Goal: Task Accomplishment & Management: Use online tool/utility

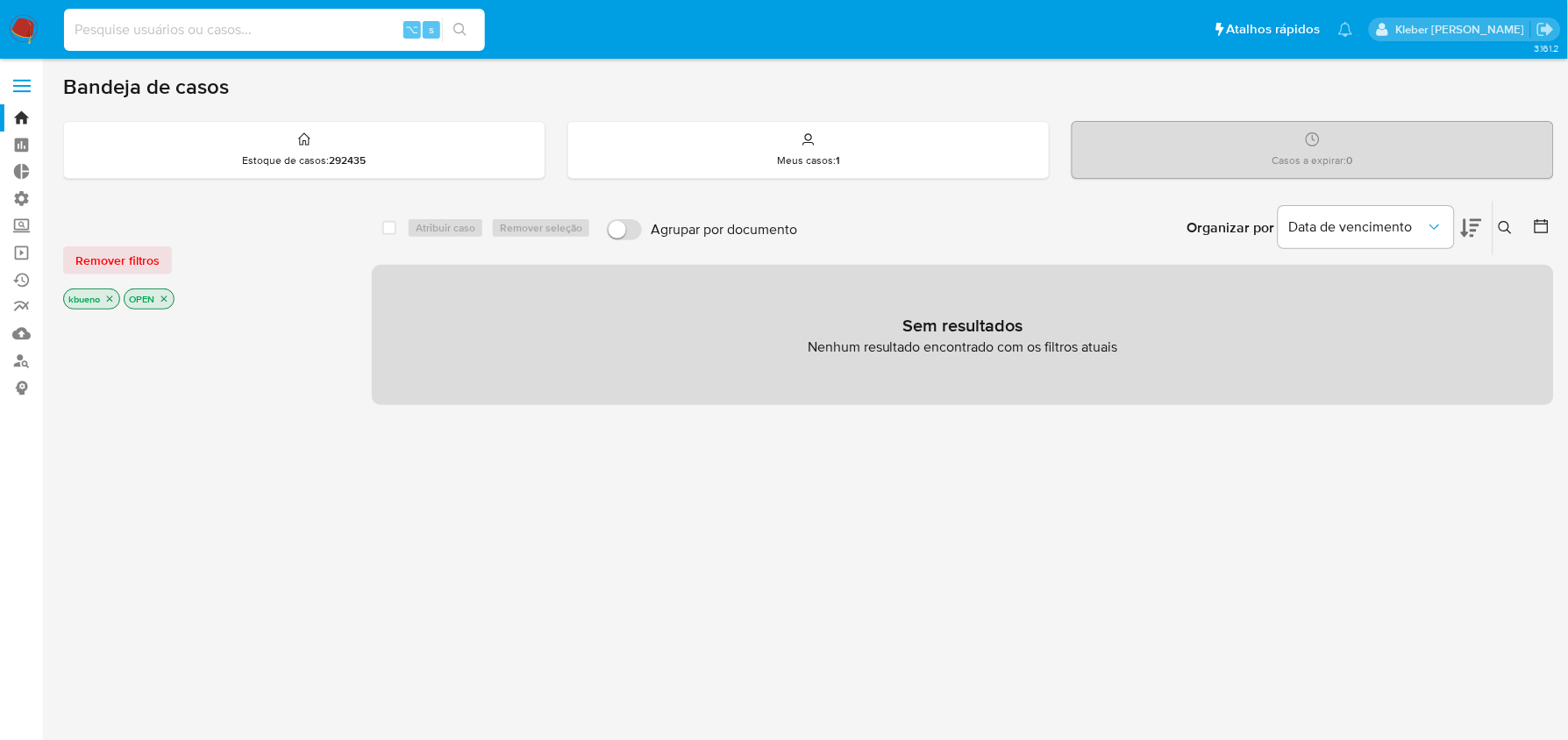
click at [228, 32] on input at bounding box center [275, 30] width 421 height 23
paste input "1496338499"
type input "1496338499"
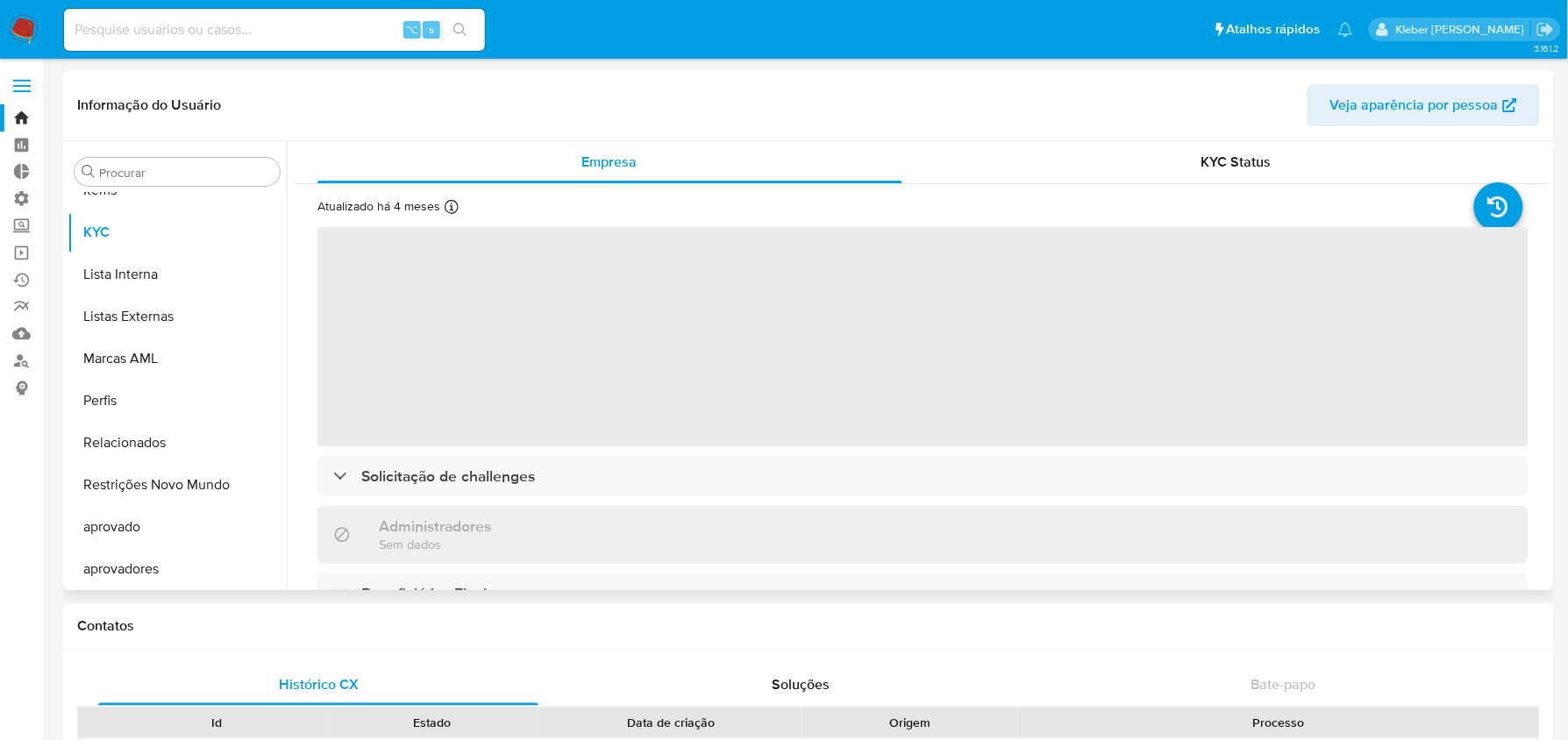
scroll to position [908, 0]
select select "10"
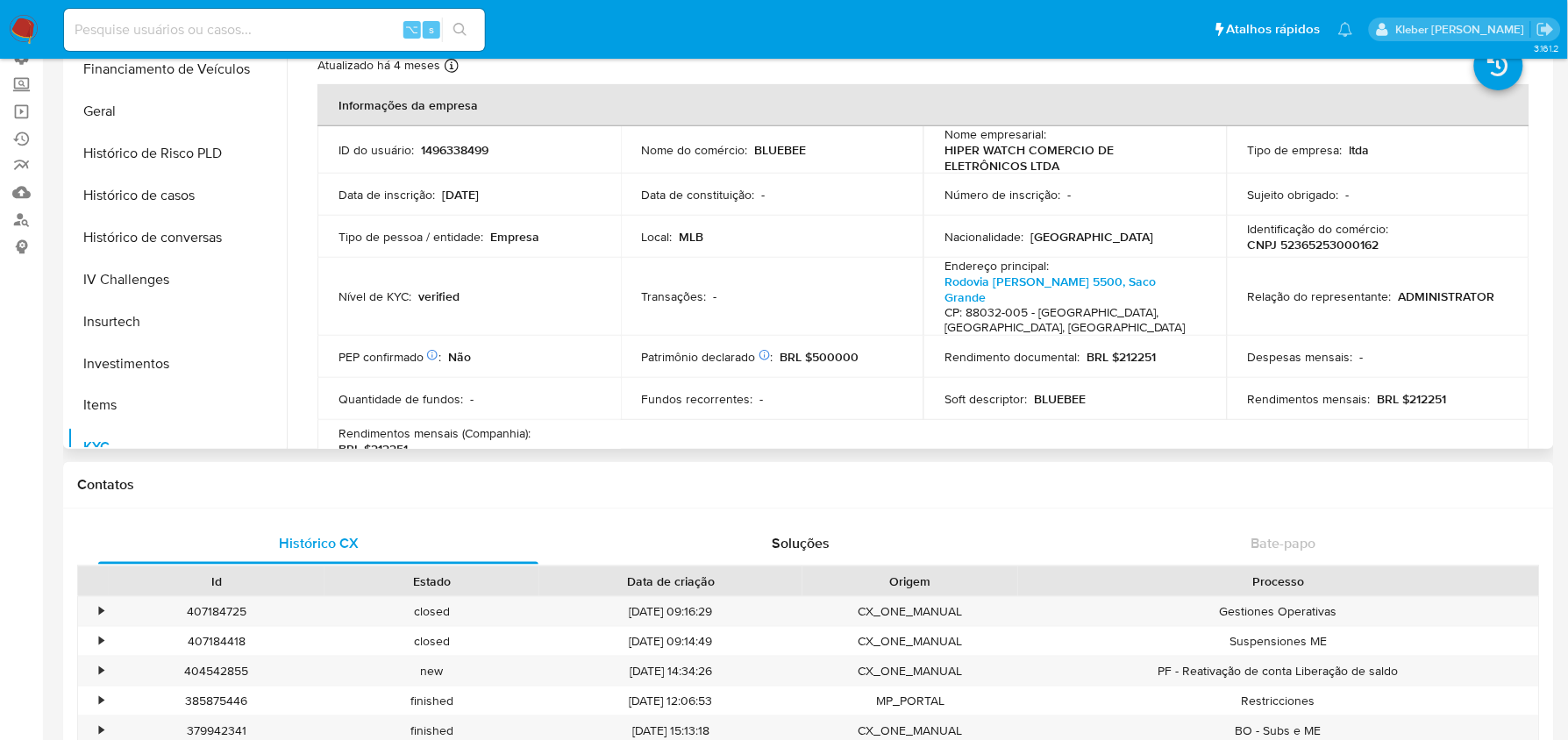
scroll to position [549, 0]
click at [186, 193] on button "Histórico de casos" at bounding box center [170, 196] width 205 height 42
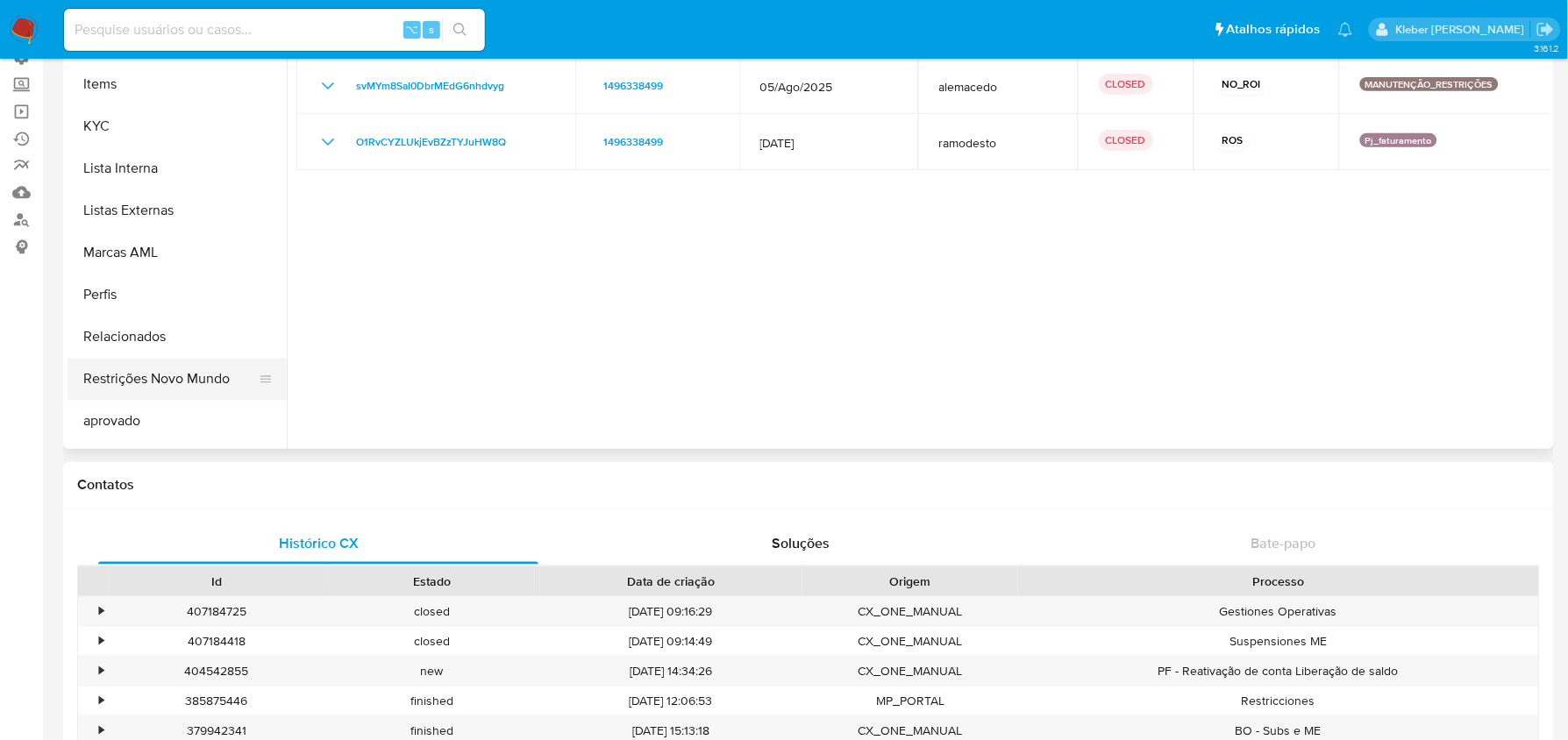
scroll to position [909, 0]
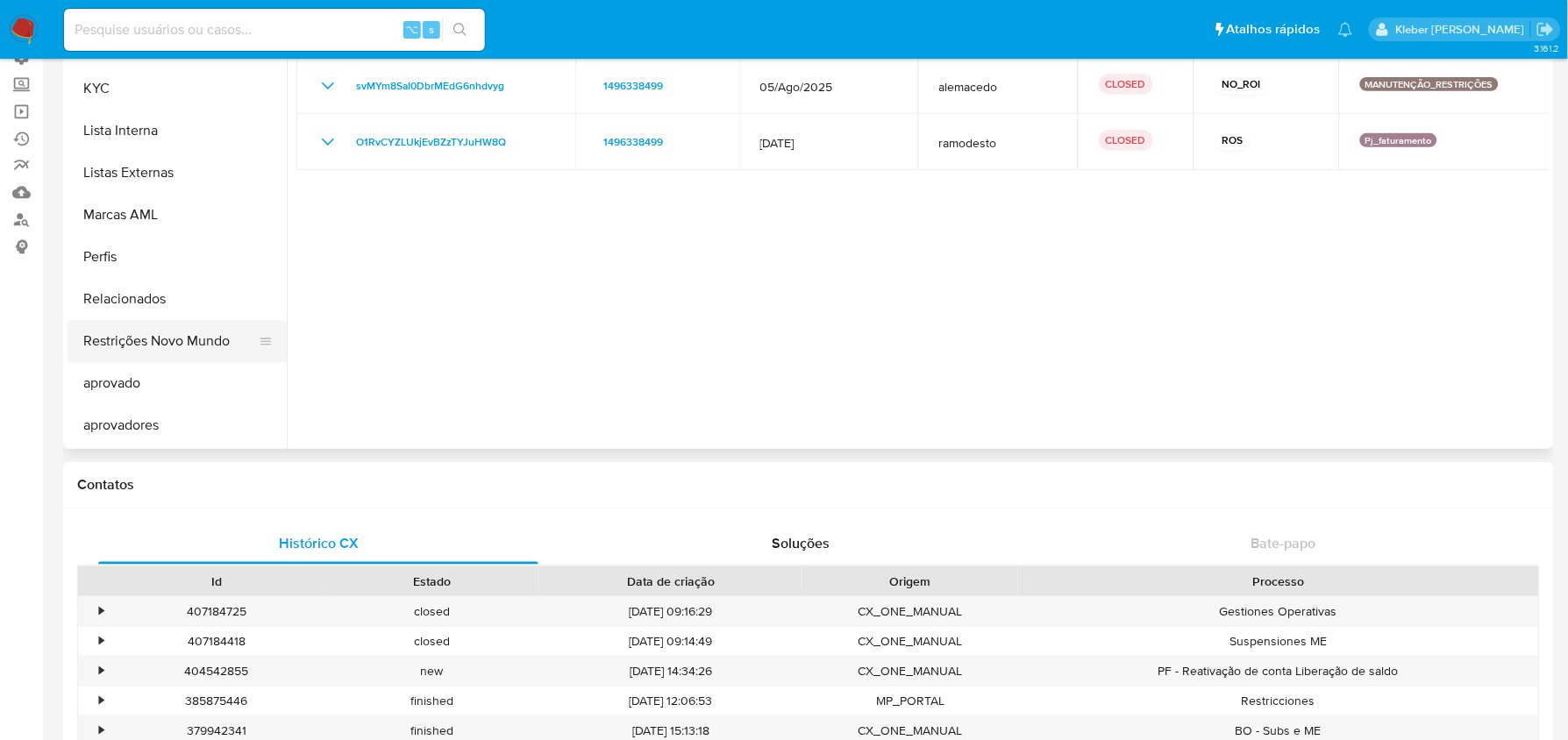
click at [192, 332] on button "Restrições Novo Mundo" at bounding box center [170, 342] width 205 height 42
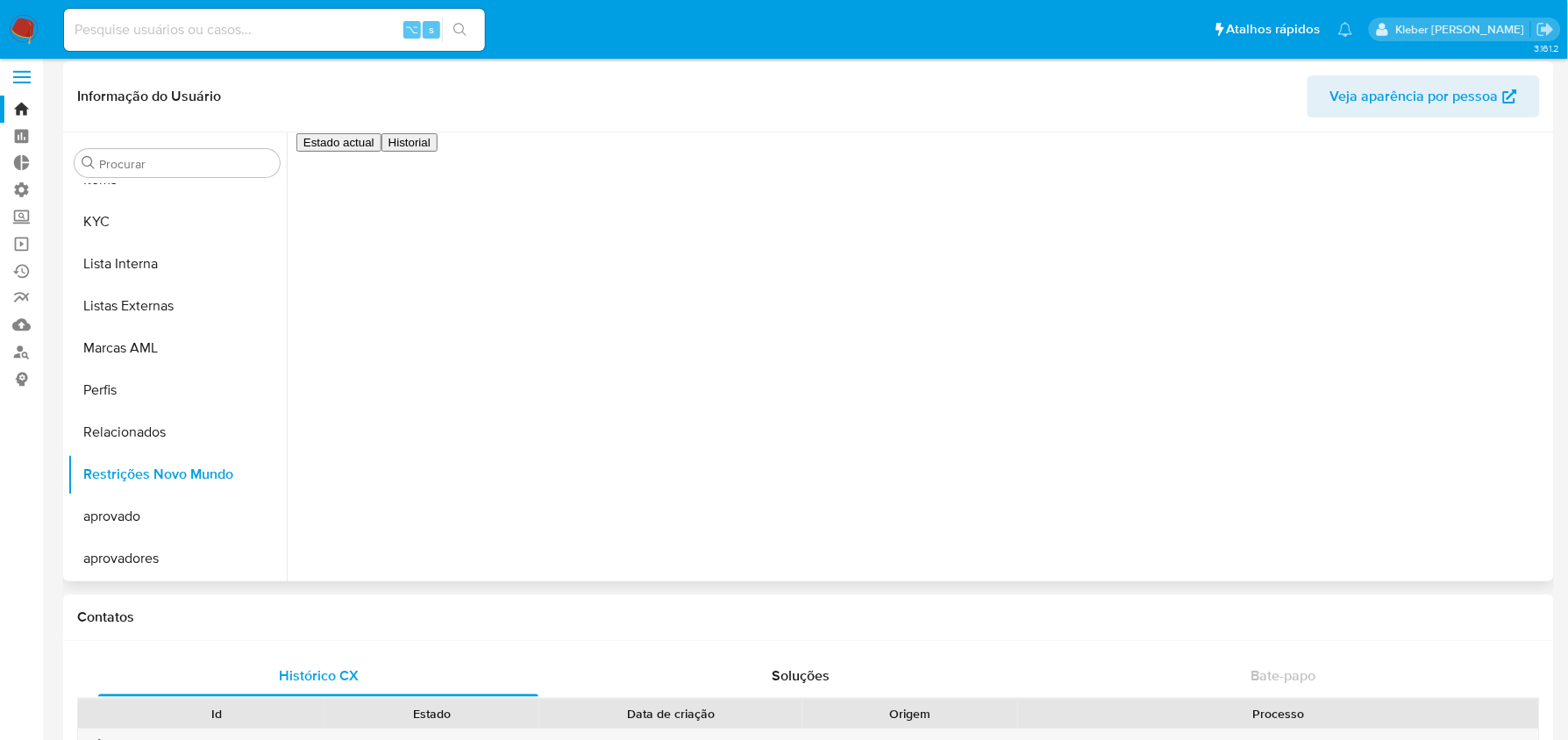
scroll to position [1, 0]
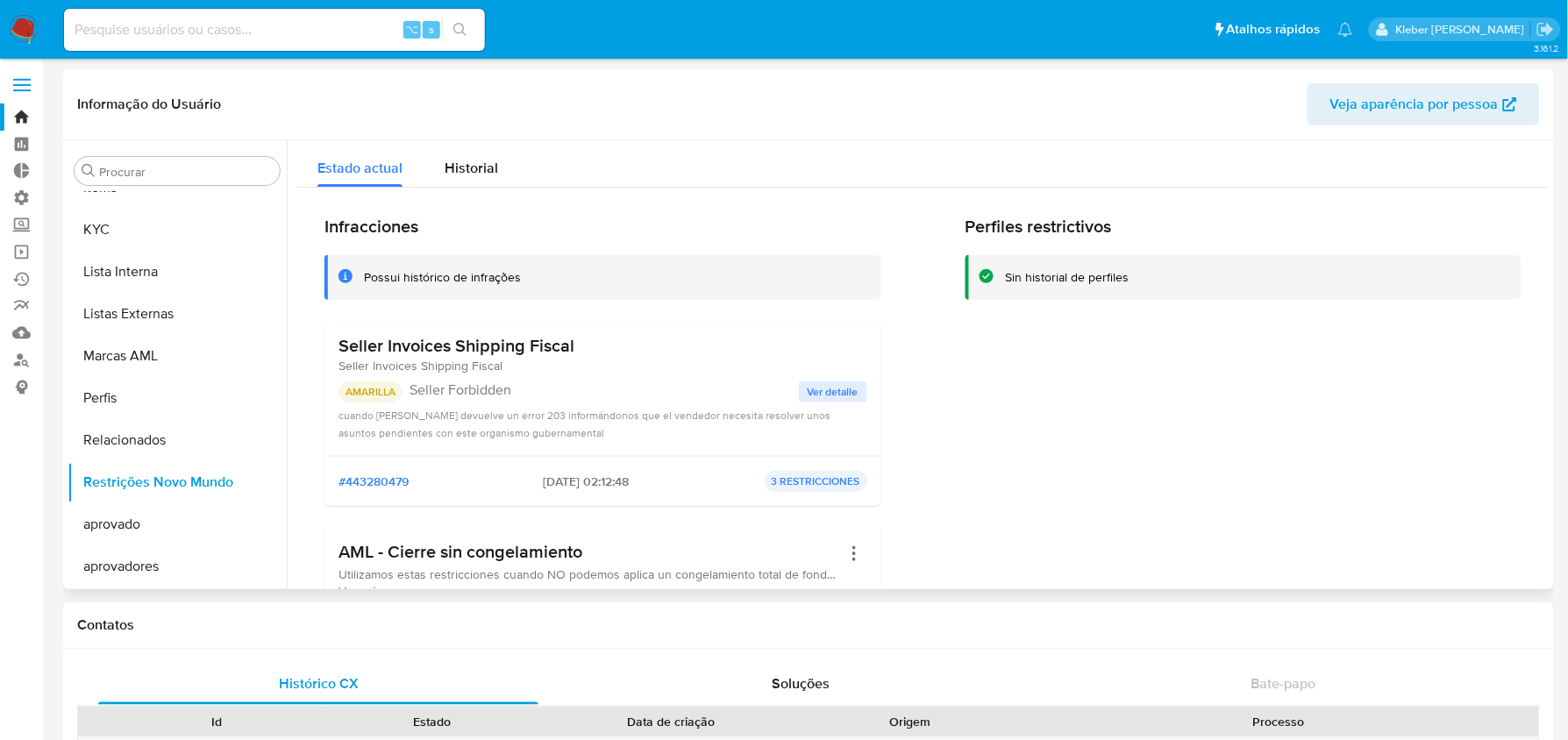
drag, startPoint x: 386, startPoint y: 338, endPoint x: 620, endPoint y: 334, distance: 234.0
click at [620, 335] on div "Seller Invoices Shipping Fiscal Seller Invoices Shipping Fiscal" at bounding box center [603, 354] width 528 height 39
click at [405, 338] on h3 "Seller Invoices Shipping Fiscal" at bounding box center [457, 346] width 235 height 22
drag, startPoint x: 348, startPoint y: 348, endPoint x: 505, endPoint y: 347, distance: 157.0
click at [505, 347] on h3 "Seller Invoices Shipping Fiscal" at bounding box center [457, 346] width 235 height 22
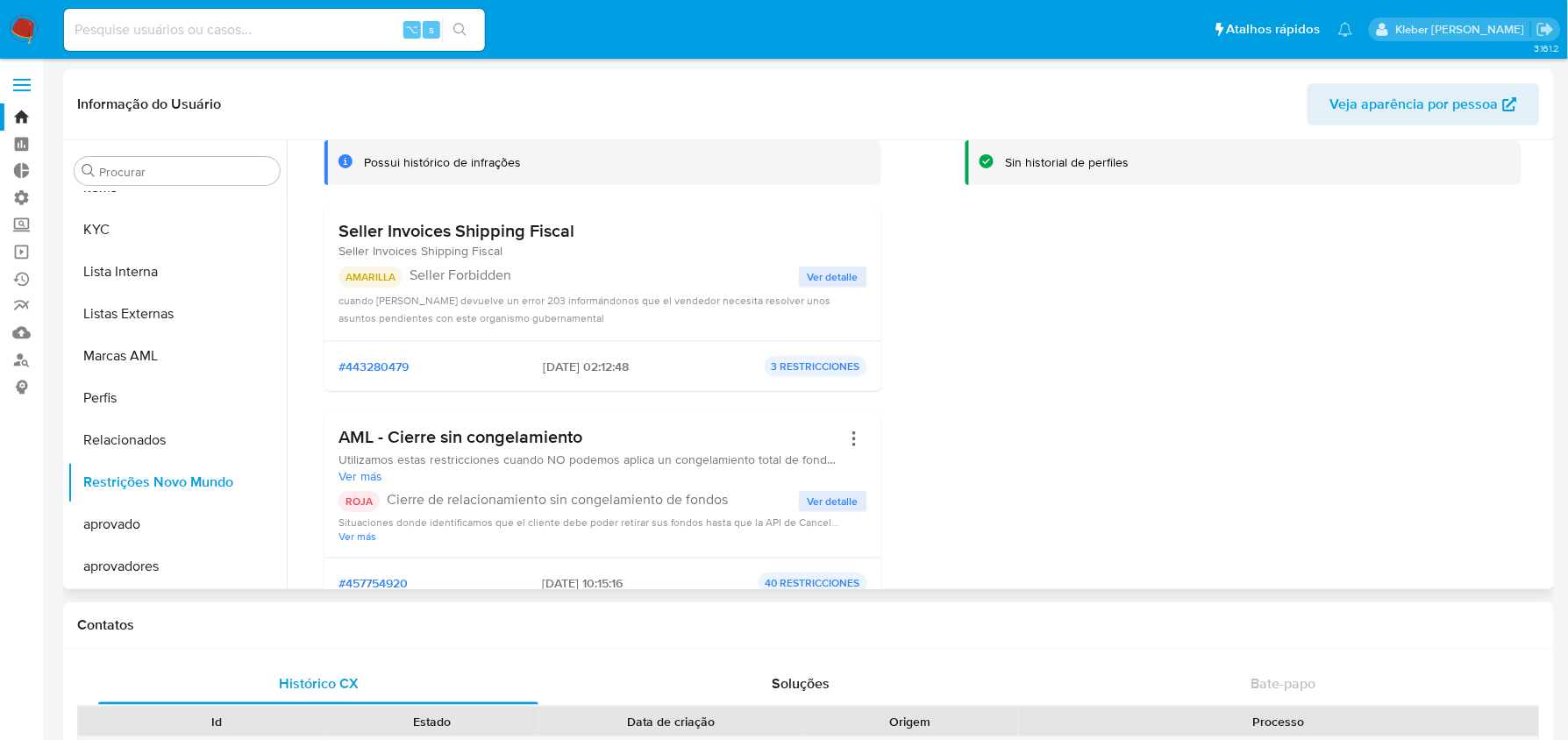
scroll to position [184, 0]
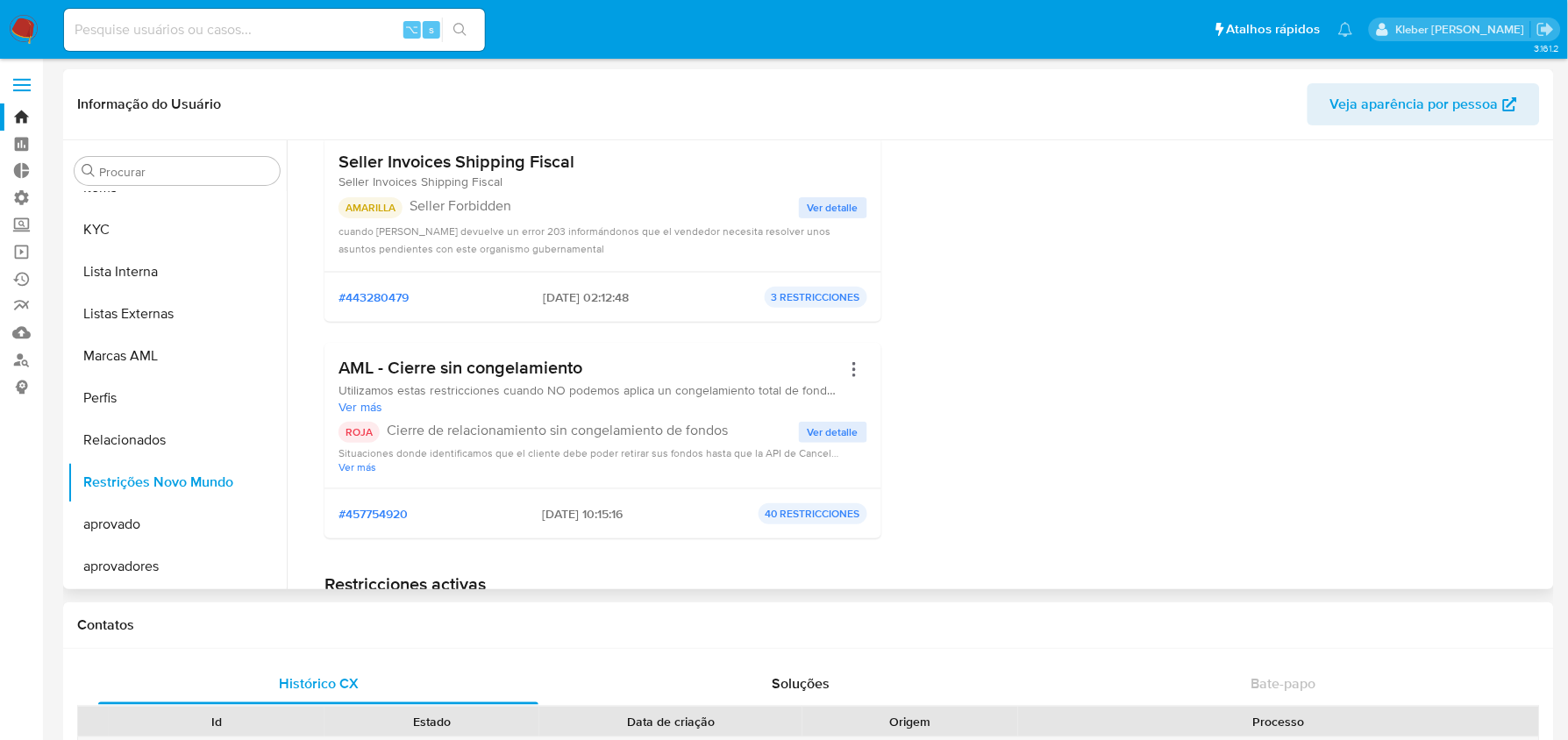
drag, startPoint x: 516, startPoint y: 511, endPoint x: 610, endPoint y: 511, distance: 94.0
click at [610, 511] on div "#457754920 22/09/2025 - 10:15:16 40 RESTRICCIONES" at bounding box center [603, 514] width 528 height 21
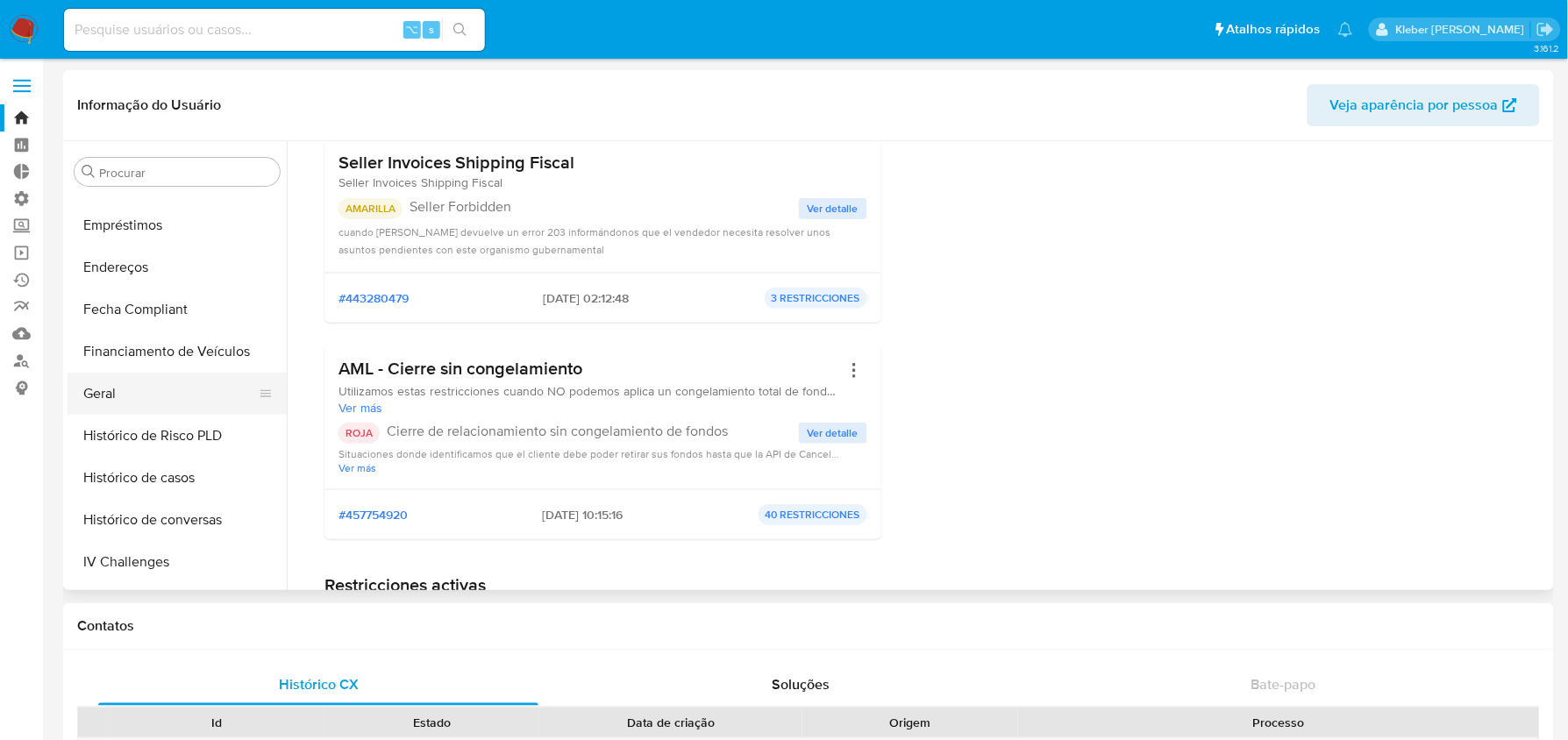
scroll to position [392, 0]
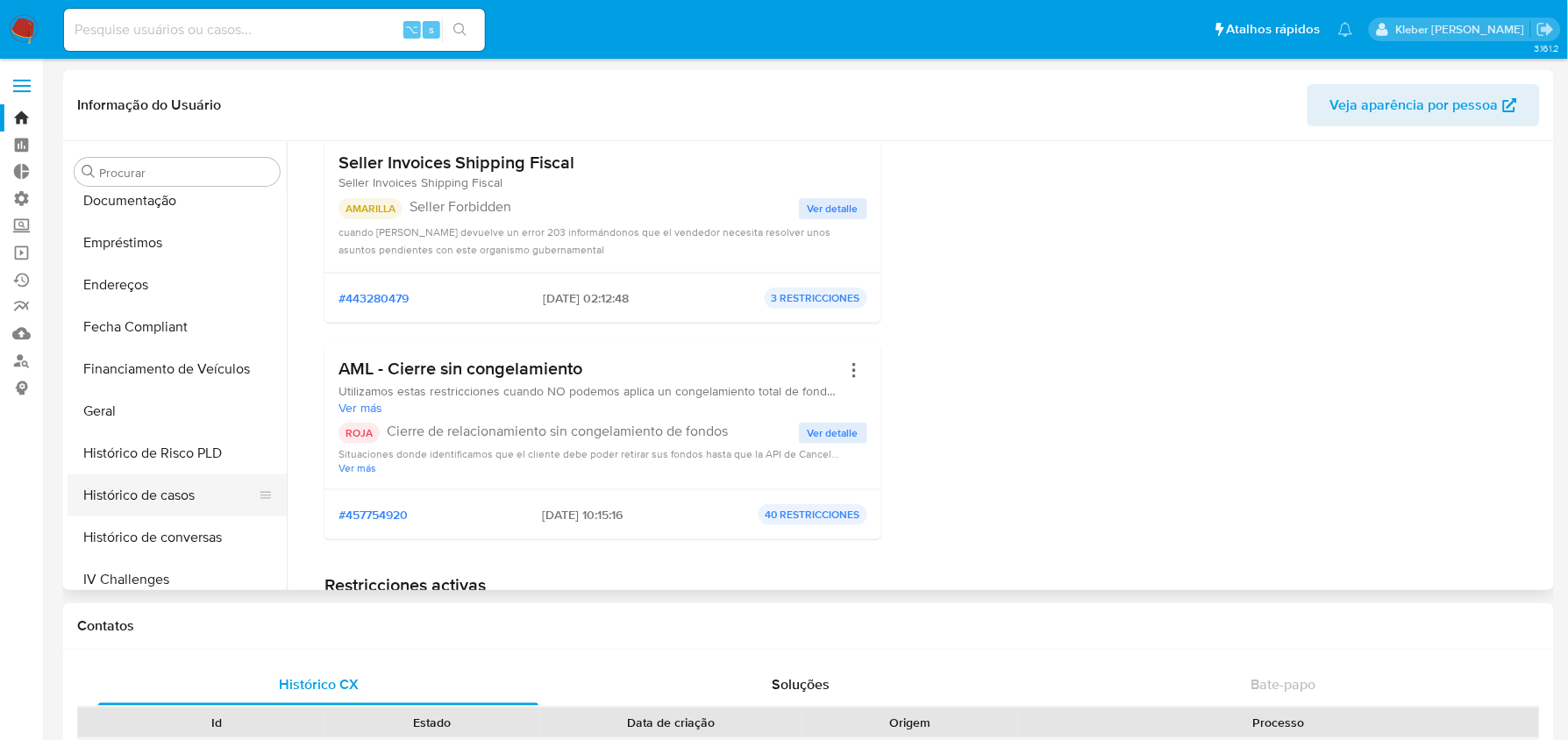
click at [188, 495] on button "Histórico de casos" at bounding box center [170, 496] width 205 height 42
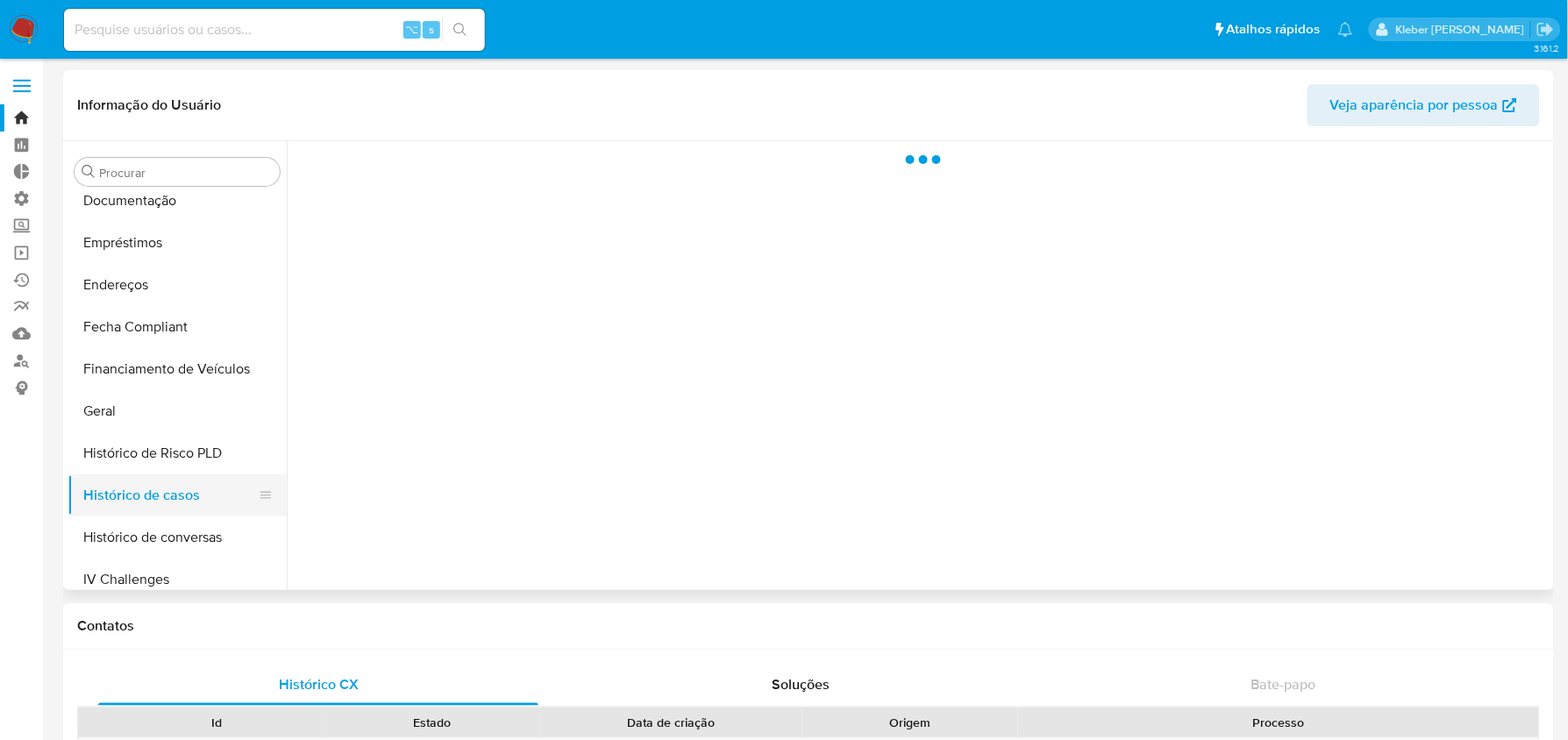
scroll to position [0, 0]
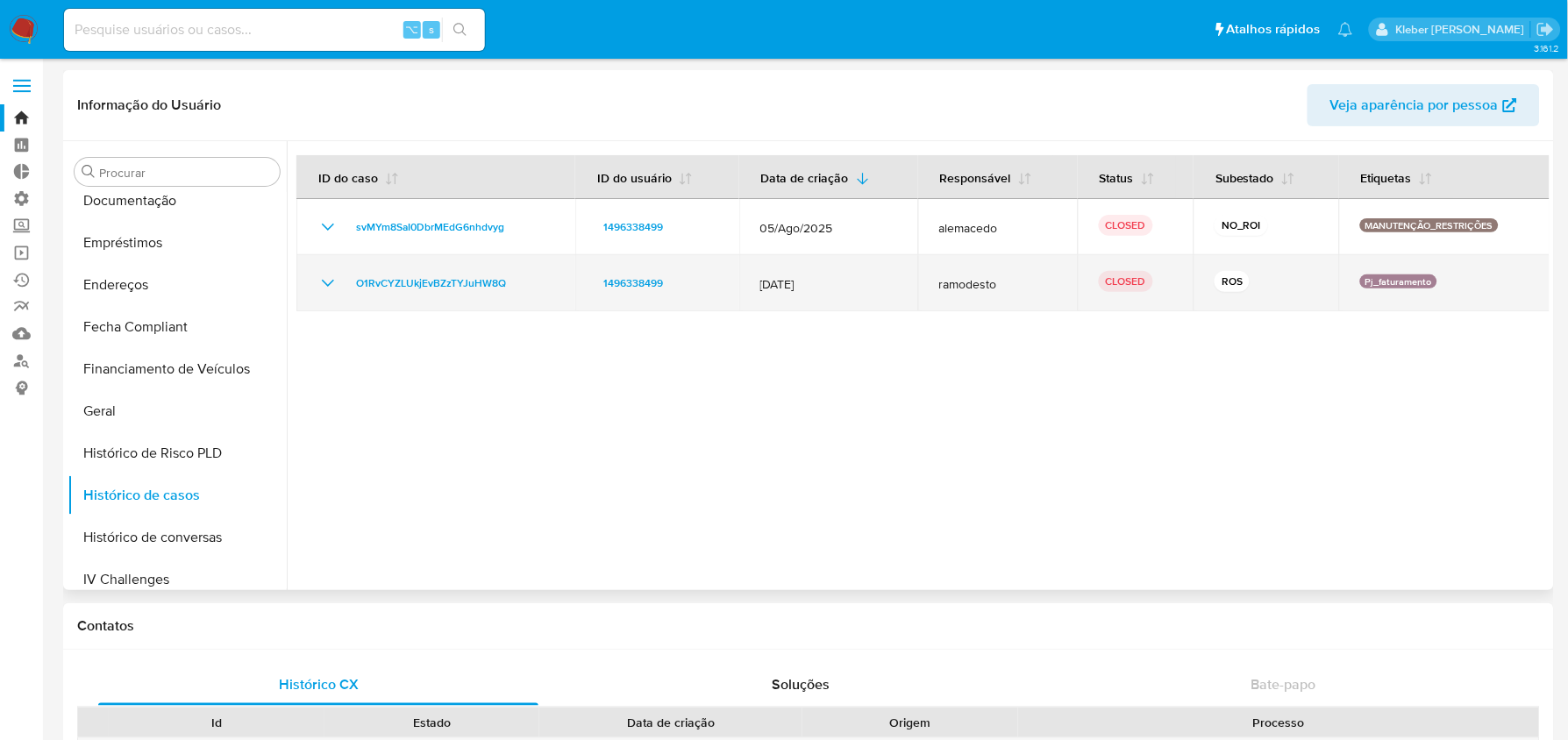
click at [325, 281] on icon "Mostrar/Ocultar" at bounding box center [328, 283] width 21 height 21
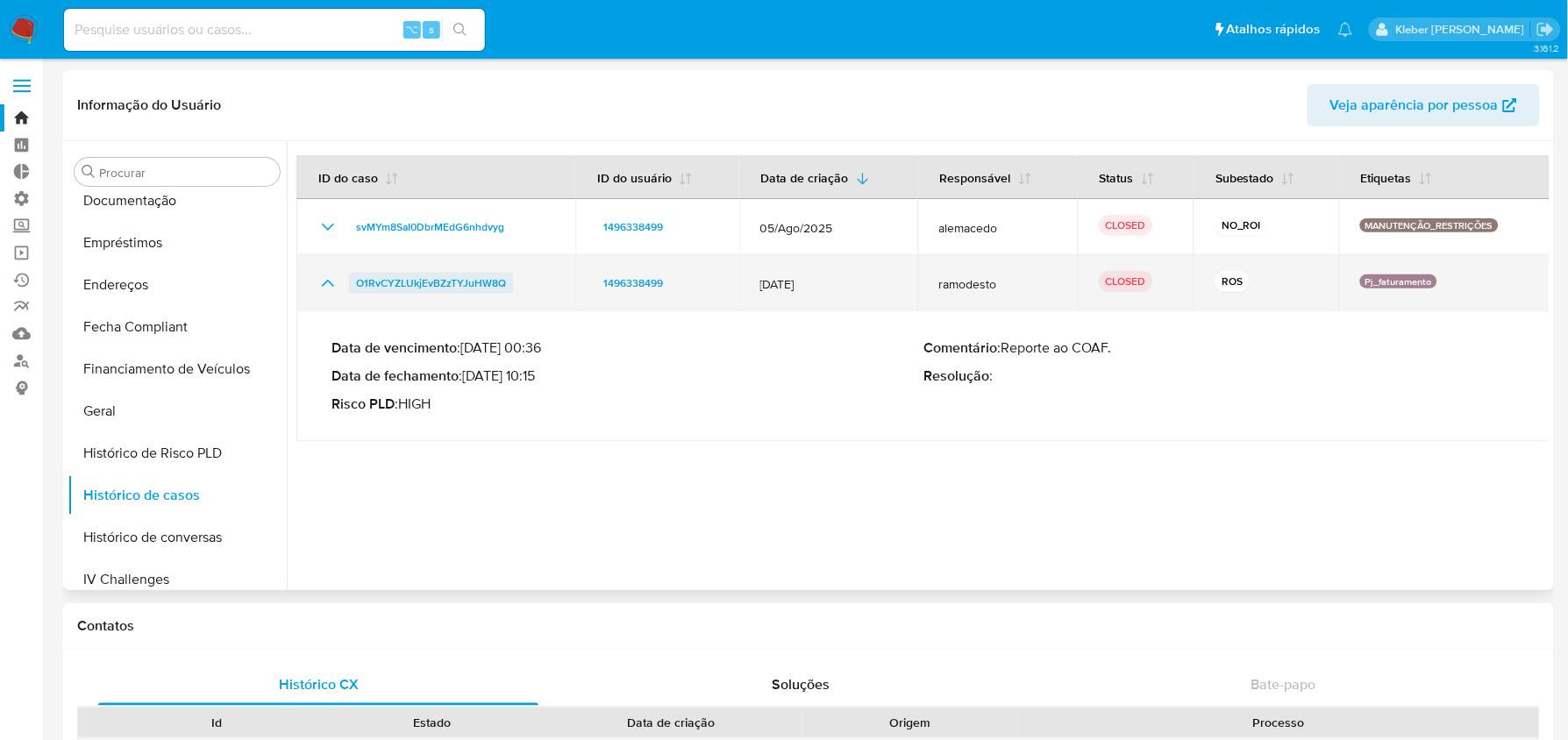
click at [454, 276] on span "O1RvCYZLUkjEvBZzTYJuHW8Q" at bounding box center [431, 283] width 150 height 21
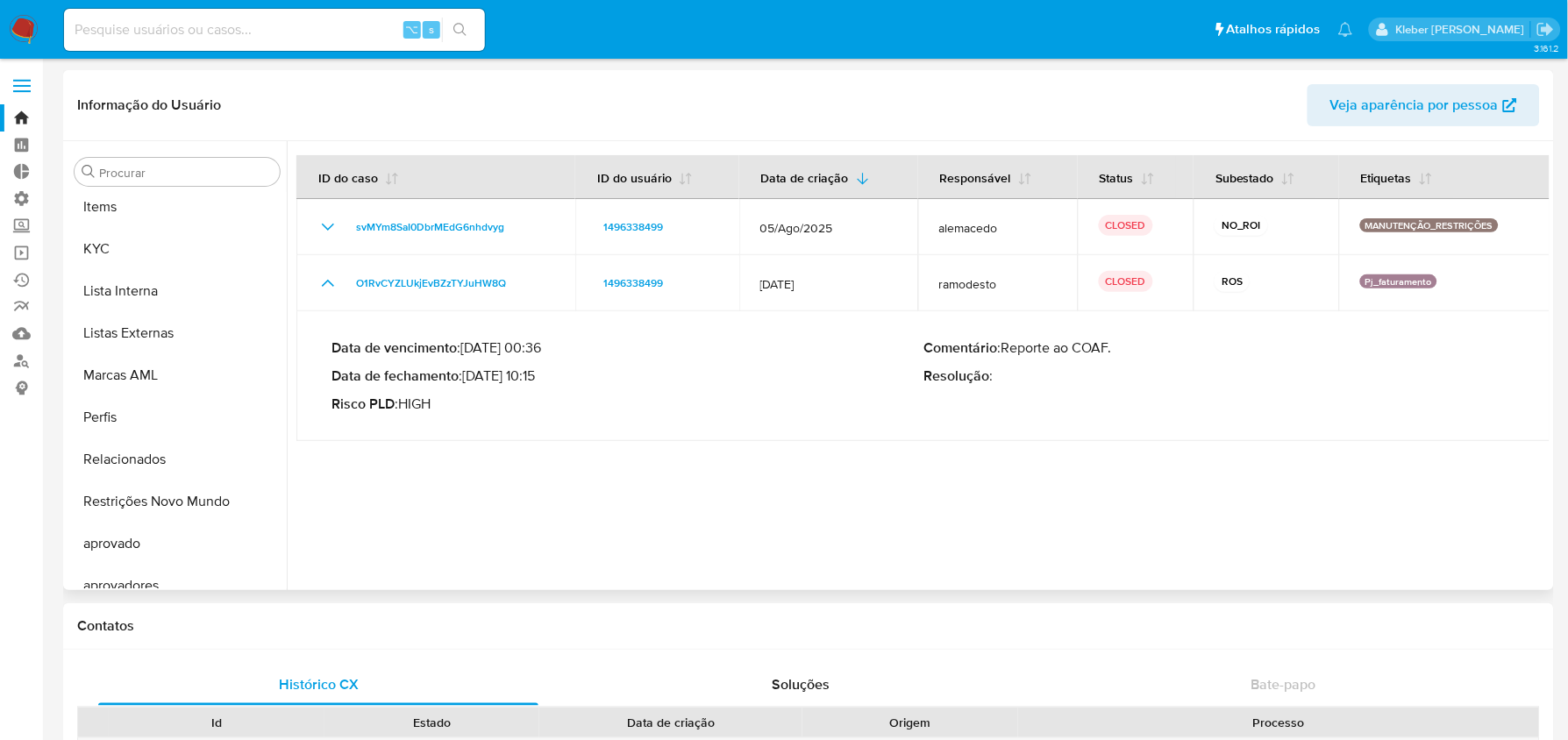
scroll to position [901, 0]
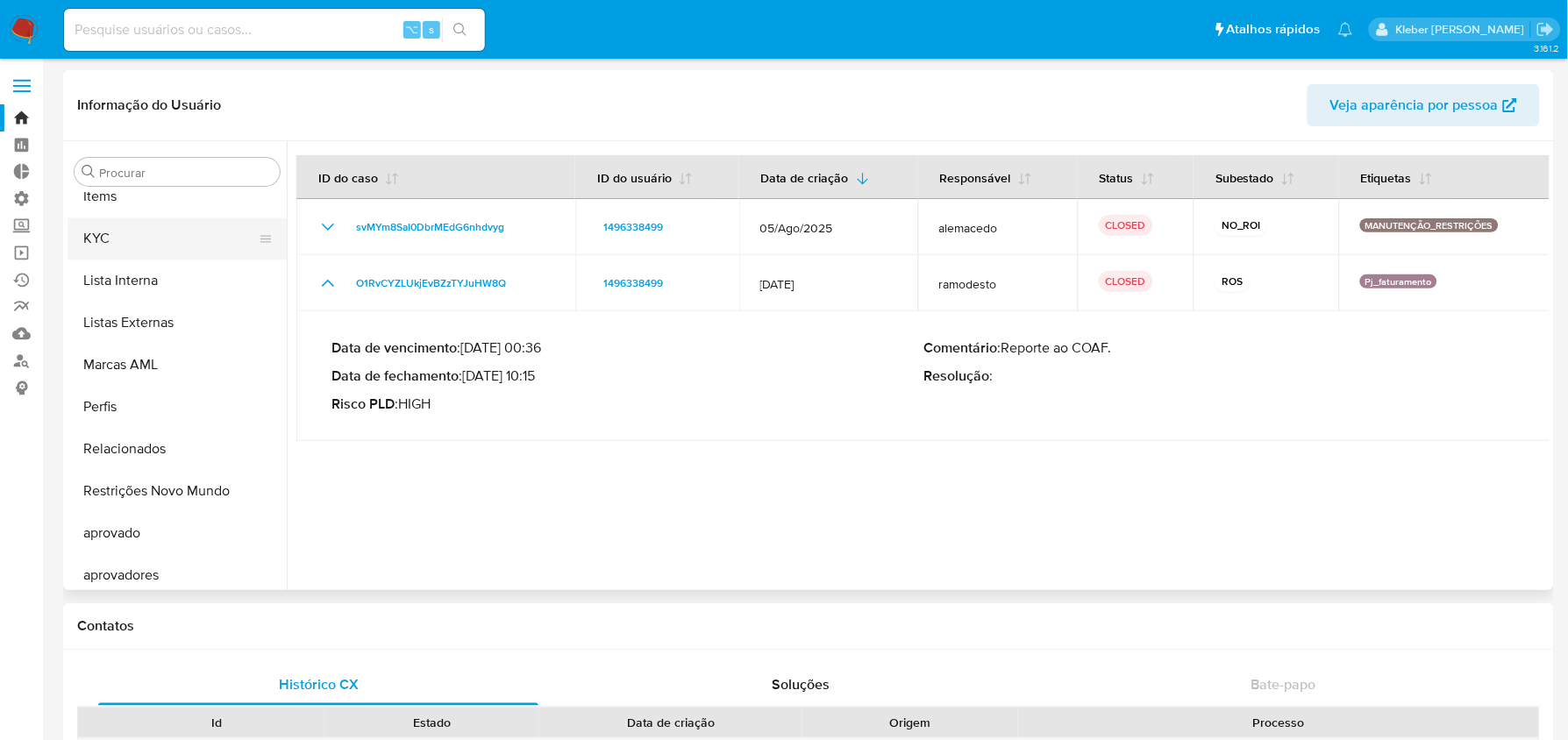
click at [124, 233] on button "KYC" at bounding box center [170, 239] width 205 height 42
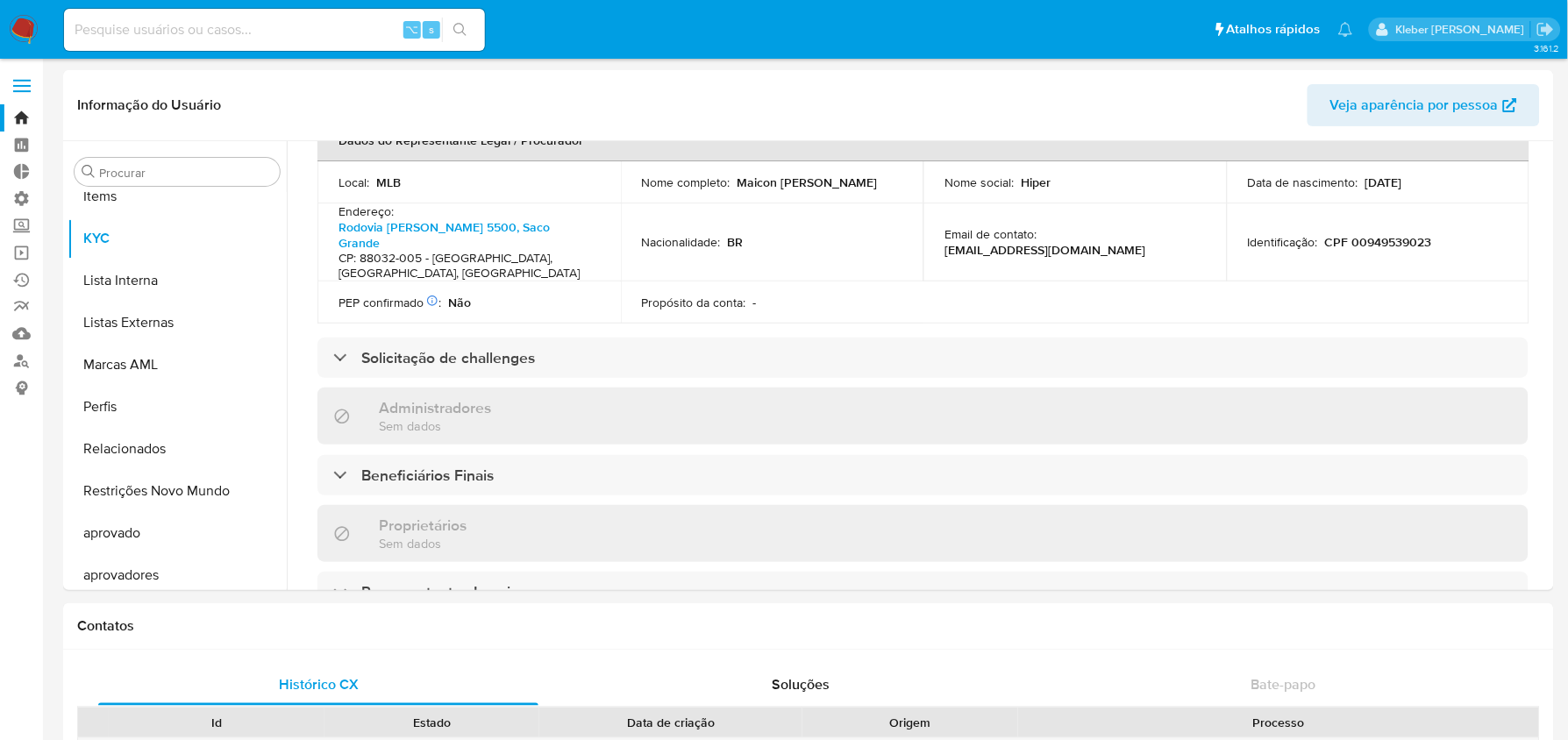
scroll to position [573, 0]
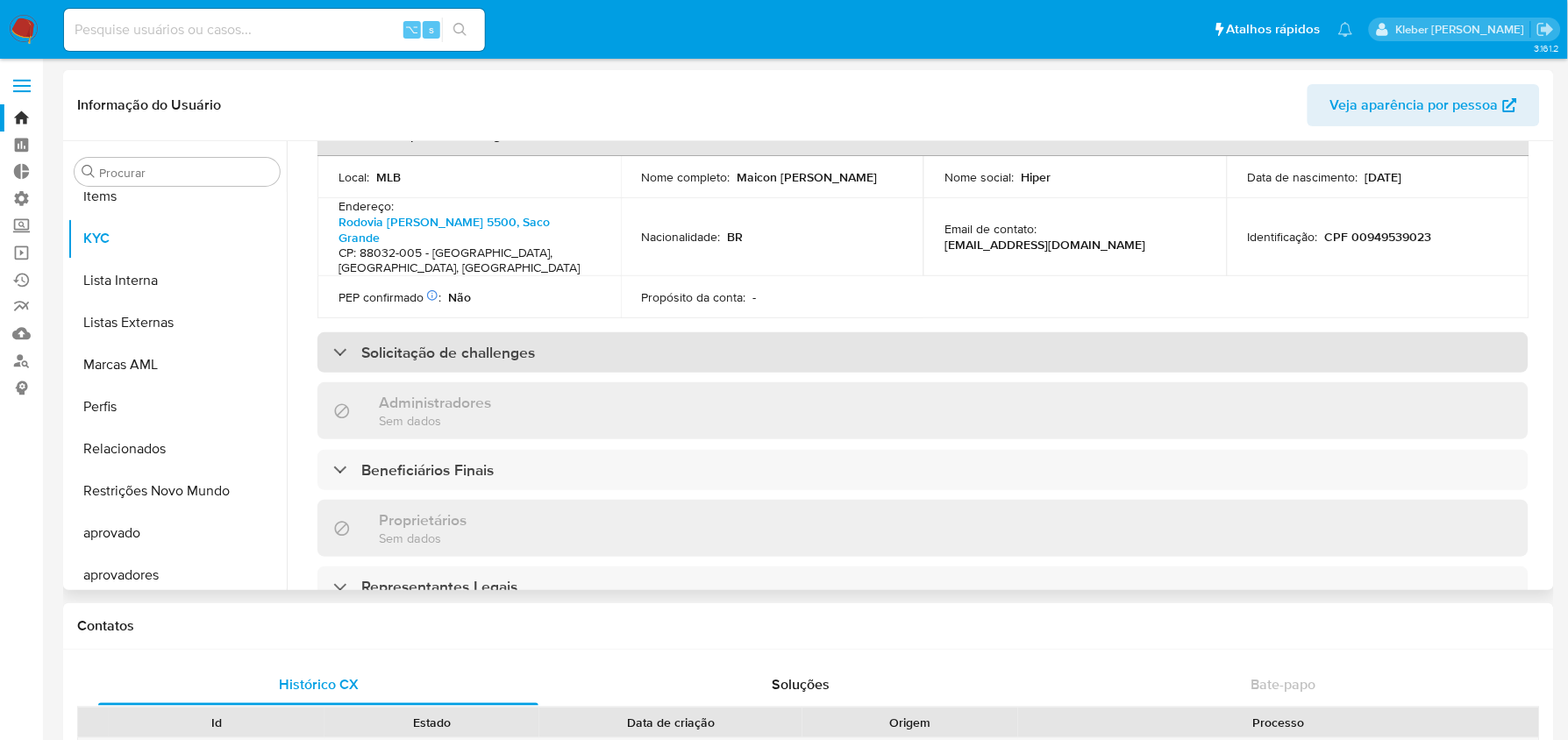
click at [342, 343] on div "Solicitação de challenges" at bounding box center [434, 352] width 202 height 19
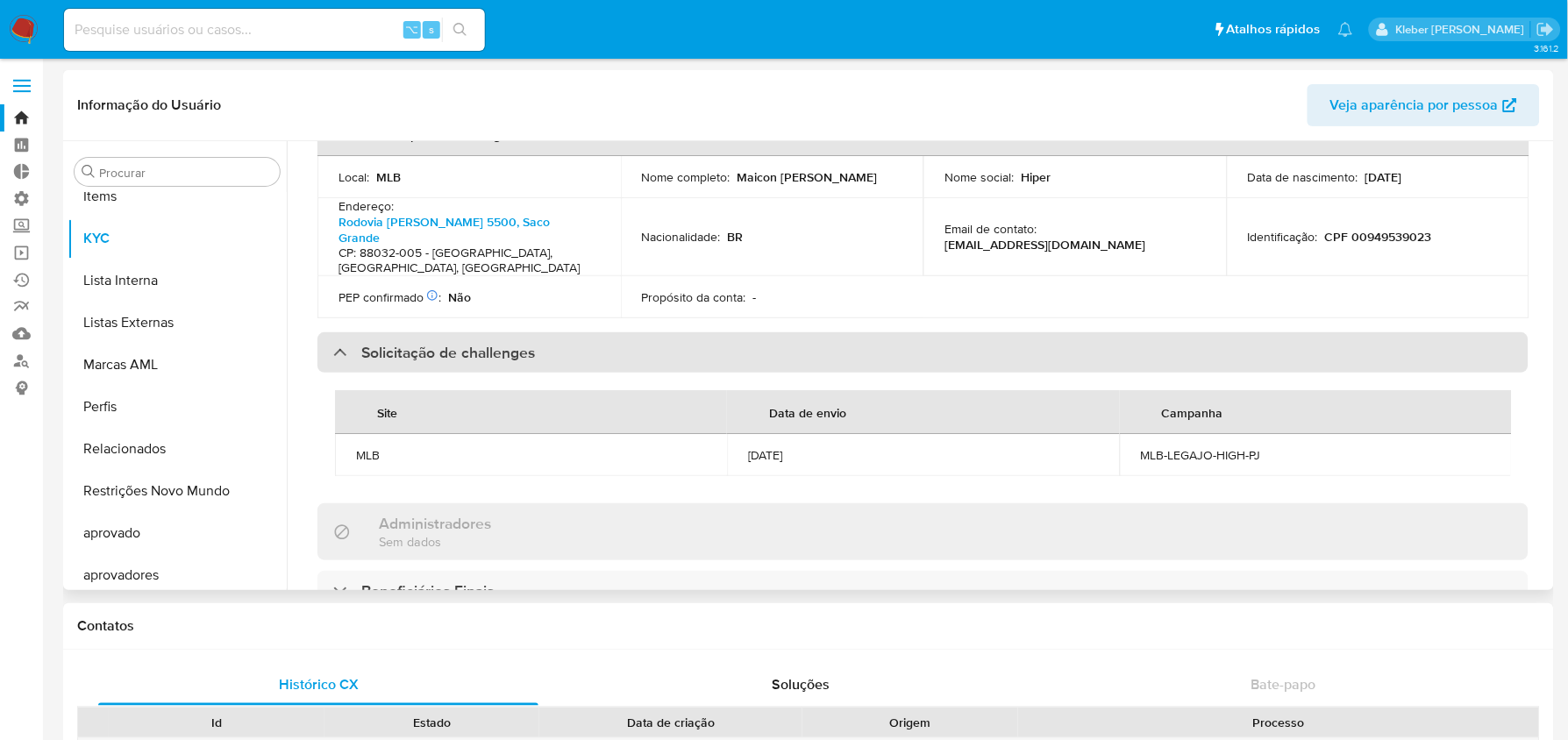
click at [342, 343] on div "Solicitação de challenges" at bounding box center [434, 352] width 202 height 19
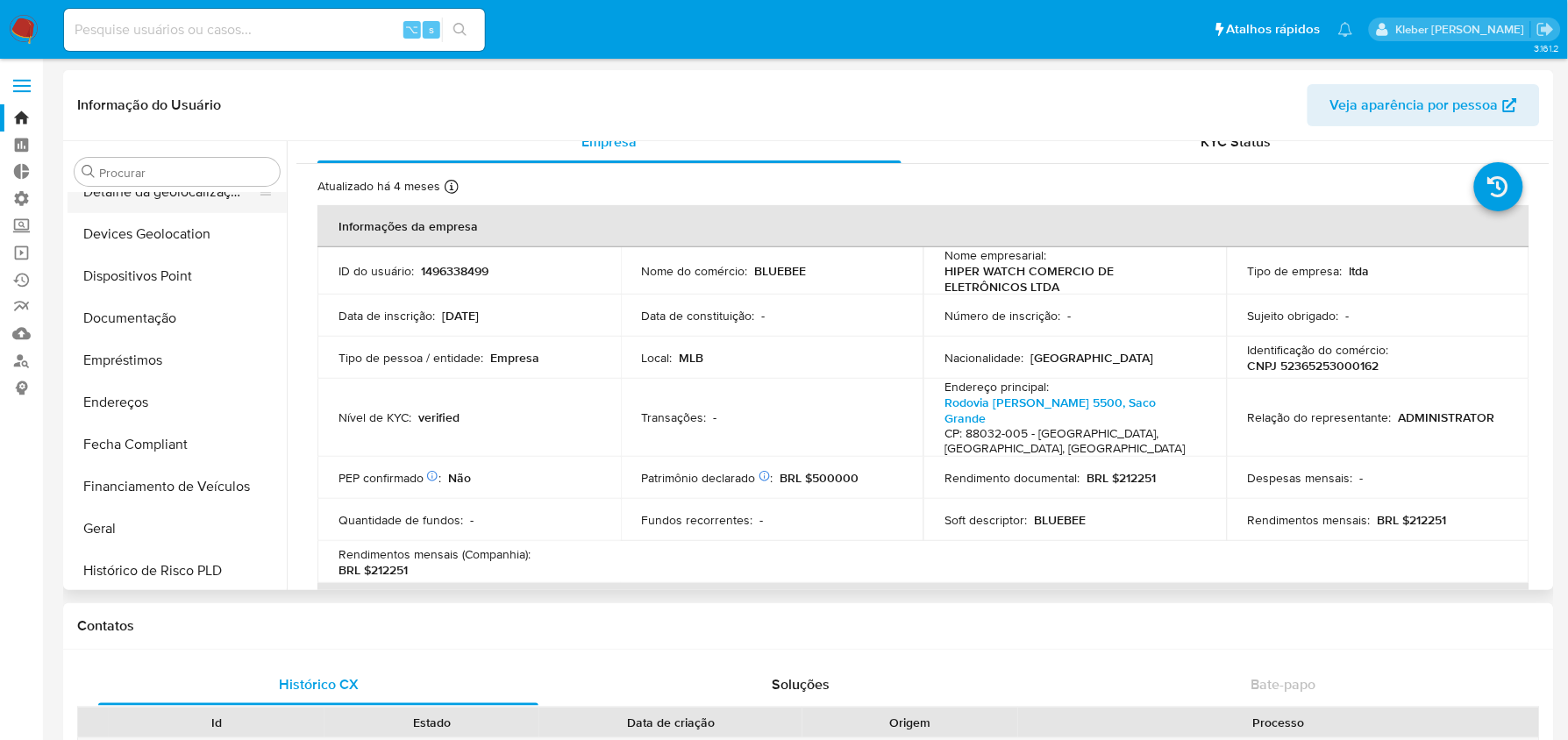
scroll to position [278, 0]
click at [131, 526] on button "Geral" at bounding box center [170, 526] width 205 height 42
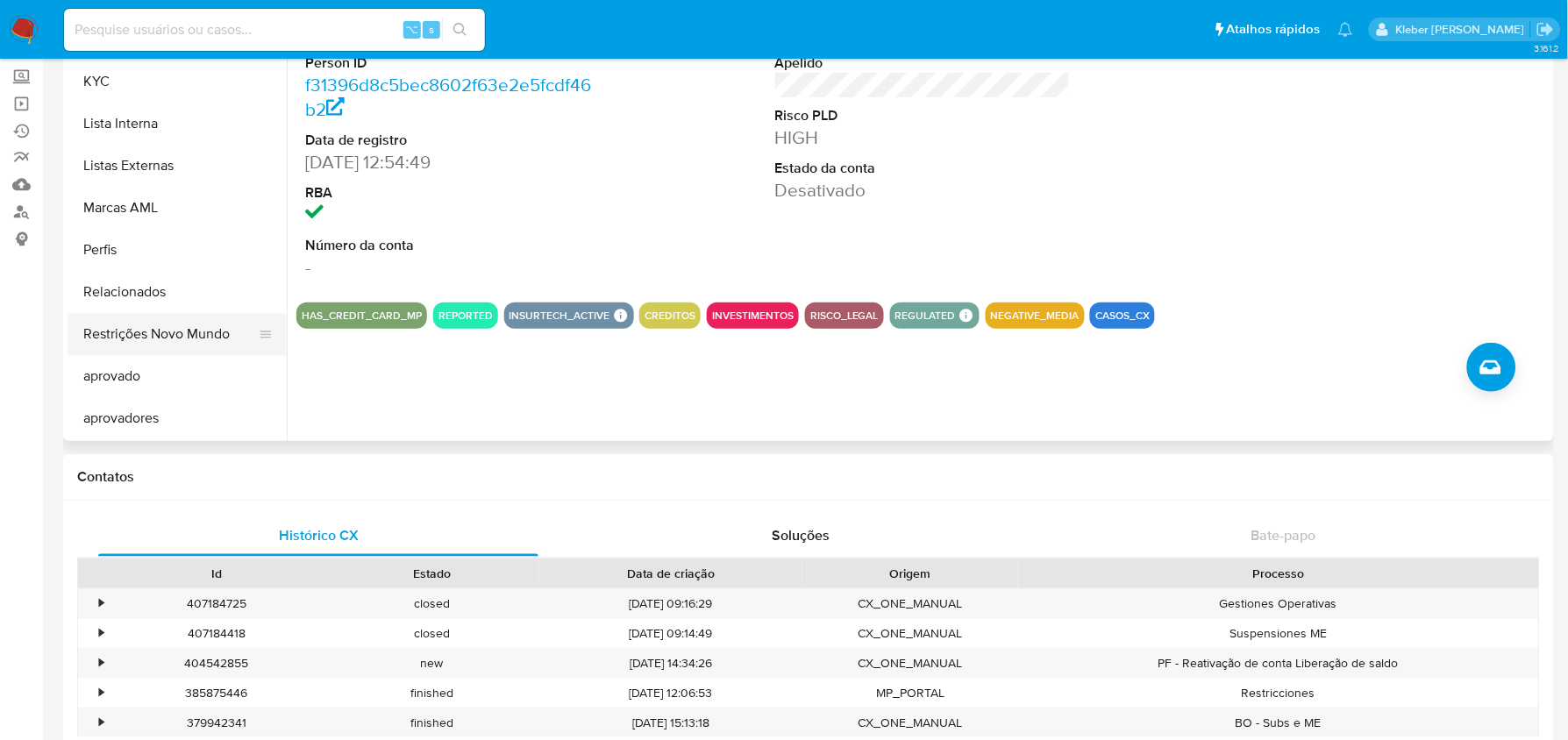
scroll to position [909, 0]
click at [172, 337] on button "Restrições Novo Mundo" at bounding box center [170, 334] width 205 height 42
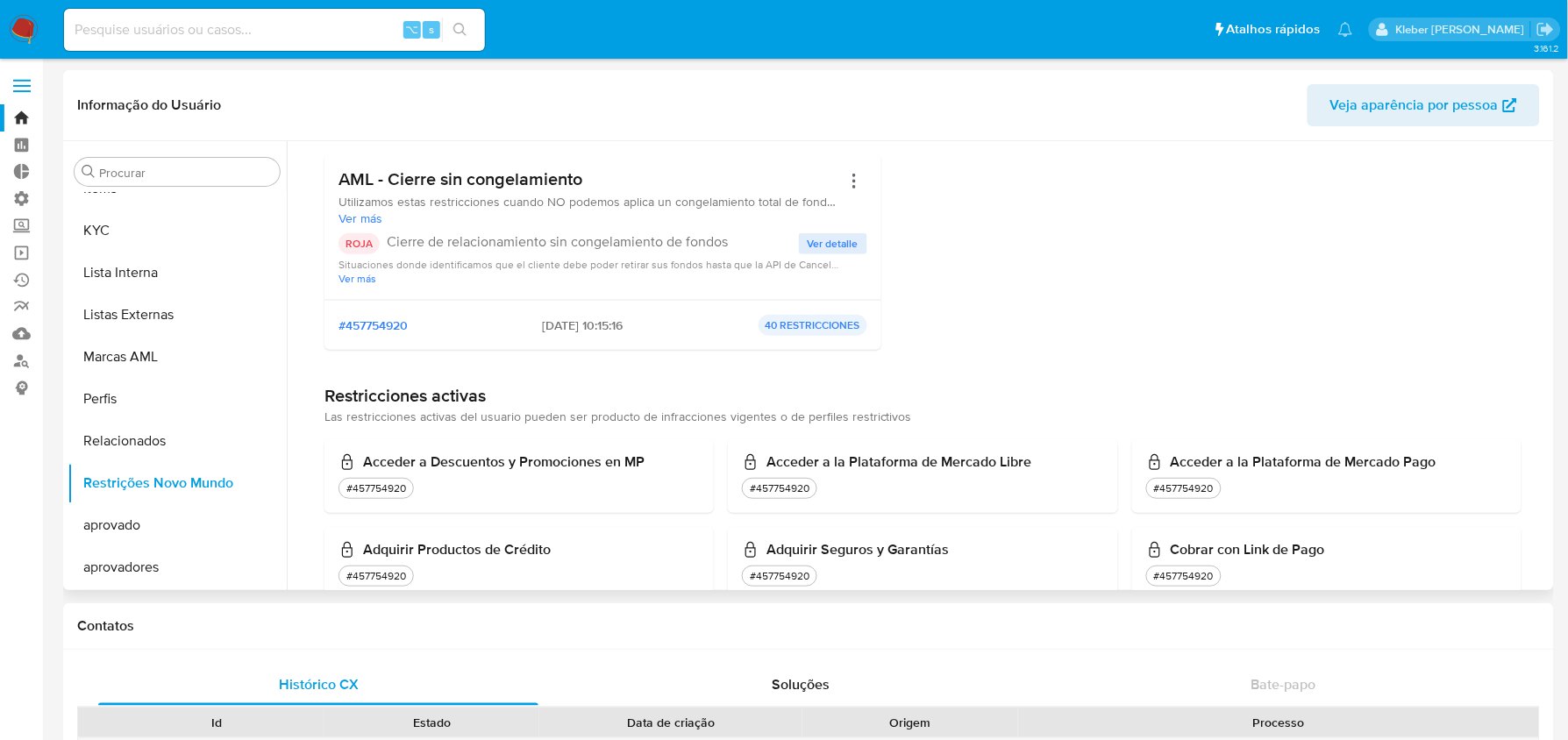
scroll to position [0, 0]
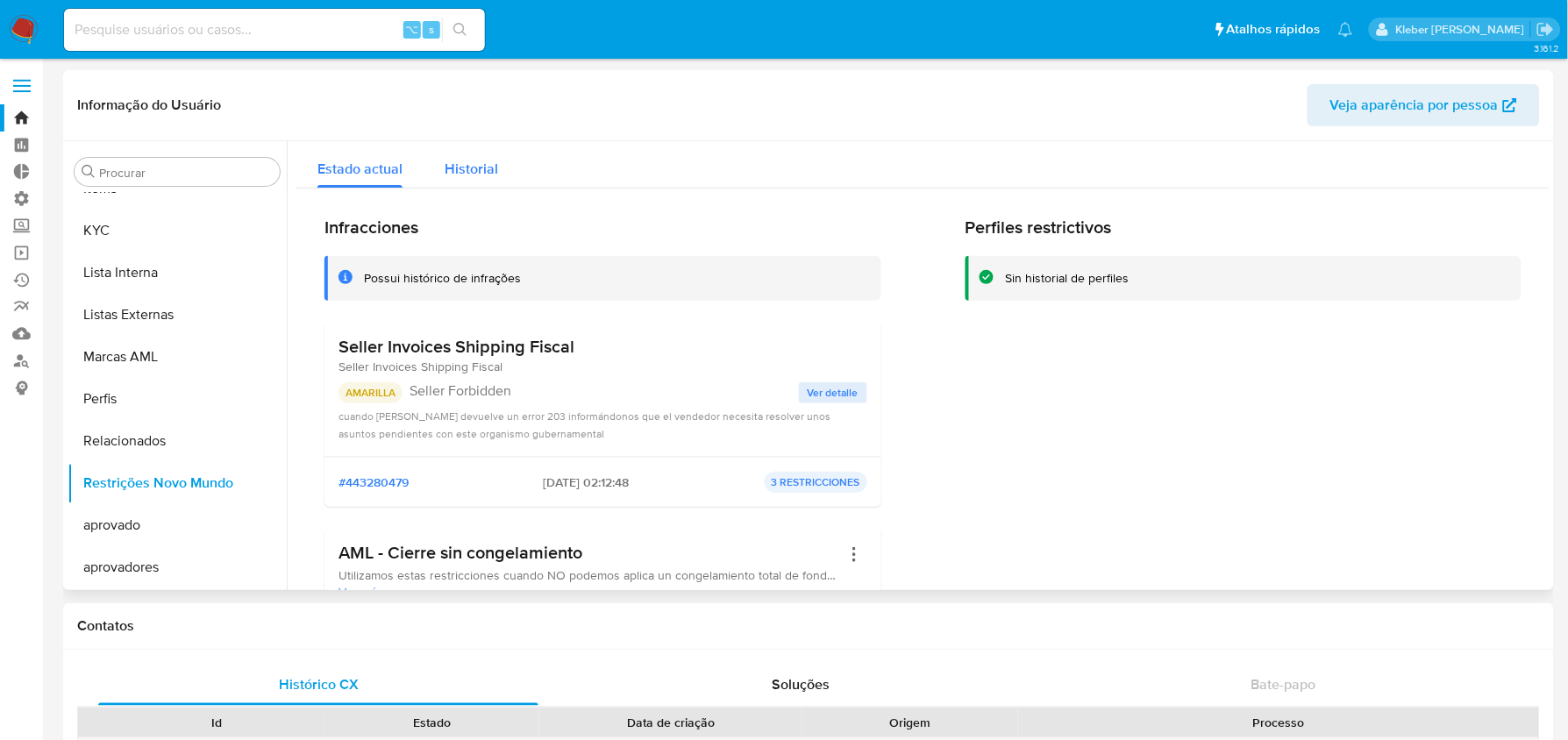
click at [458, 175] on span "Historial" at bounding box center [471, 168] width 54 height 20
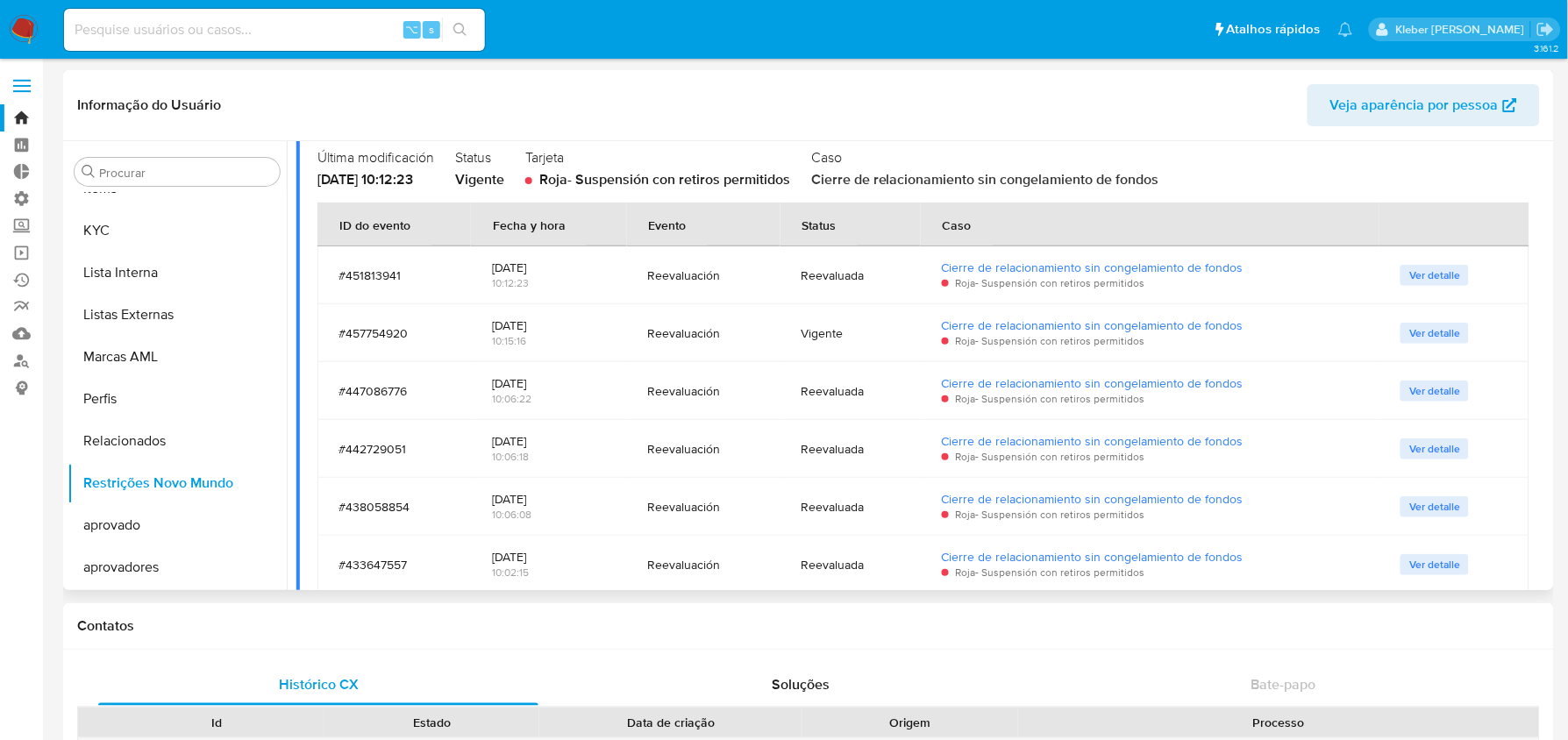
scroll to position [469, 0]
drag, startPoint x: 500, startPoint y: 385, endPoint x: 576, endPoint y: 381, distance: 76.1
click at [576, 381] on div "24/07/2025" at bounding box center [549, 382] width 114 height 15
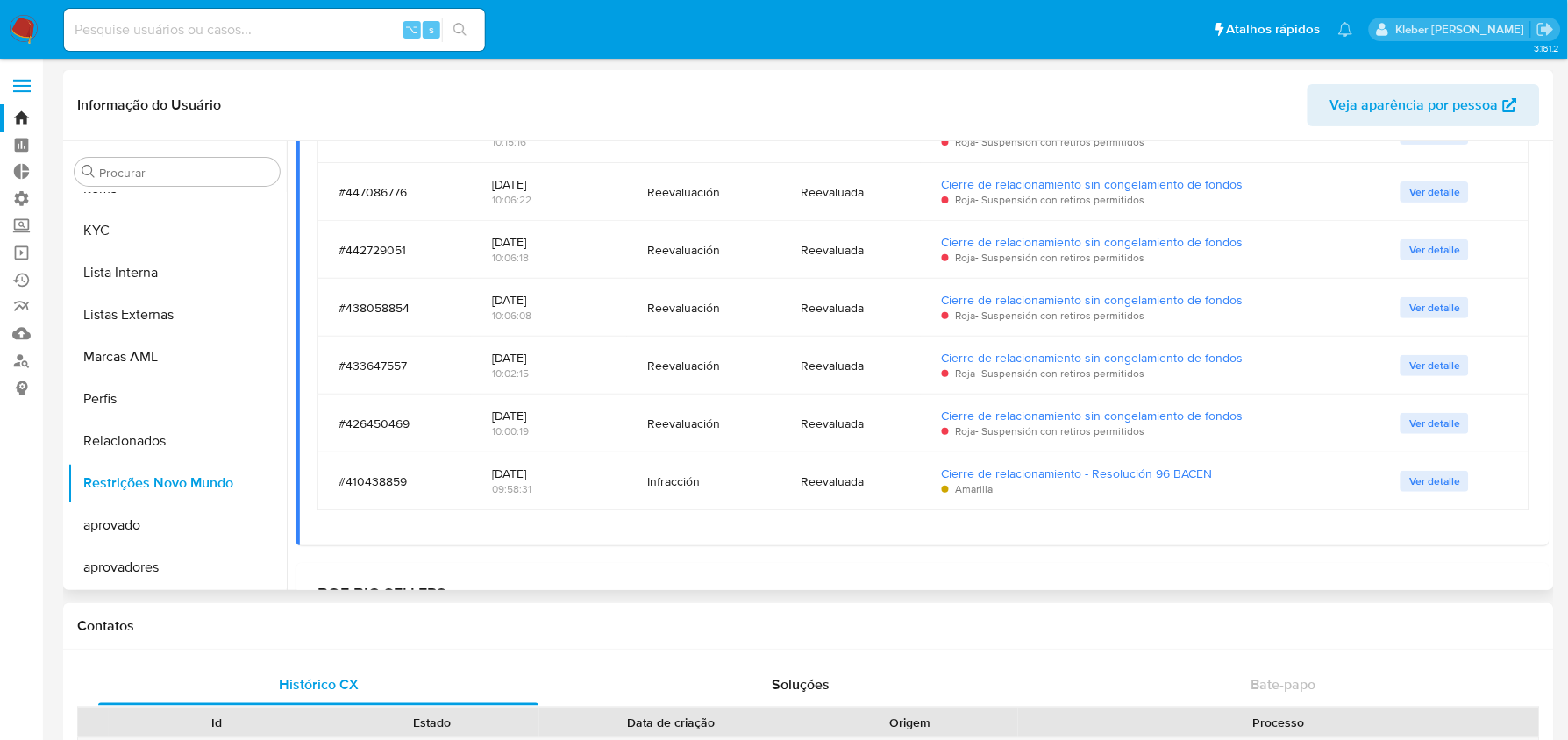
scroll to position [676, 0]
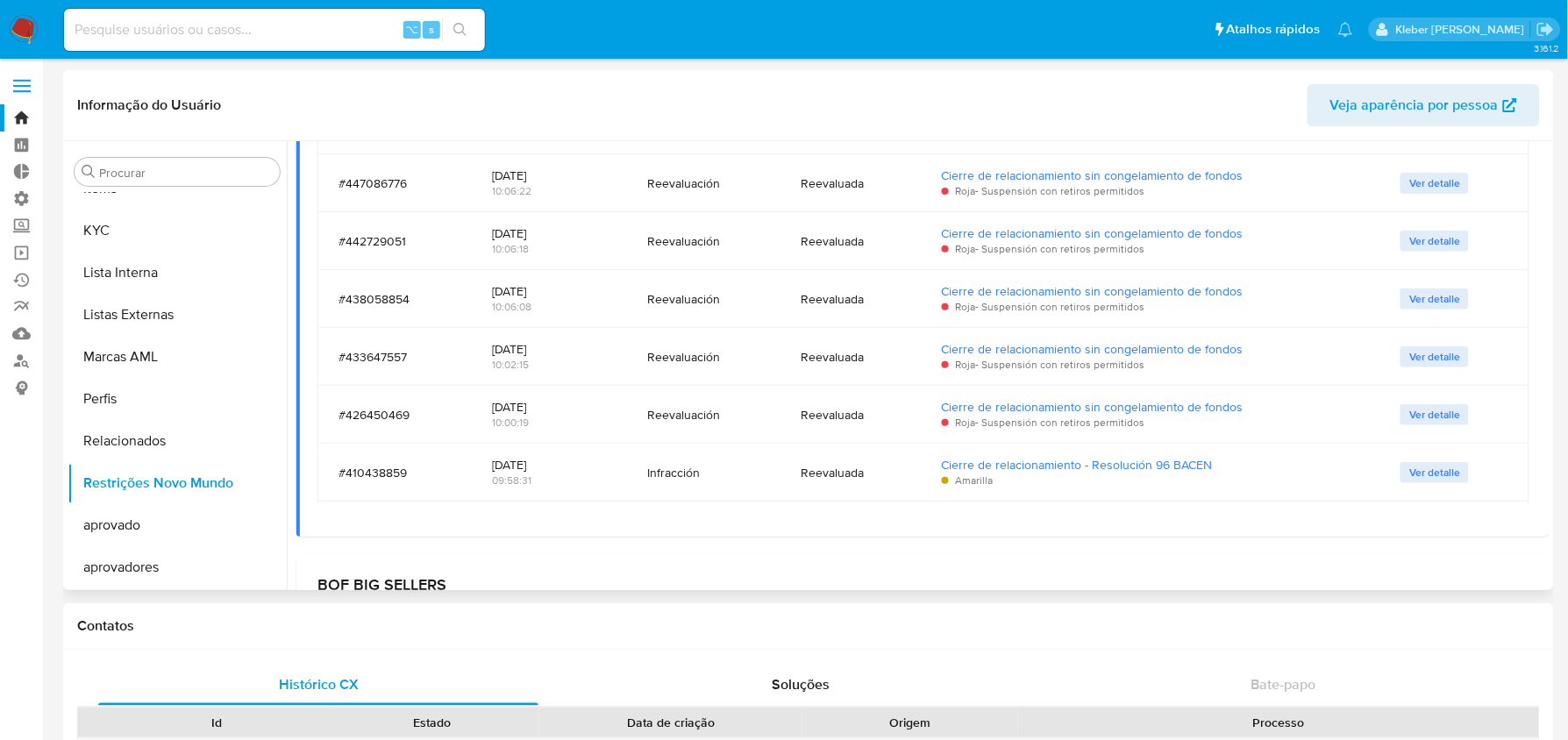
drag, startPoint x: 487, startPoint y: 409, endPoint x: 556, endPoint y: 406, distance: 69.1
click at [556, 406] on td "26/03/2025 10:00:19" at bounding box center [549, 415] width 156 height 57
drag, startPoint x: 491, startPoint y: 465, endPoint x: 566, endPoint y: 465, distance: 75.0
click at [566, 465] on div "24/02/2025" at bounding box center [549, 464] width 114 height 15
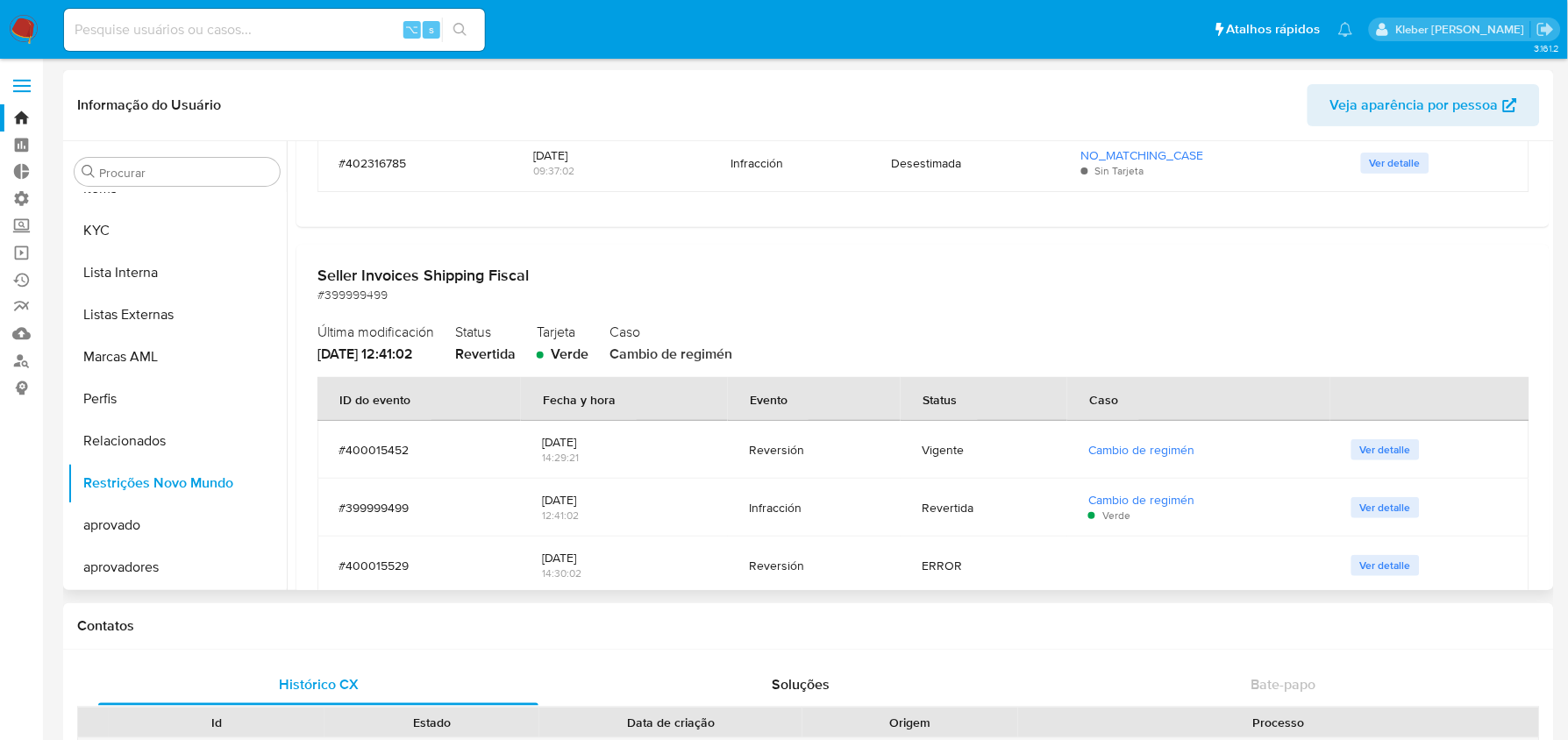
scroll to position [2653, 0]
drag, startPoint x: 332, startPoint y: 277, endPoint x: 540, endPoint y: 273, distance: 208.0
click at [540, 273] on h2 "Seller Invoices Shipping Fiscal" at bounding box center [923, 275] width 1211 height 19
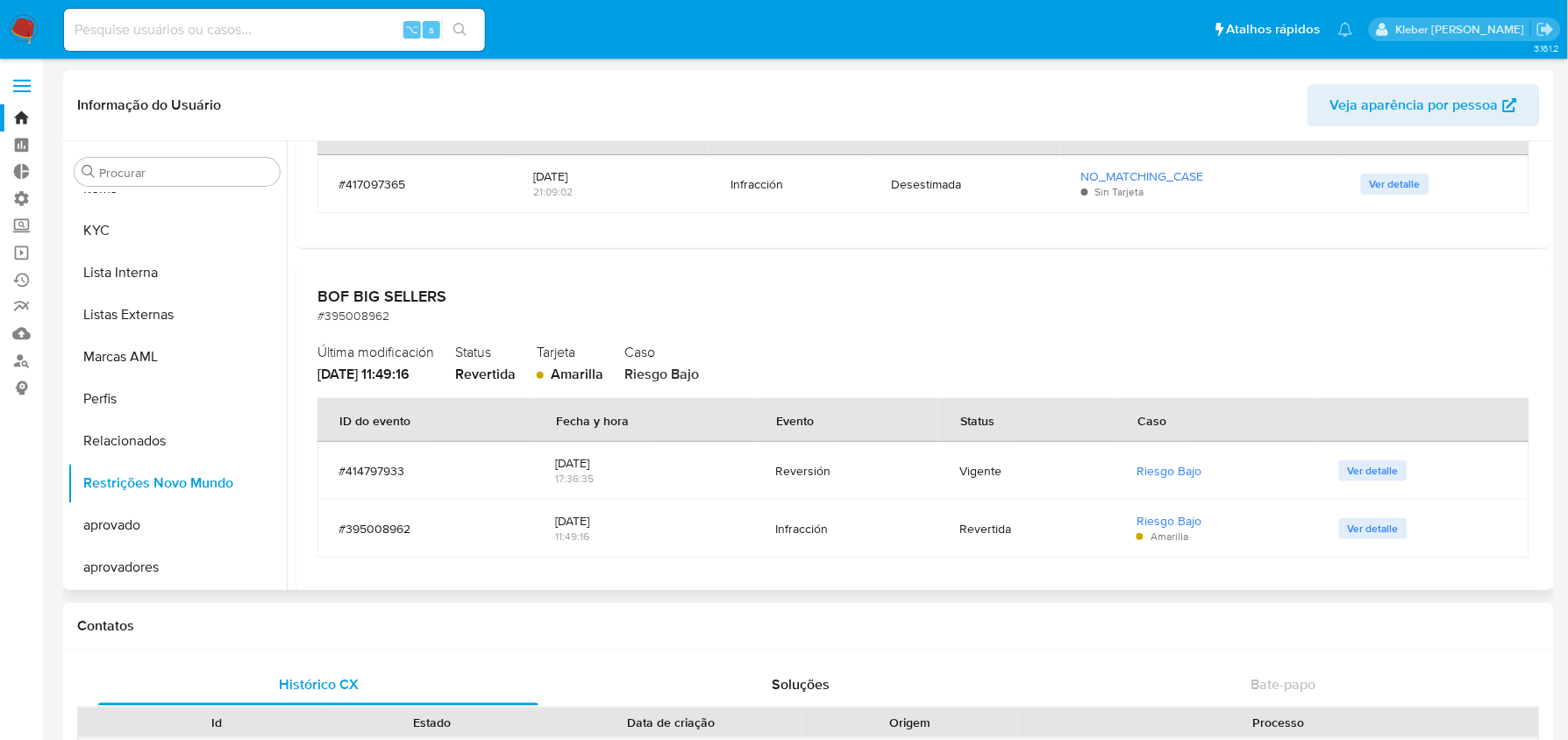
scroll to position [0, 0]
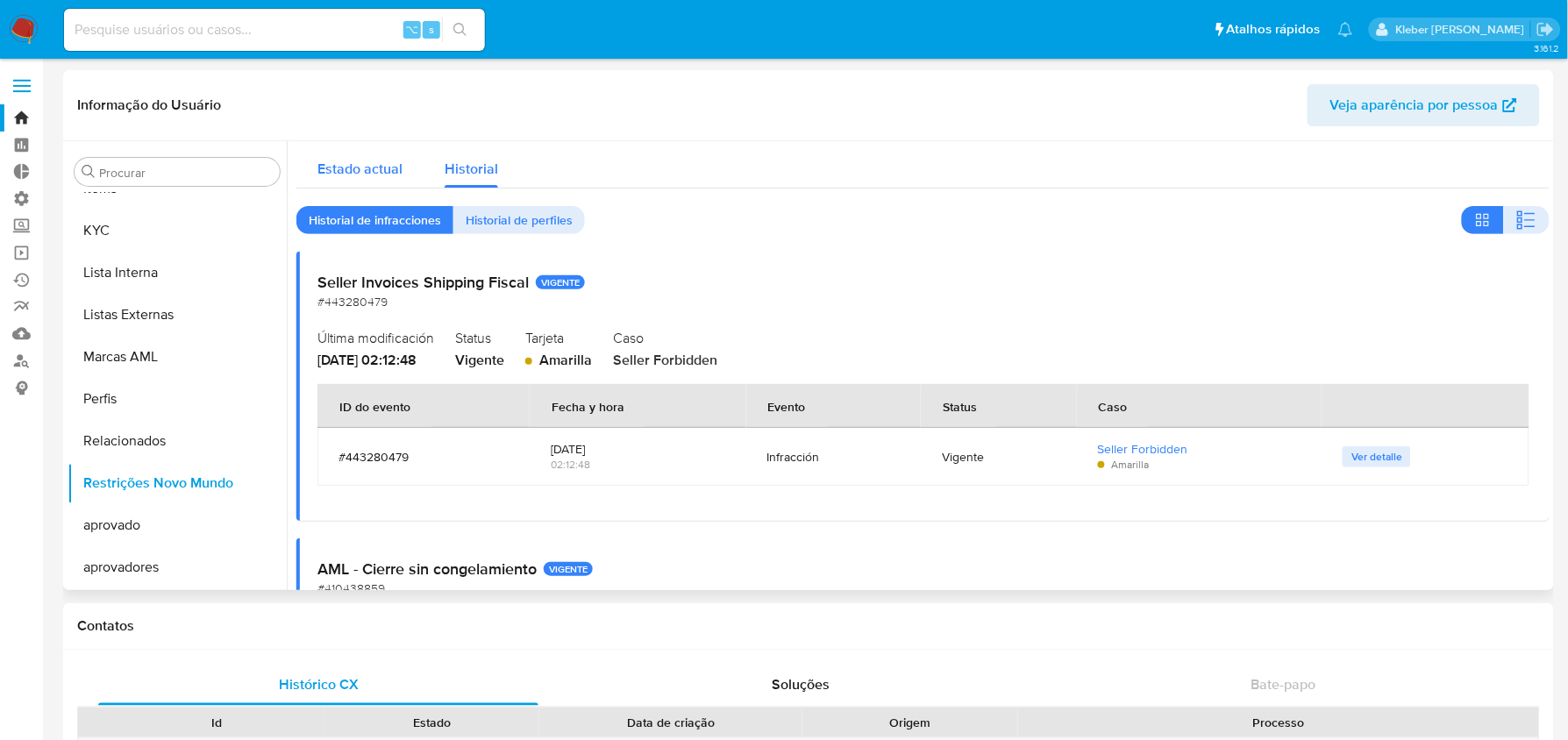
click at [373, 166] on span "Estado actual" at bounding box center [360, 168] width 85 height 20
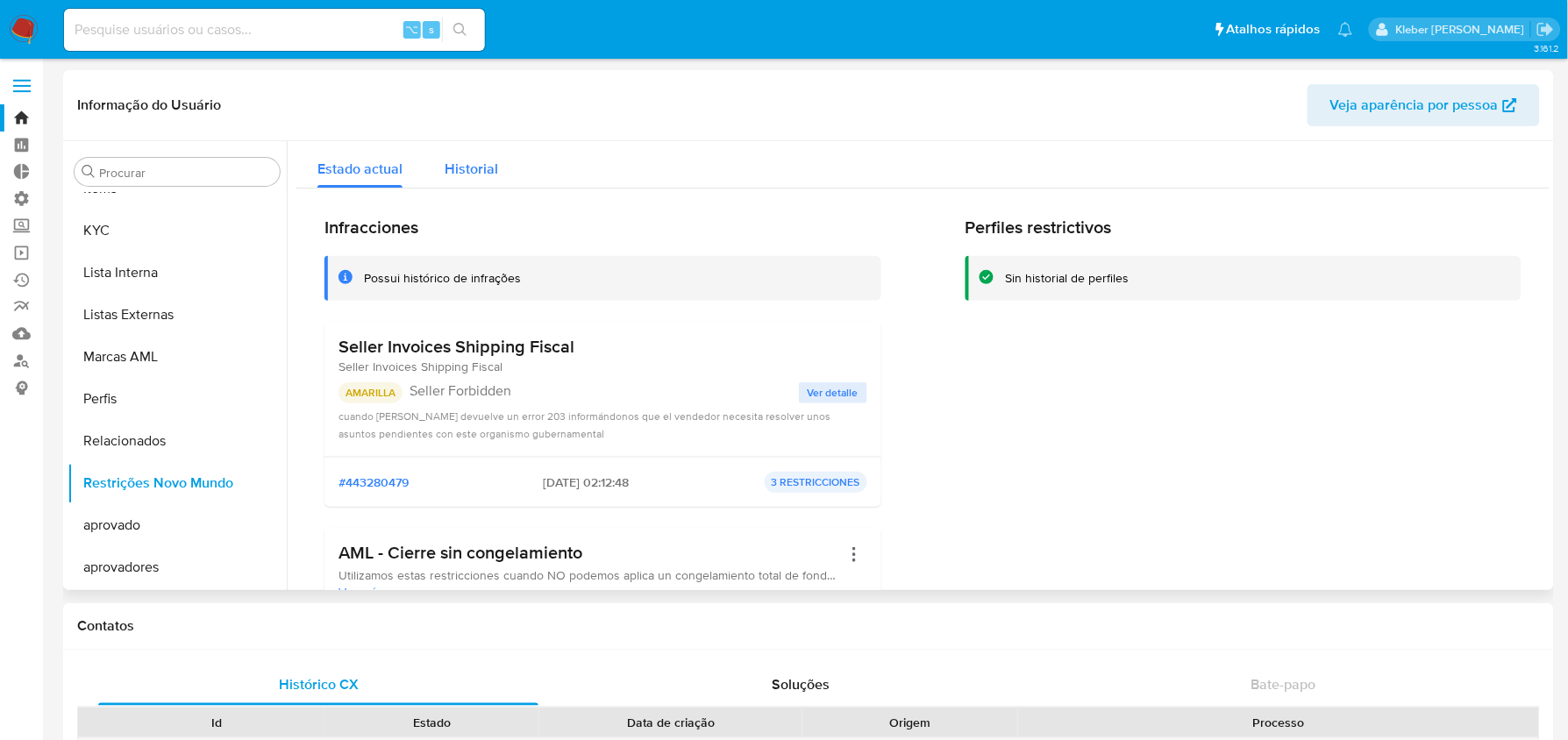
click at [475, 172] on span "Historial" at bounding box center [471, 168] width 54 height 20
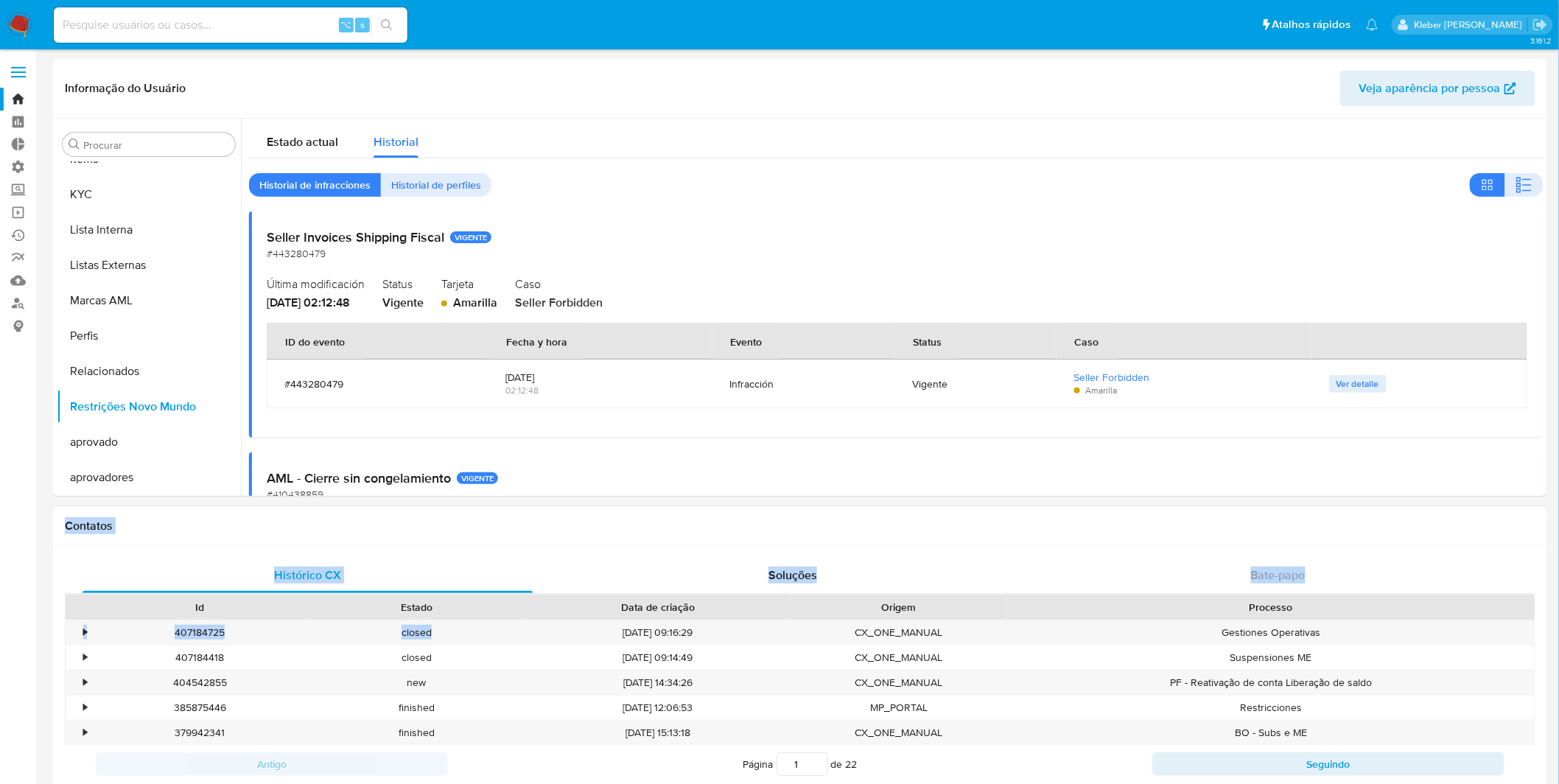
drag, startPoint x: 778, startPoint y: 499, endPoint x: 777, endPoint y: 618, distance: 119.0
click at [772, 76] on header "Informação do Usuário Veja aparência por pessoa" at bounding box center [800, 88] width 1471 height 35
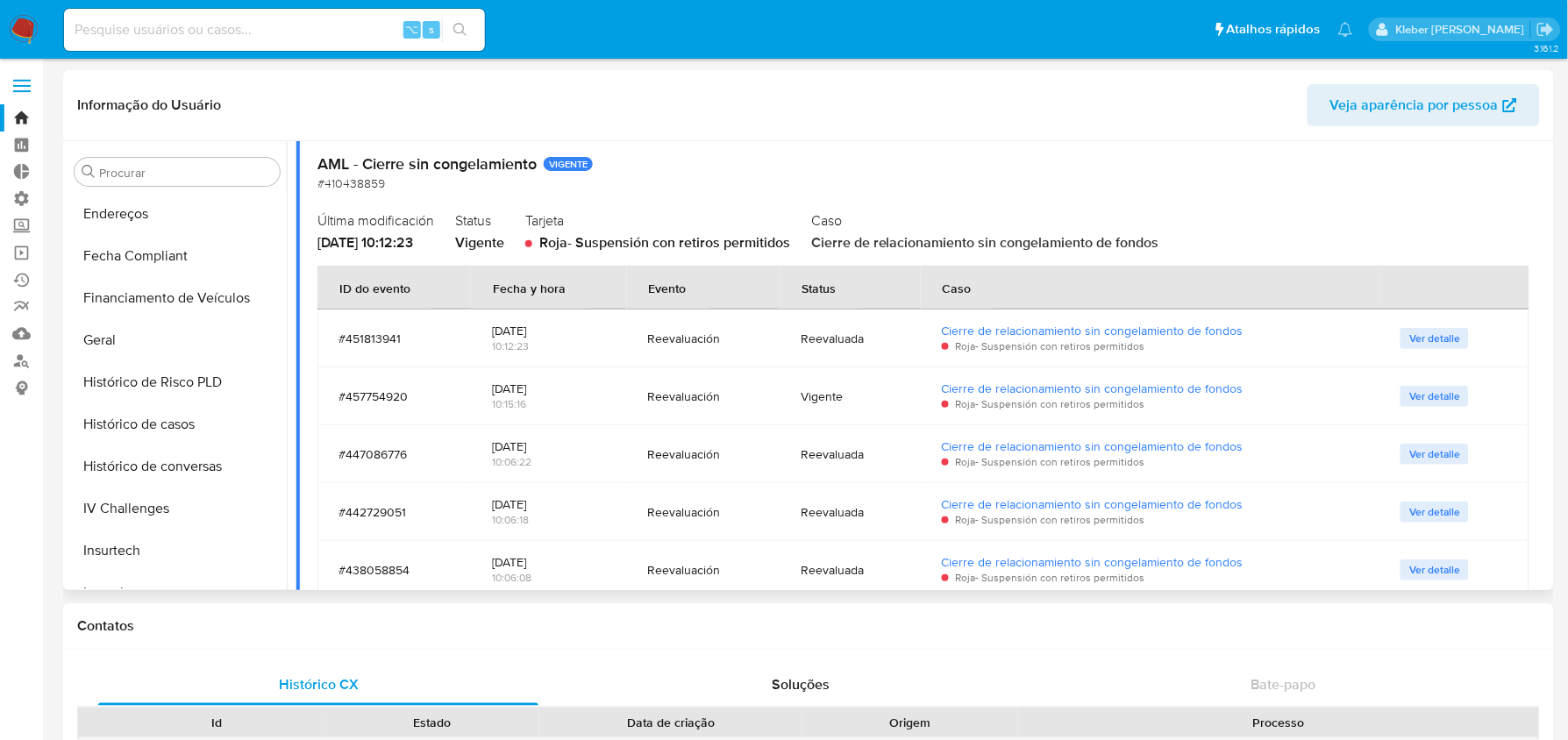
scroll to position [443, 0]
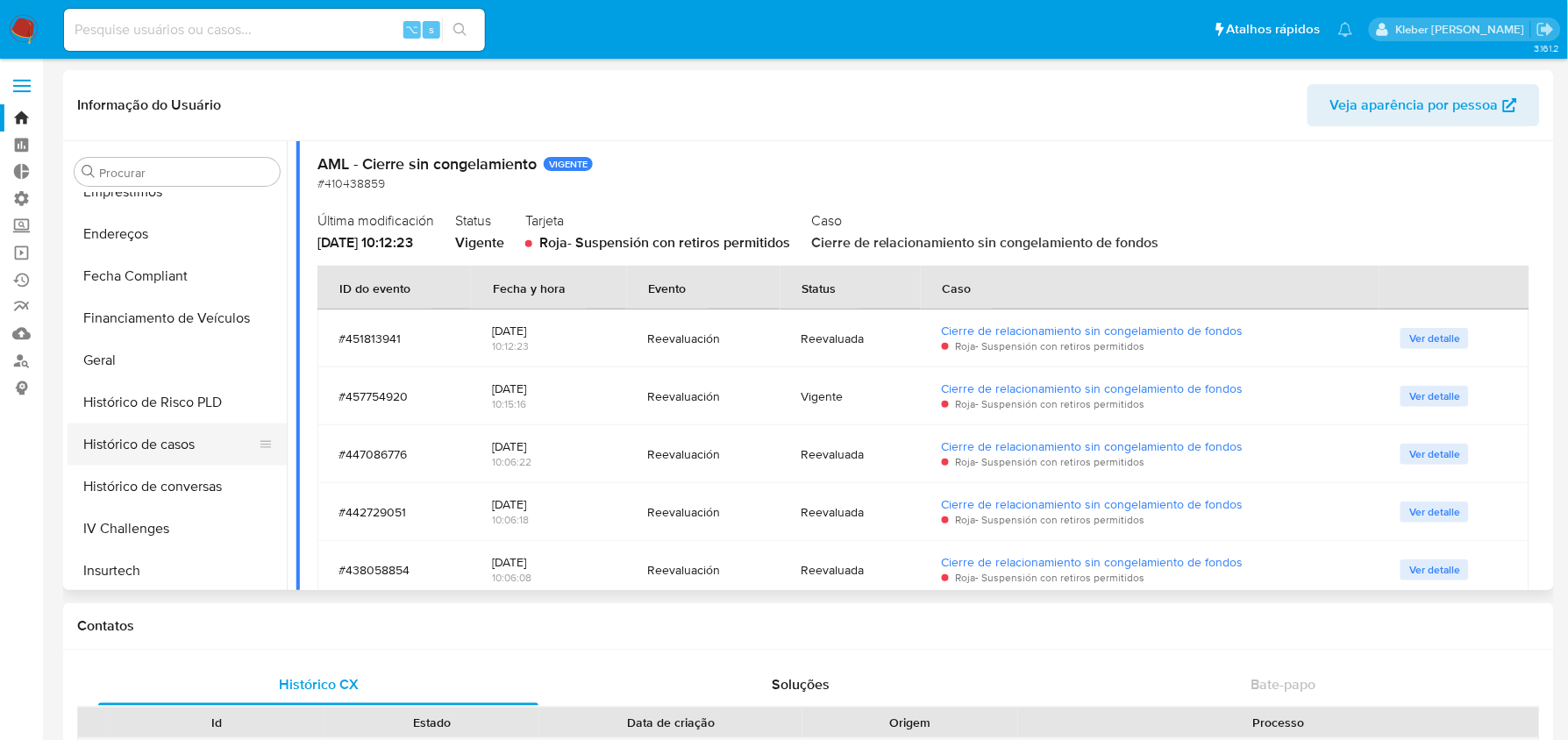
click at [168, 447] on button "Histórico de casos" at bounding box center [170, 444] width 205 height 42
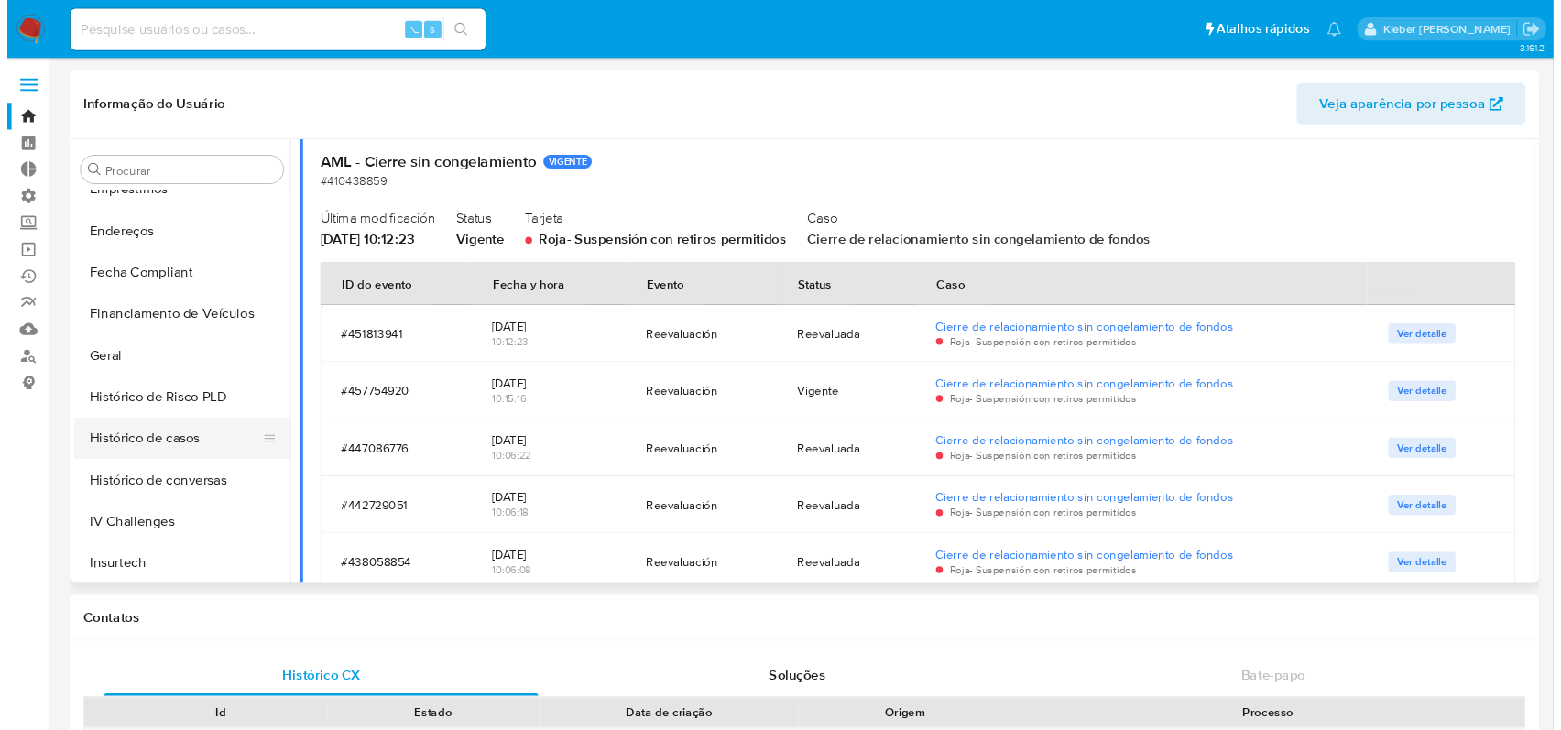
scroll to position [0, 0]
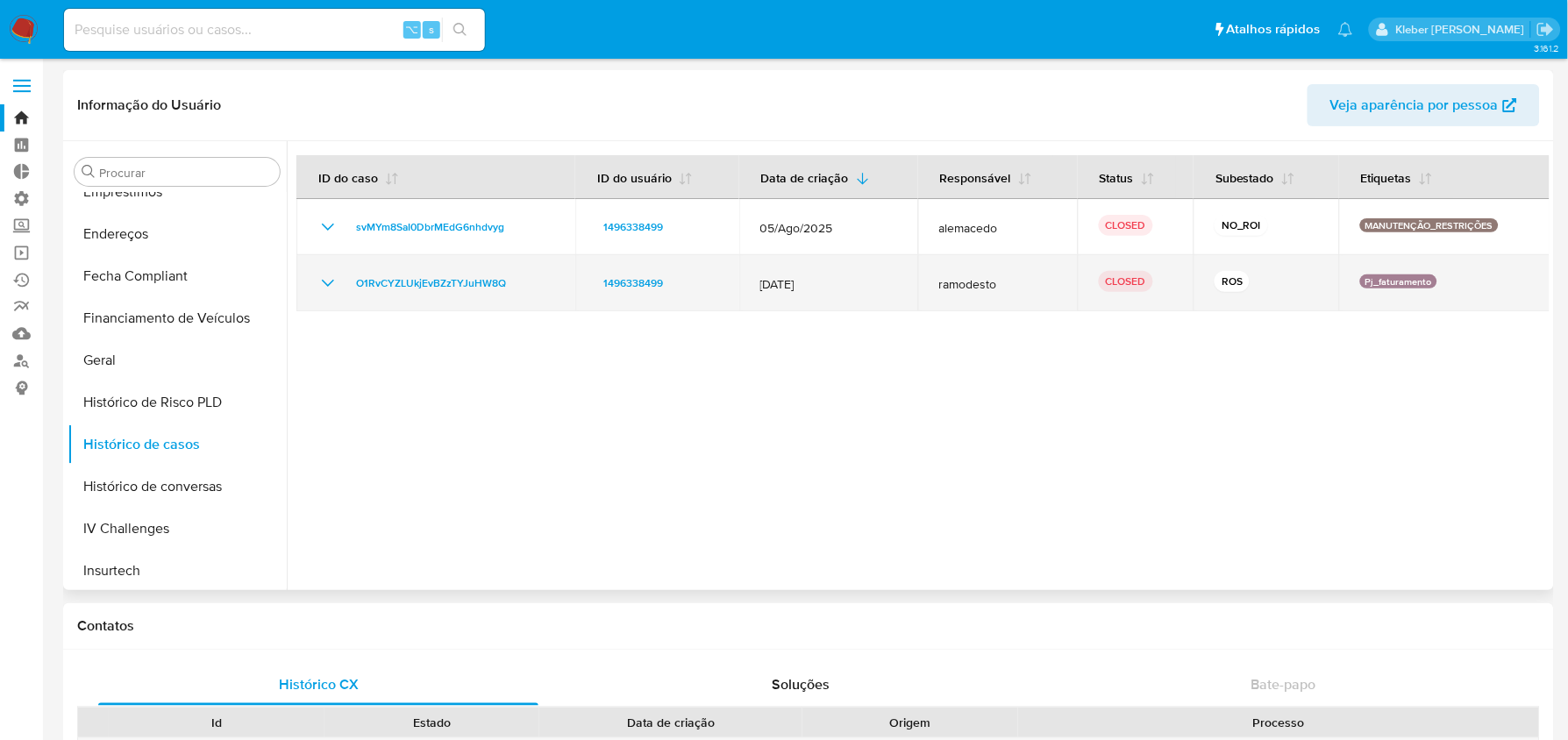
click at [327, 277] on icon "Mostrar/Ocultar" at bounding box center [328, 283] width 21 height 21
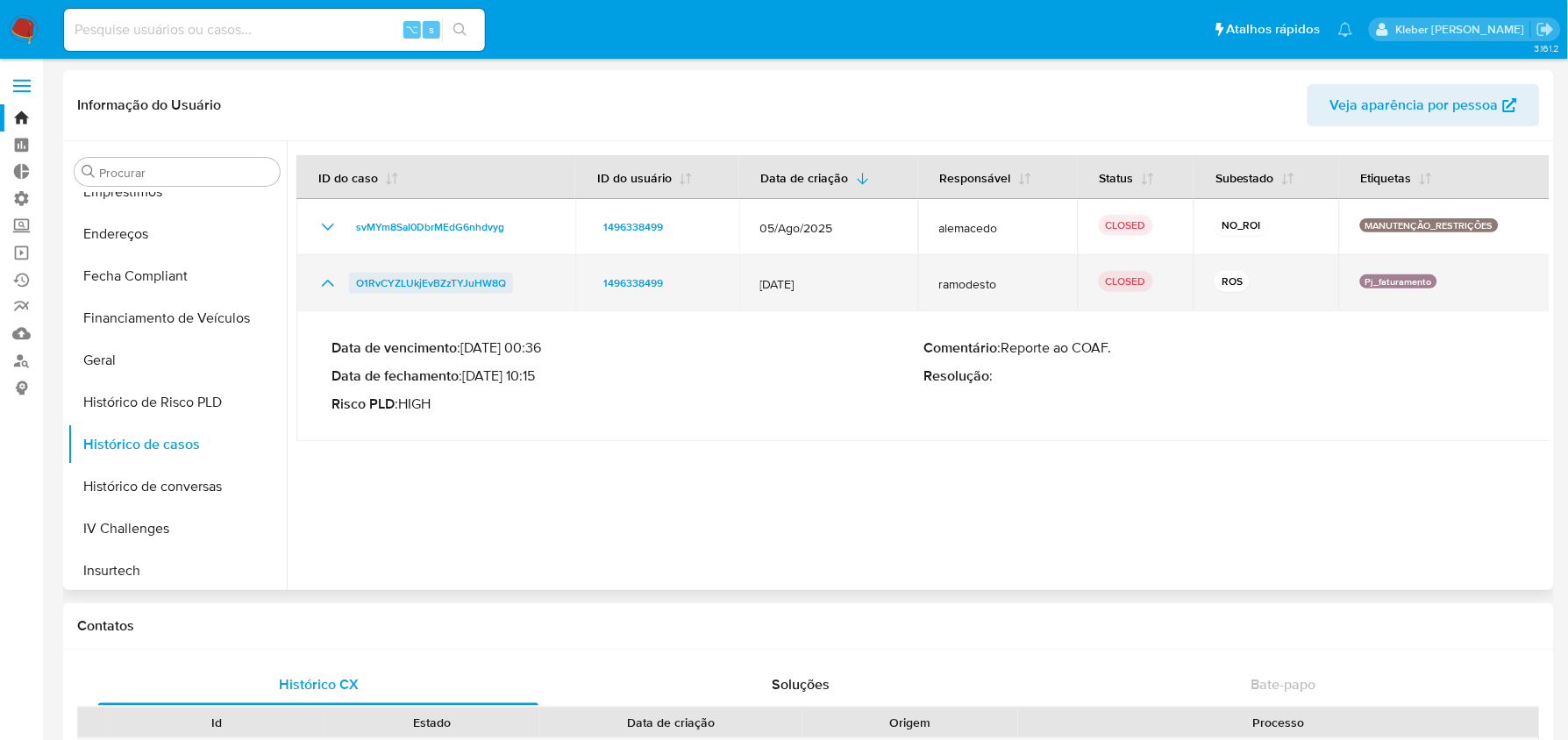
click at [471, 280] on span "O1RvCYZLUkjEvBZzTYJuHW8Q" at bounding box center [431, 283] width 150 height 21
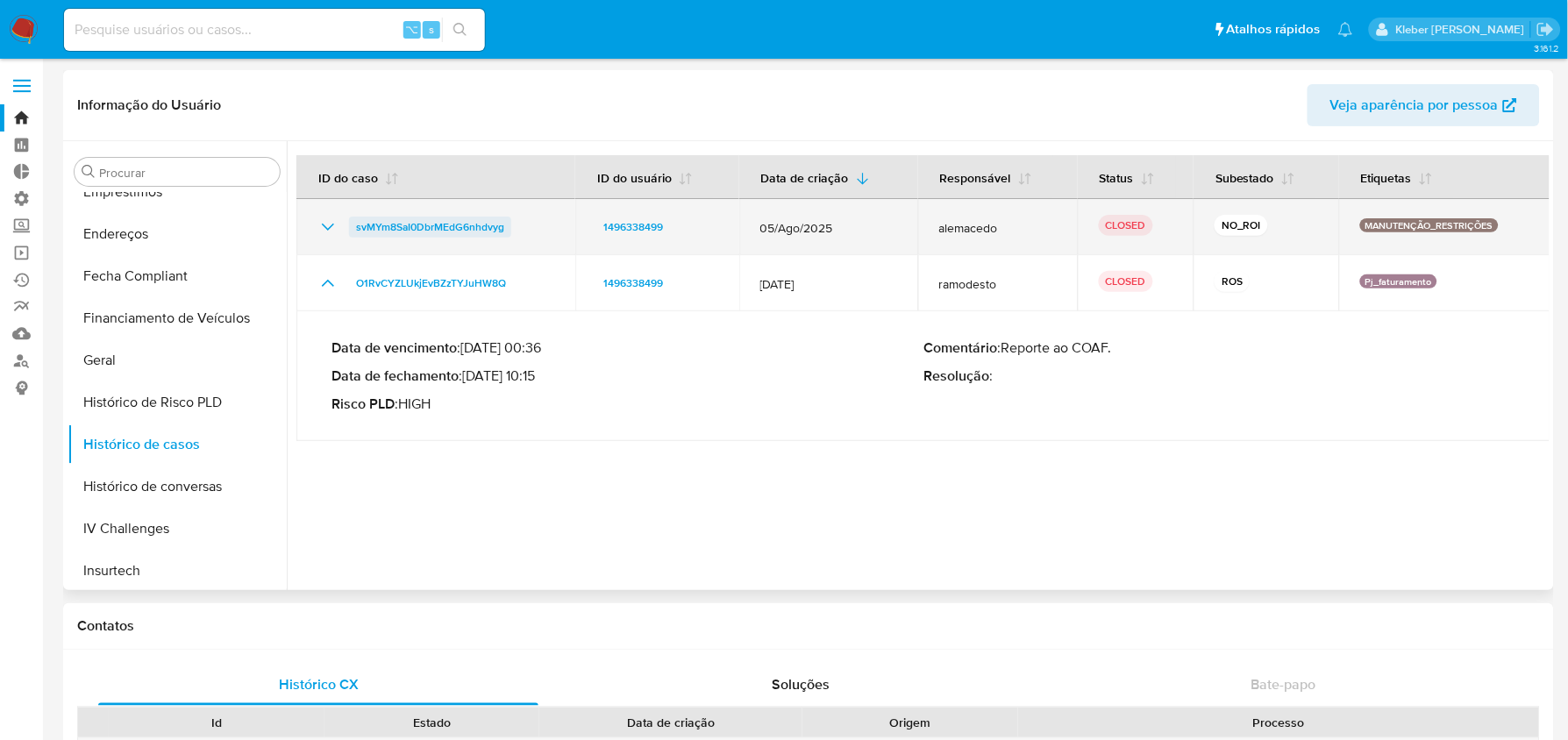
click at [418, 216] on span "svMYm8SaI0DbrMEdG6nhdvyg" at bounding box center [430, 227] width 148 height 21
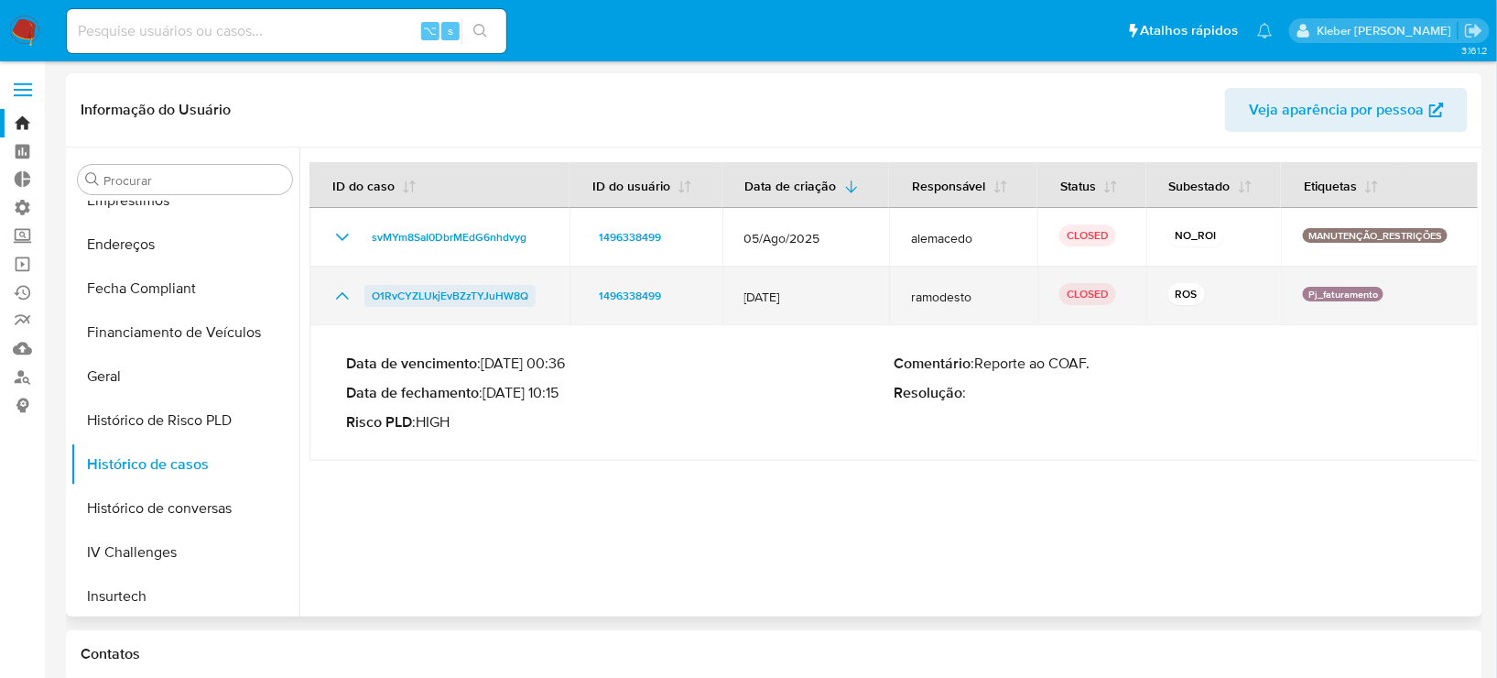
click at [433, 293] on span "O1RvCYZLUkjEvBZzTYJuHW8Q" at bounding box center [450, 296] width 157 height 22
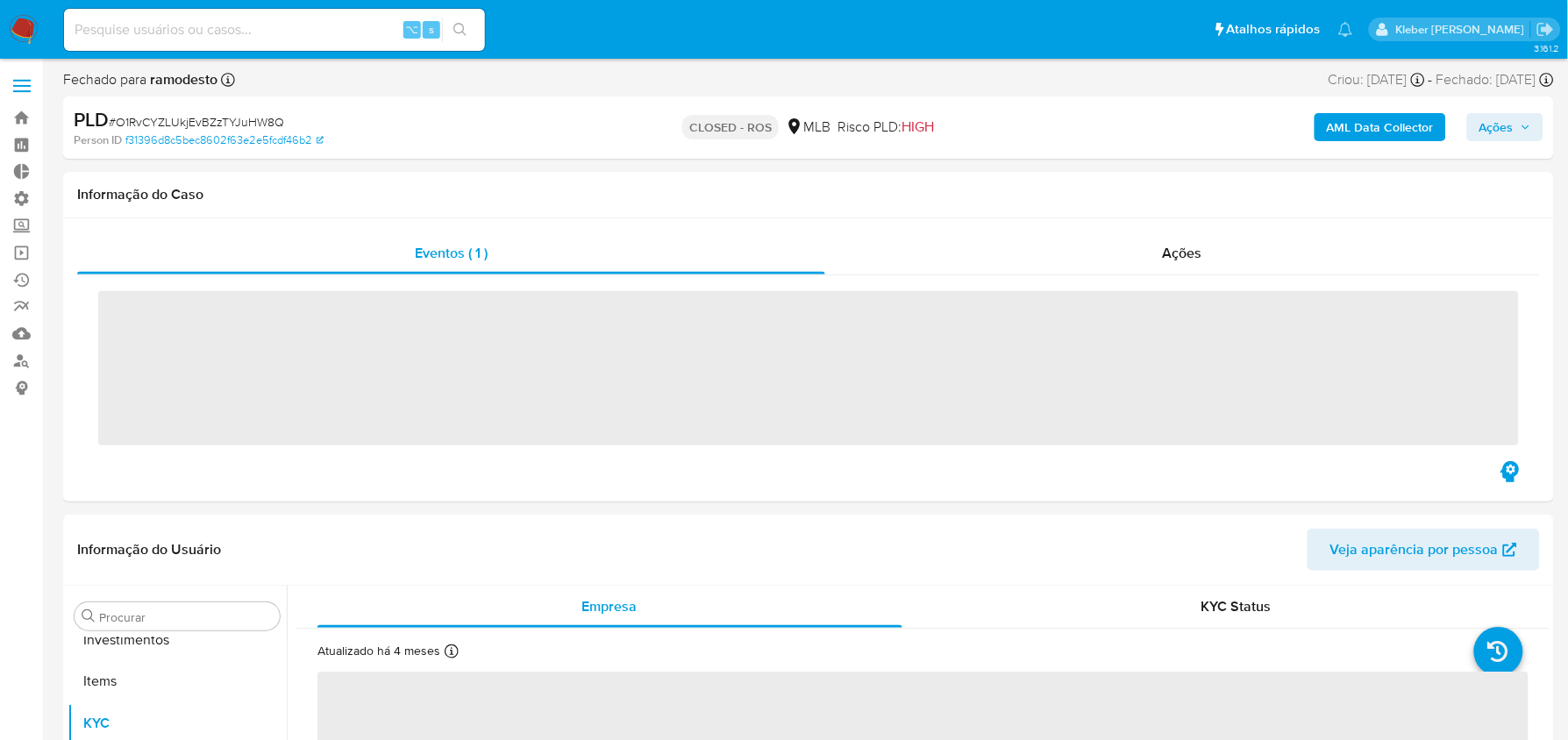
scroll to position [908, 0]
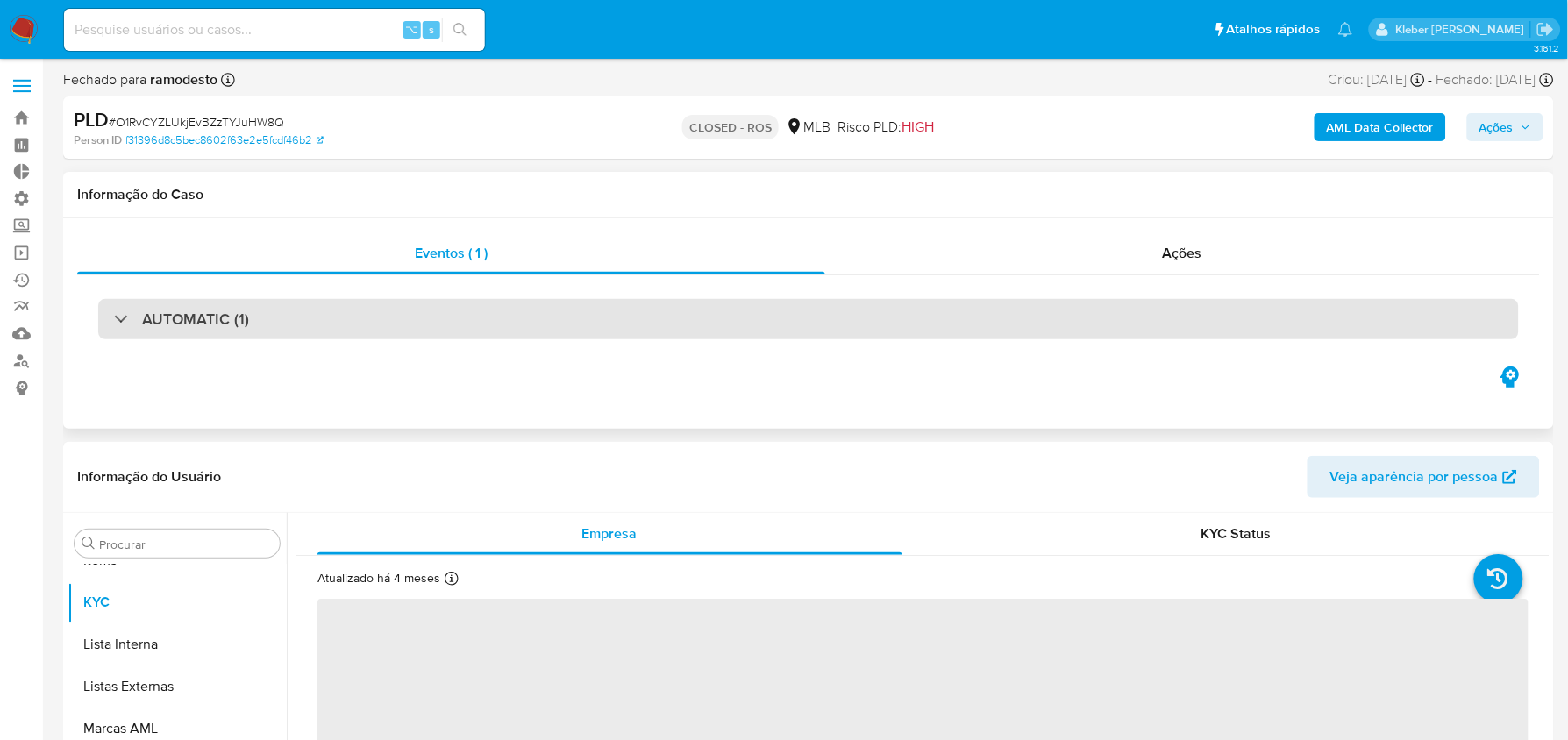
select select "10"
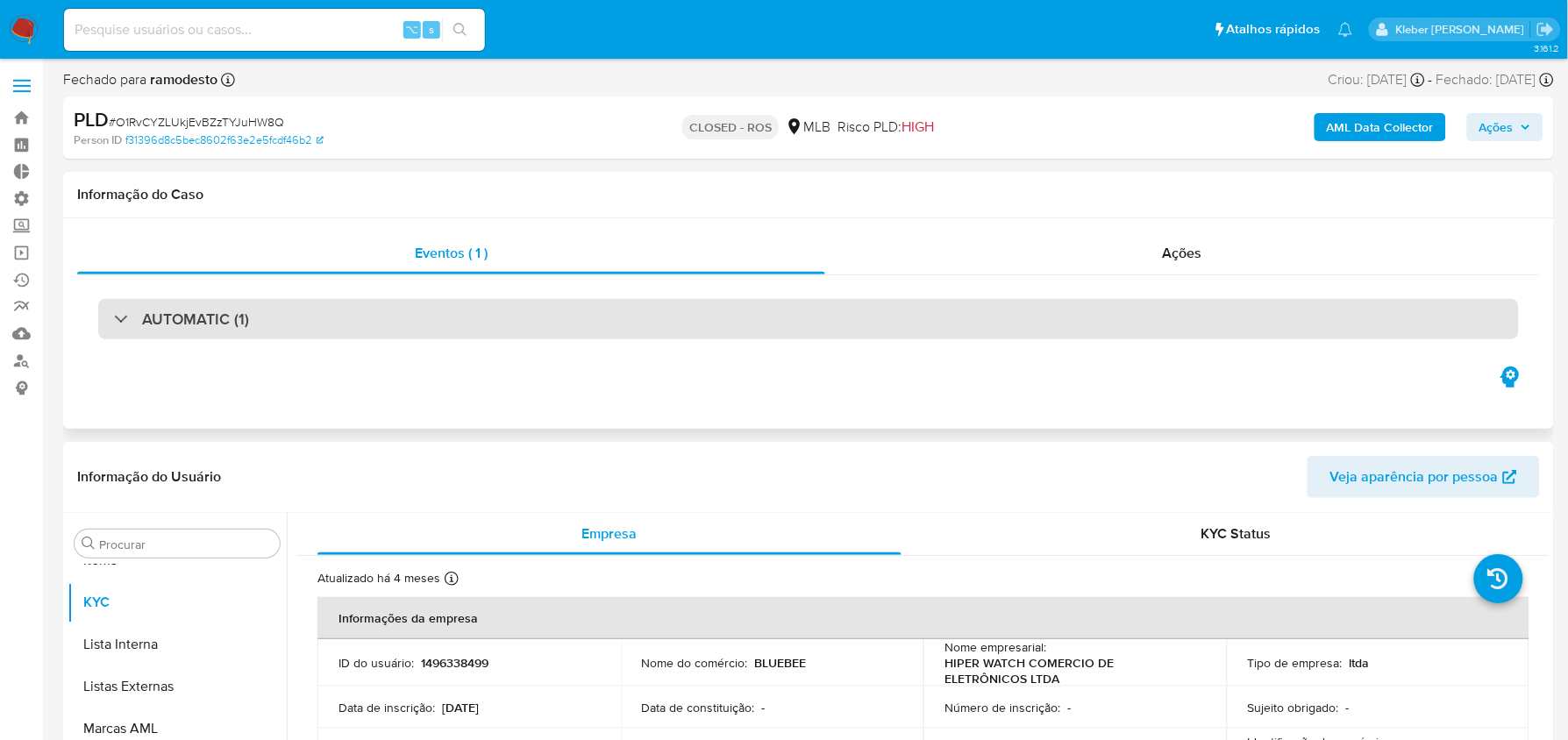
click at [149, 324] on h3 "AUTOMATIC (1)" at bounding box center [195, 319] width 107 height 19
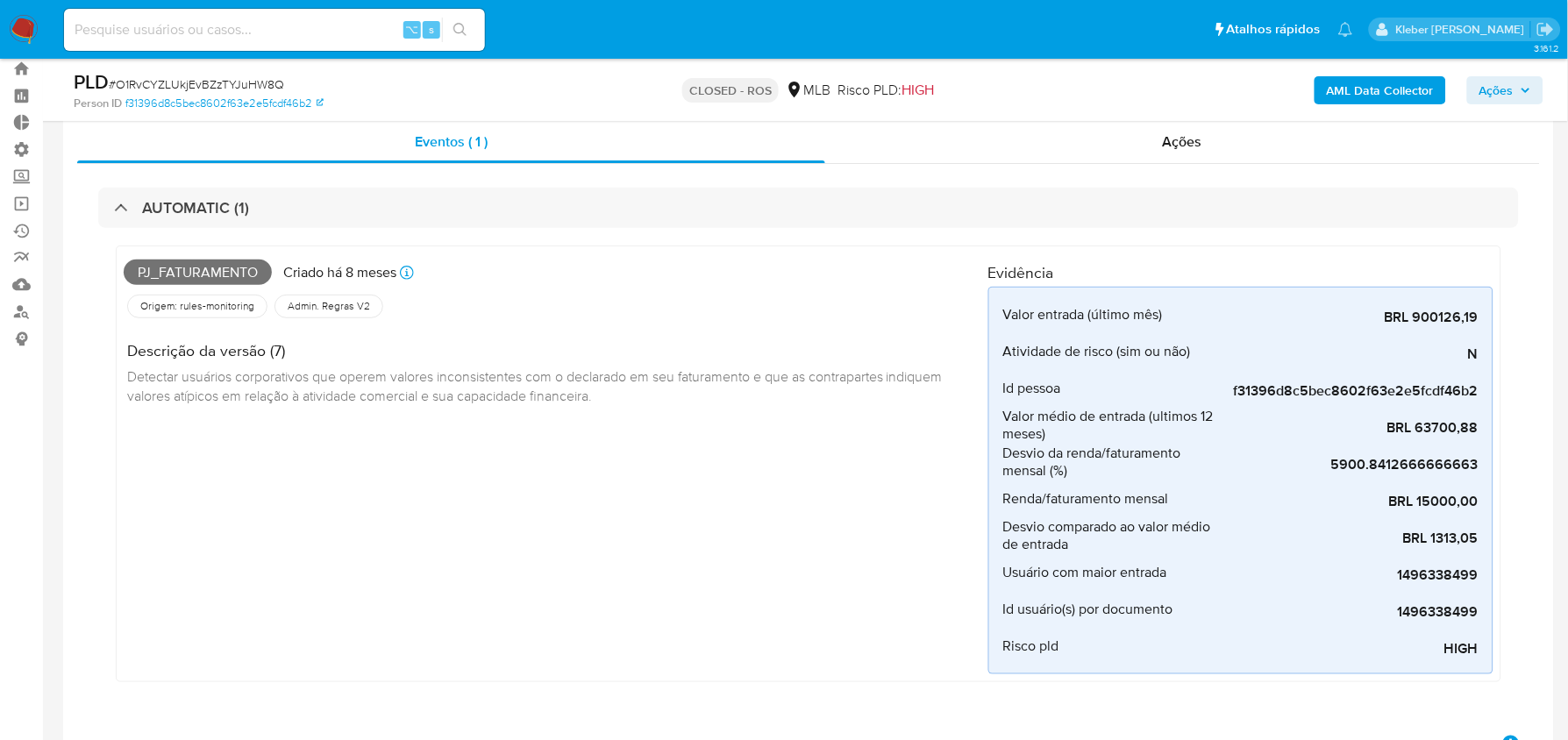
scroll to position [48, 0]
drag, startPoint x: 292, startPoint y: 271, endPoint x: 404, endPoint y: 268, distance: 112.0
click at [407, 268] on div "Criado há 8 meses Criado: 12/01/2025 00:36:13" at bounding box center [350, 274] width 134 height 25
click at [412, 270] on icon at bounding box center [407, 273] width 14 height 14
click at [370, 393] on span "Detectar usuários corporativos que operem valores inconsistentes com o declarad…" at bounding box center [536, 387] width 818 height 38
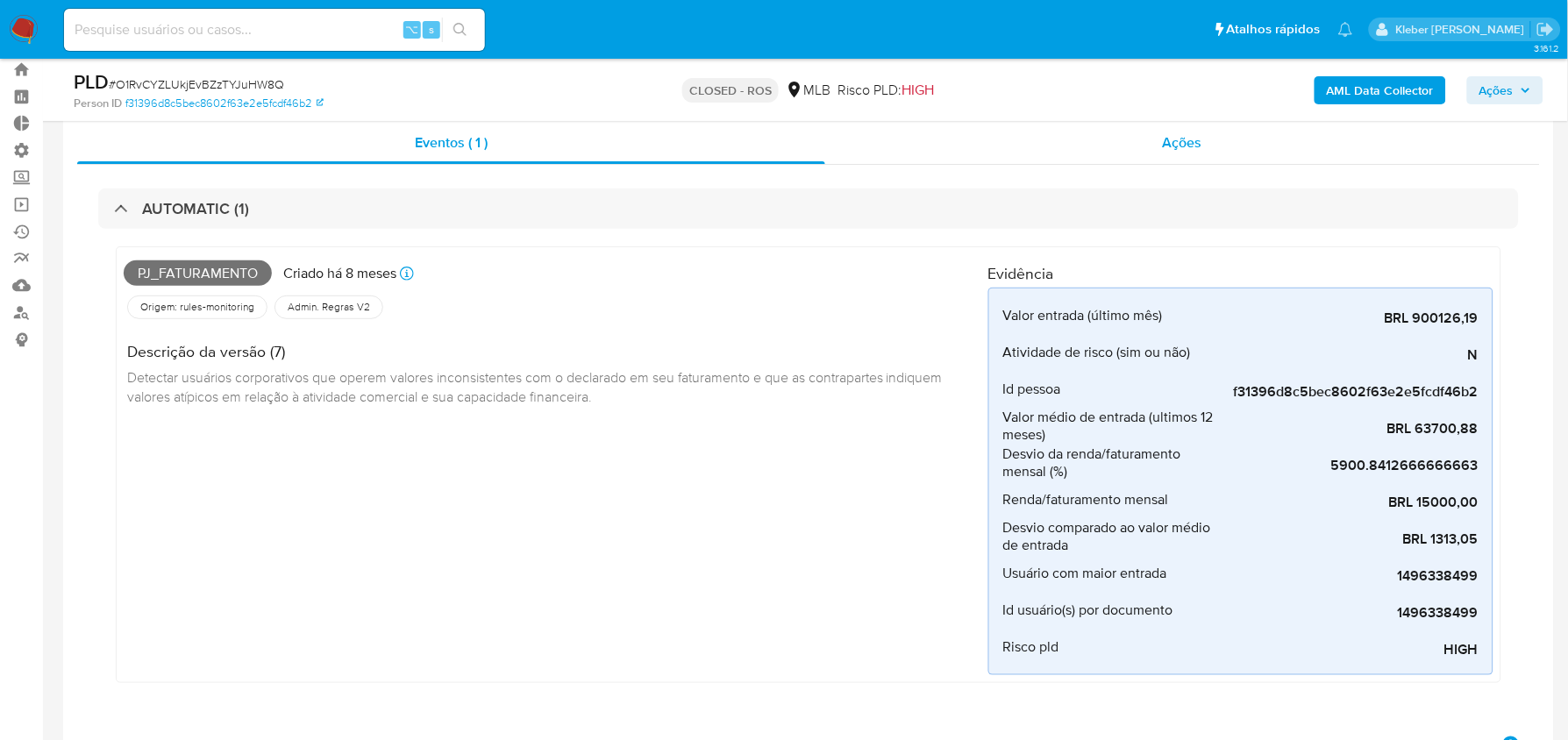
click at [1193, 140] on span "Ações" at bounding box center [1181, 142] width 39 height 20
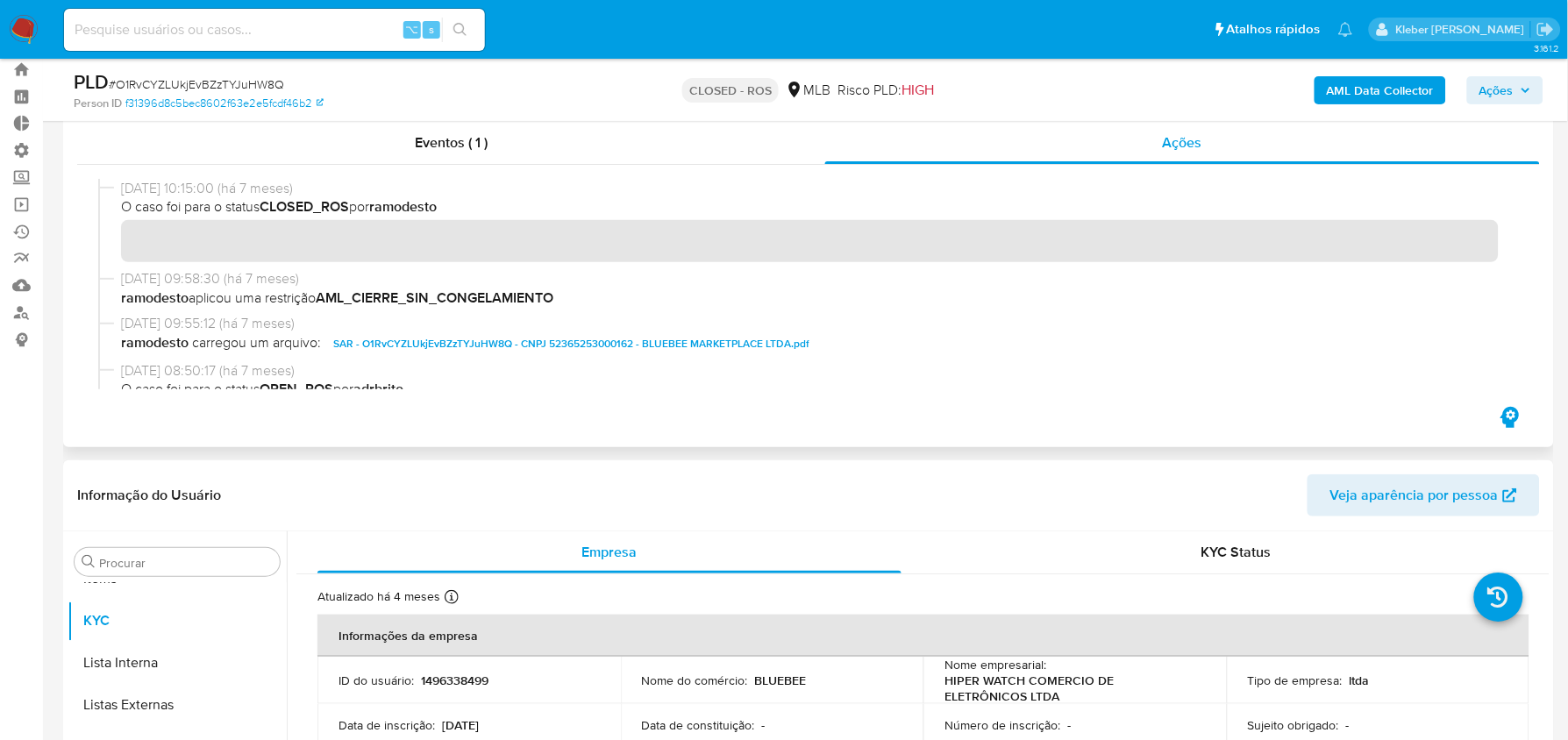
click at [536, 346] on span "SAR - O1RvCYZLUkjEvBZzTYJuHW8Q - CNPJ 52365253000162 - BLUEBEE MARKETPLACE LTDA…" at bounding box center [571, 344] width 476 height 21
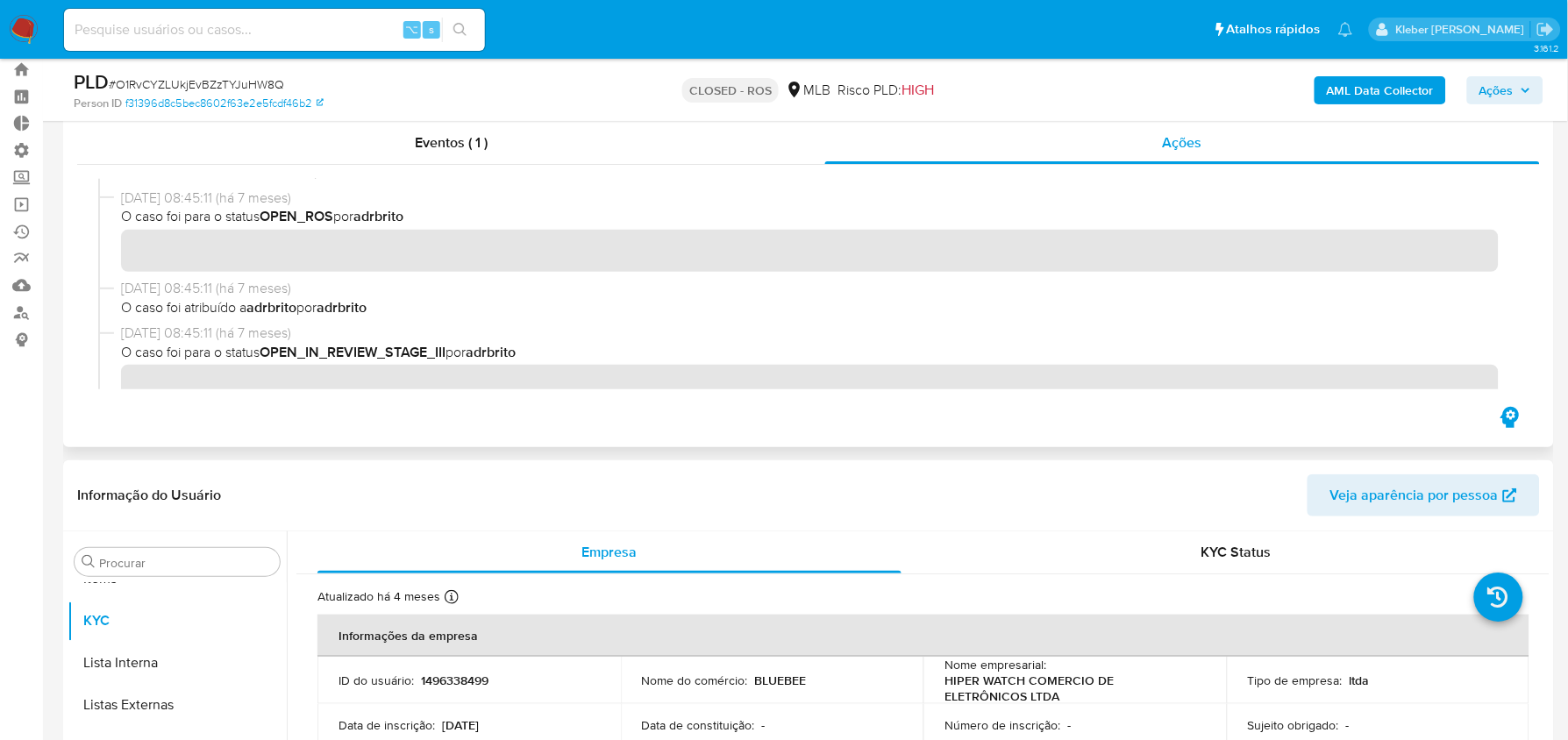
scroll to position [0, 0]
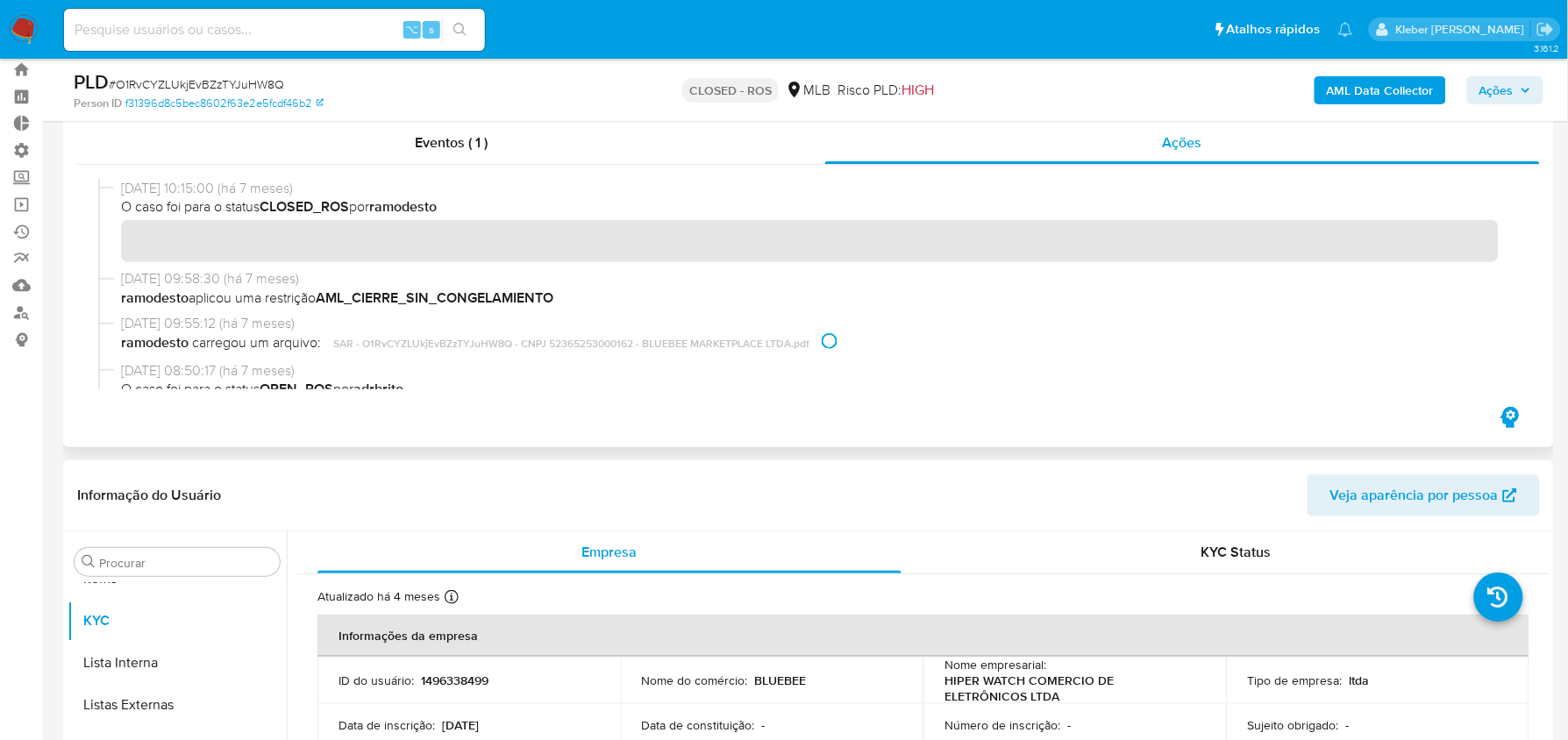
click at [585, 338] on span "ramodesto carregou um arquivo: SAR - O1RvCYZLUkjEvBZzTYJuHW8Q - CNPJ 5236525300…" at bounding box center [816, 344] width 1391 height 21
click at [593, 341] on span "ramodesto carregou um arquivo: SAR - O1RvCYZLUkjEvBZzTYJuHW8Q - CNPJ 5236525300…" at bounding box center [816, 344] width 1391 height 21
click at [690, 347] on span "ramodesto carregou um arquivo: SAR - O1RvCYZLUkjEvBZzTYJuHW8Q - CNPJ 5236525300…" at bounding box center [816, 344] width 1391 height 21
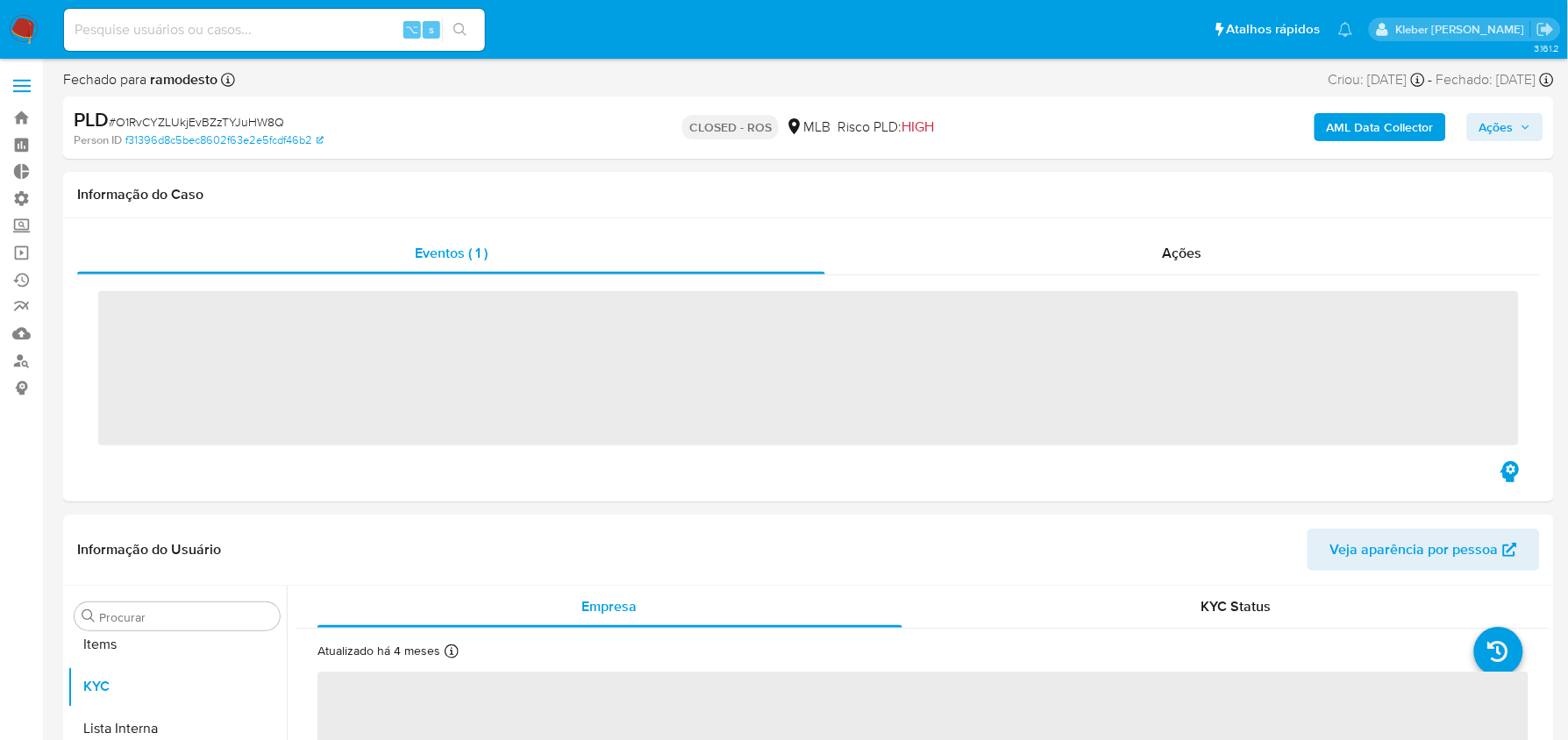
scroll to position [908, 0]
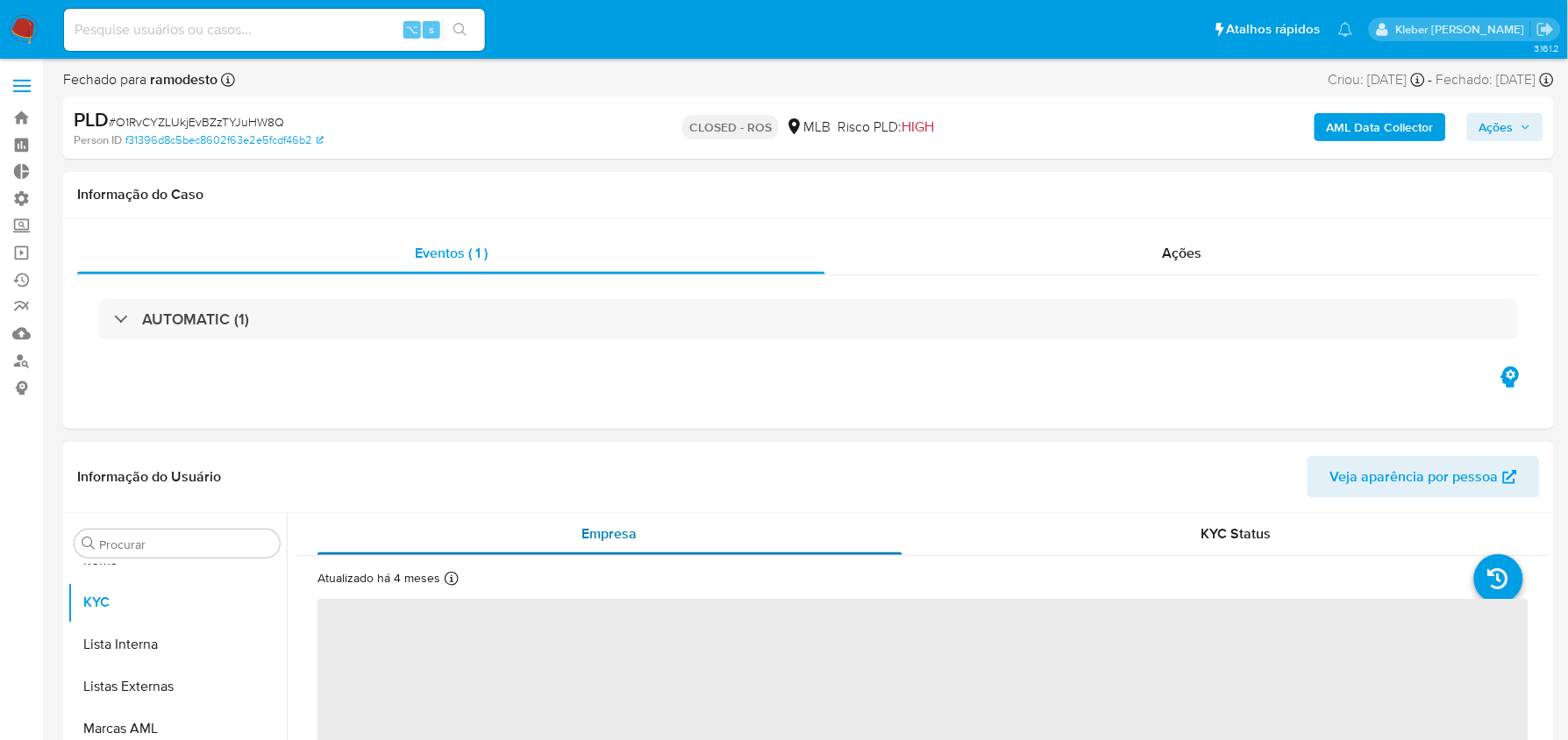
select select "10"
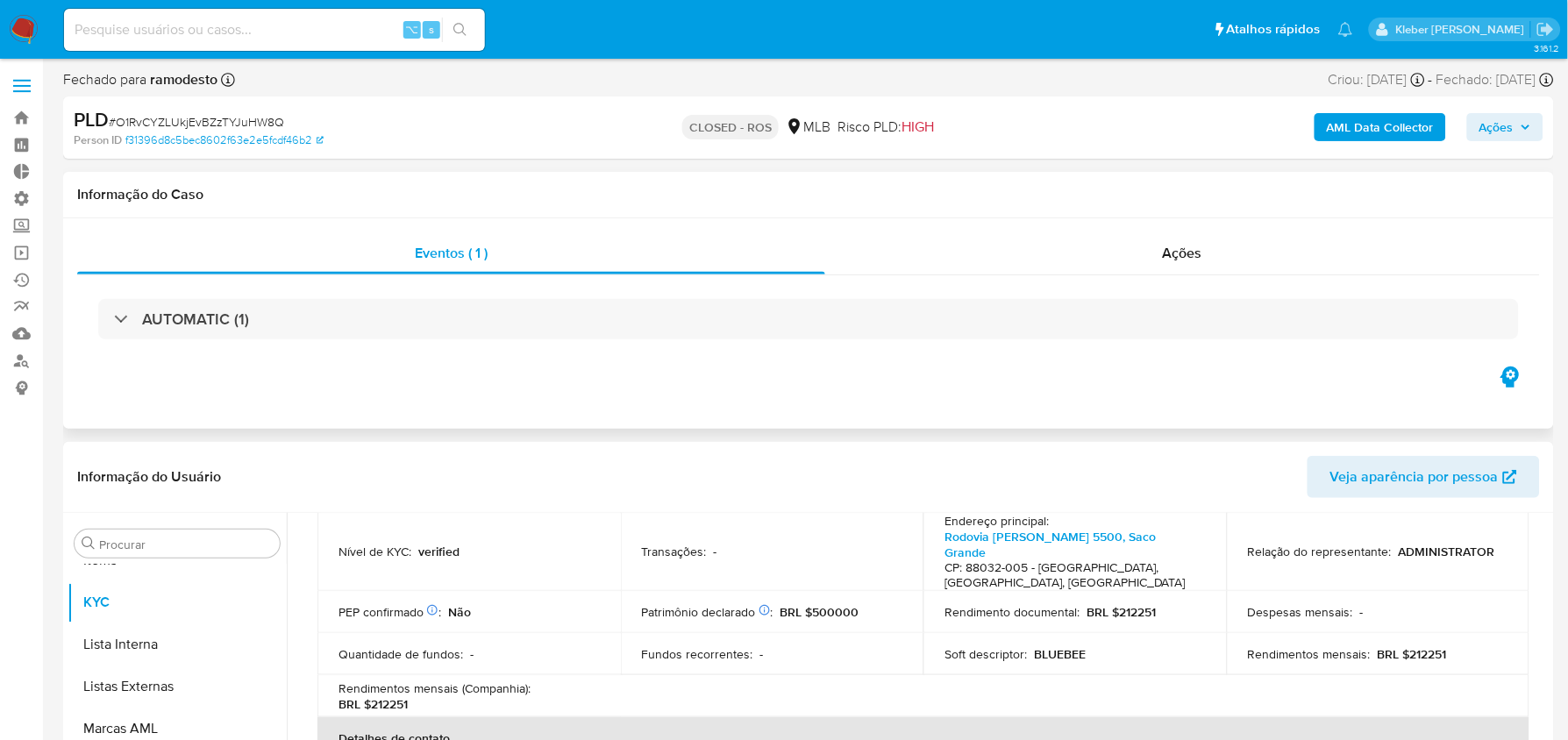
scroll to position [263, 0]
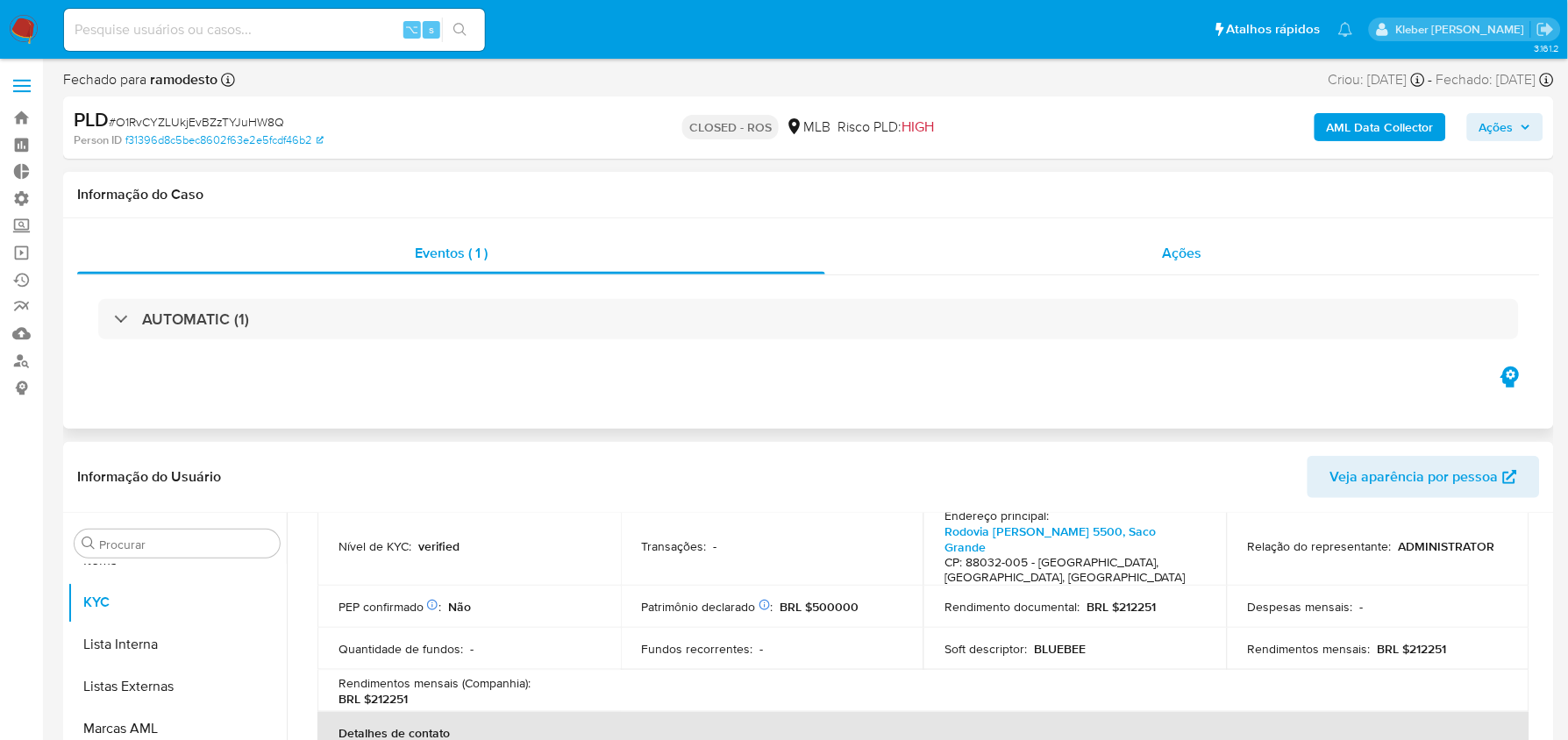
click at [1170, 257] on span "Ações" at bounding box center [1181, 253] width 39 height 20
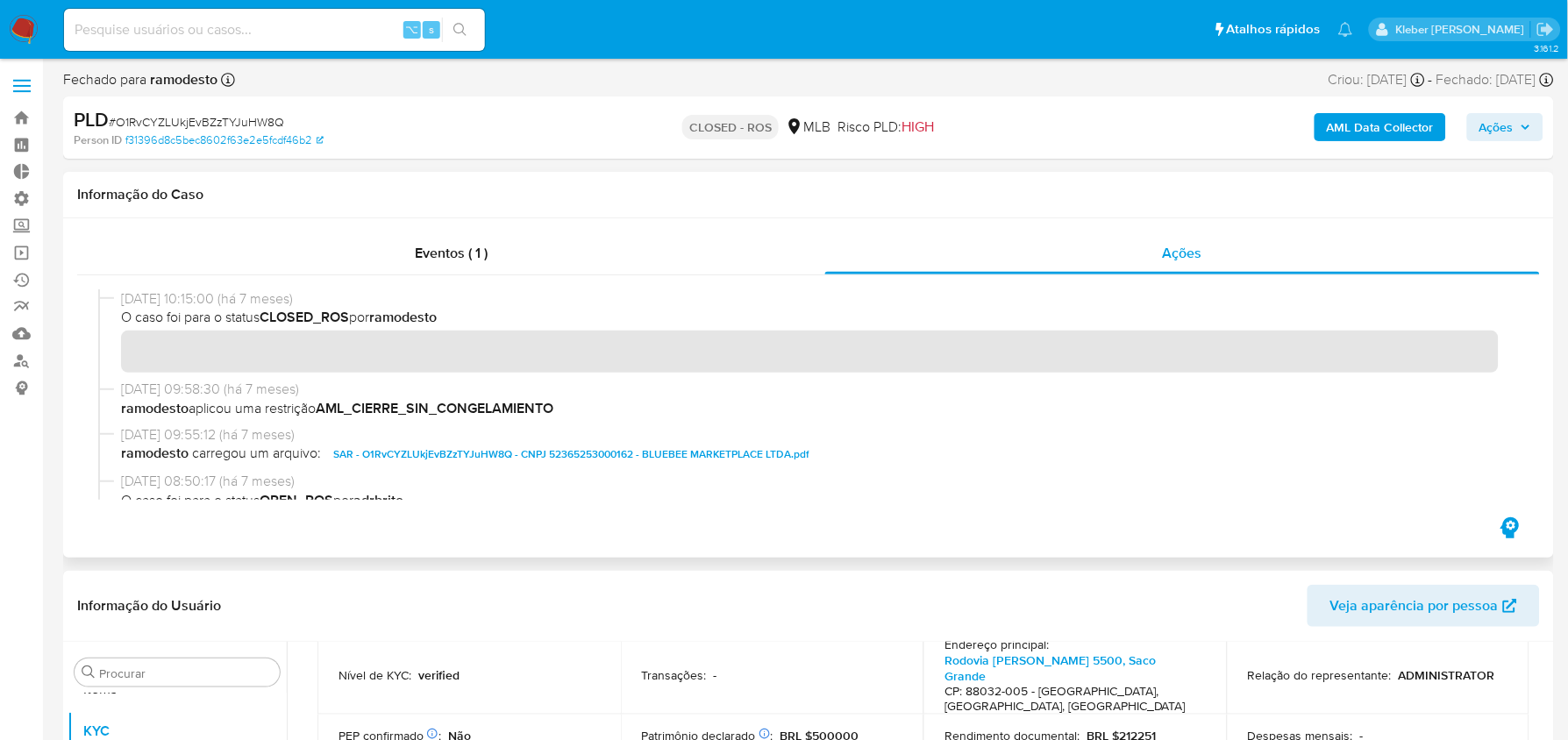
click at [406, 455] on span "SAR - O1RvCYZLUkjEvBZzTYJuHW8Q - CNPJ 52365253000162 - BLUEBEE MARKETPLACE LTDA…" at bounding box center [571, 454] width 476 height 21
click at [658, 449] on span "ramodesto carregou um arquivo: SAR - O1RvCYZLUkjEvBZzTYJuHW8Q - CNPJ 5236525300…" at bounding box center [816, 454] width 1391 height 21
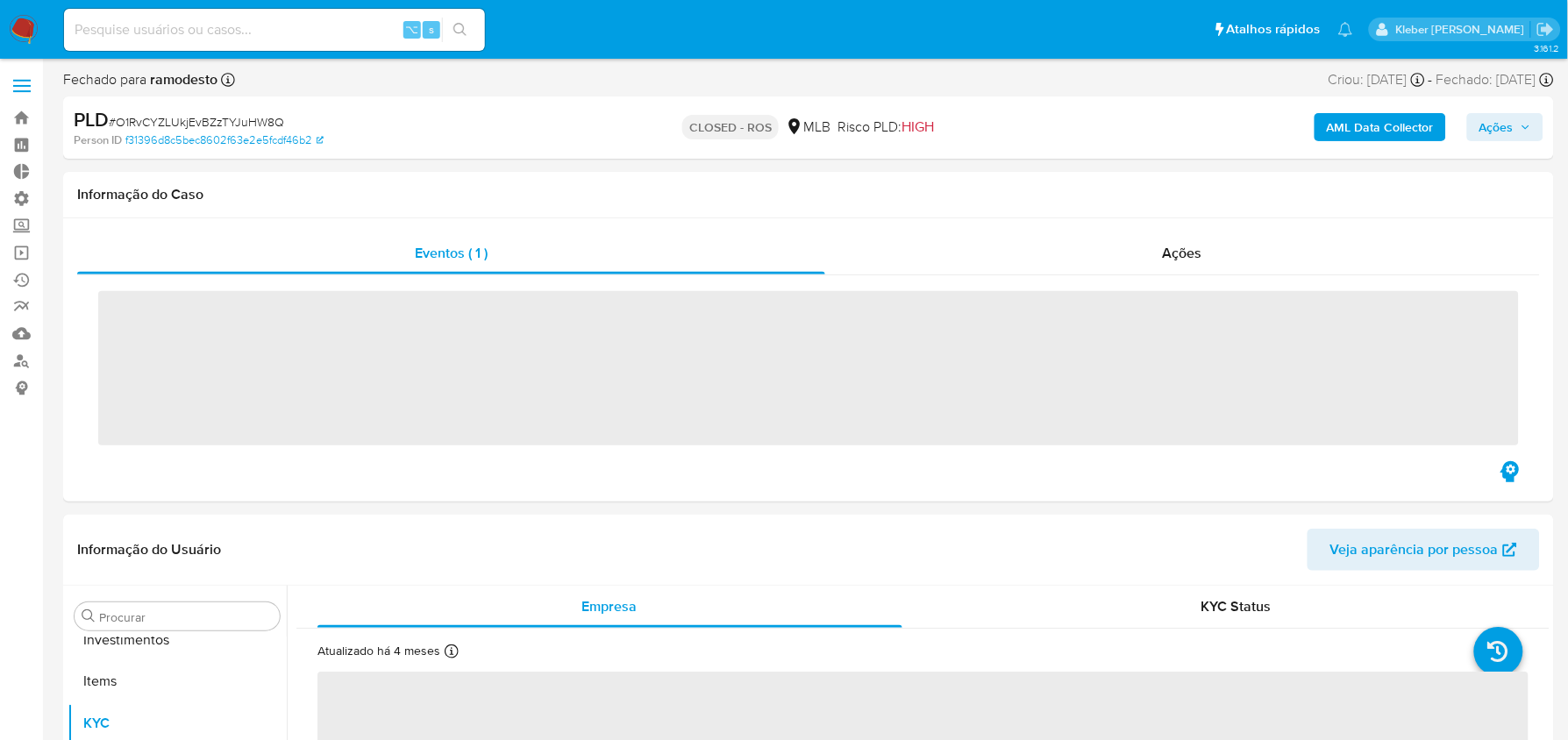
scroll to position [908, 0]
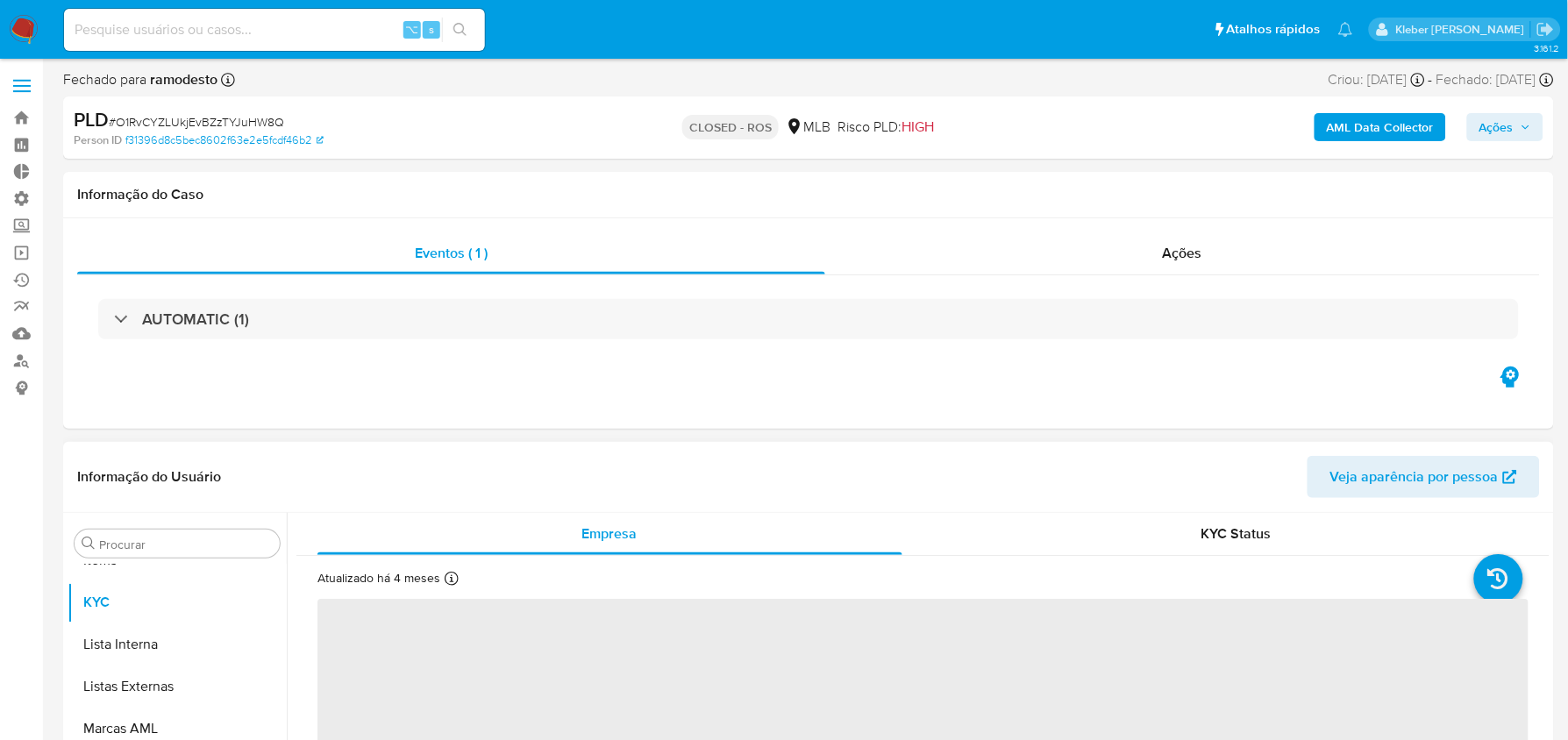
select select "10"
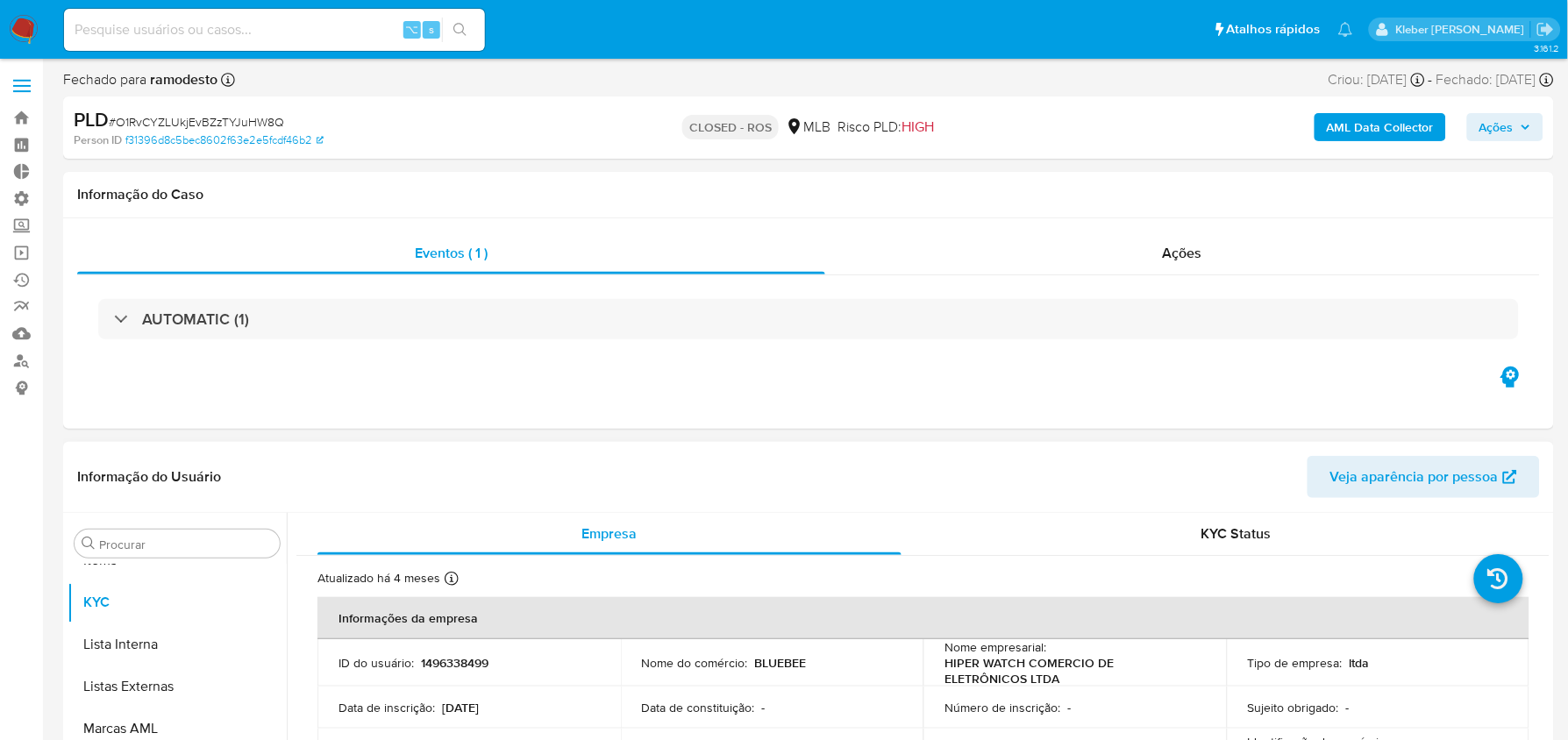
scroll to position [25, 0]
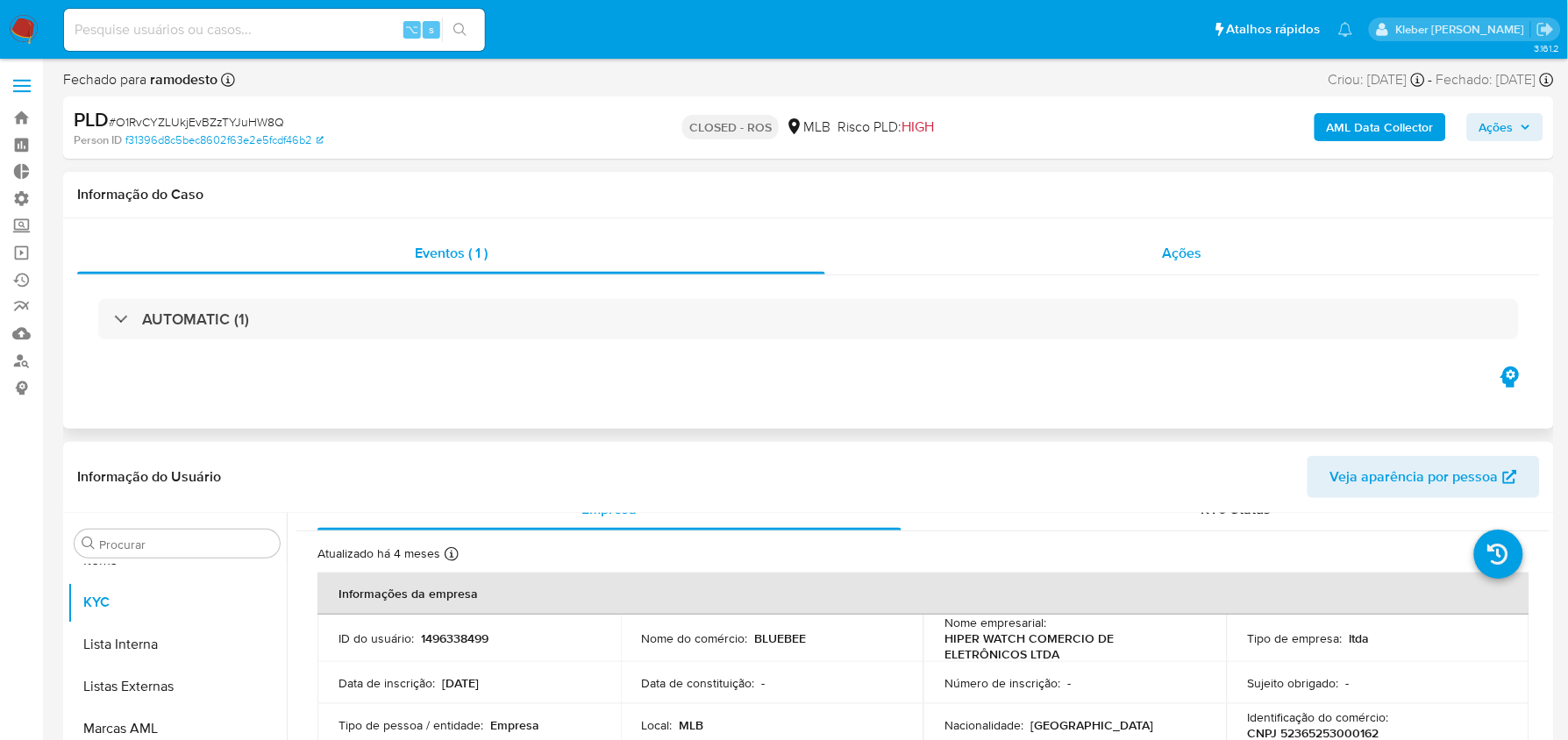
click at [1168, 262] on span "Ações" at bounding box center [1181, 253] width 39 height 20
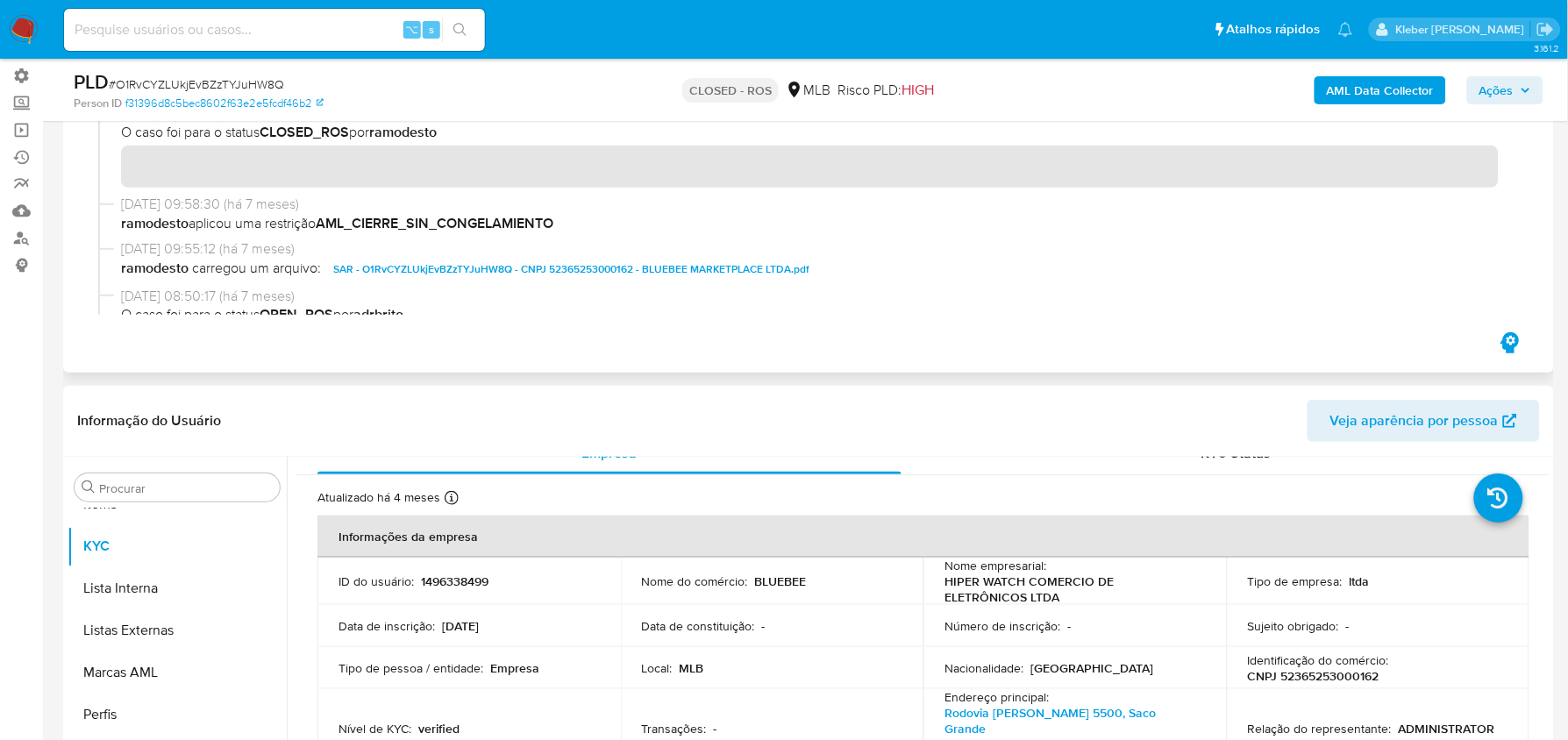
scroll to position [134, 0]
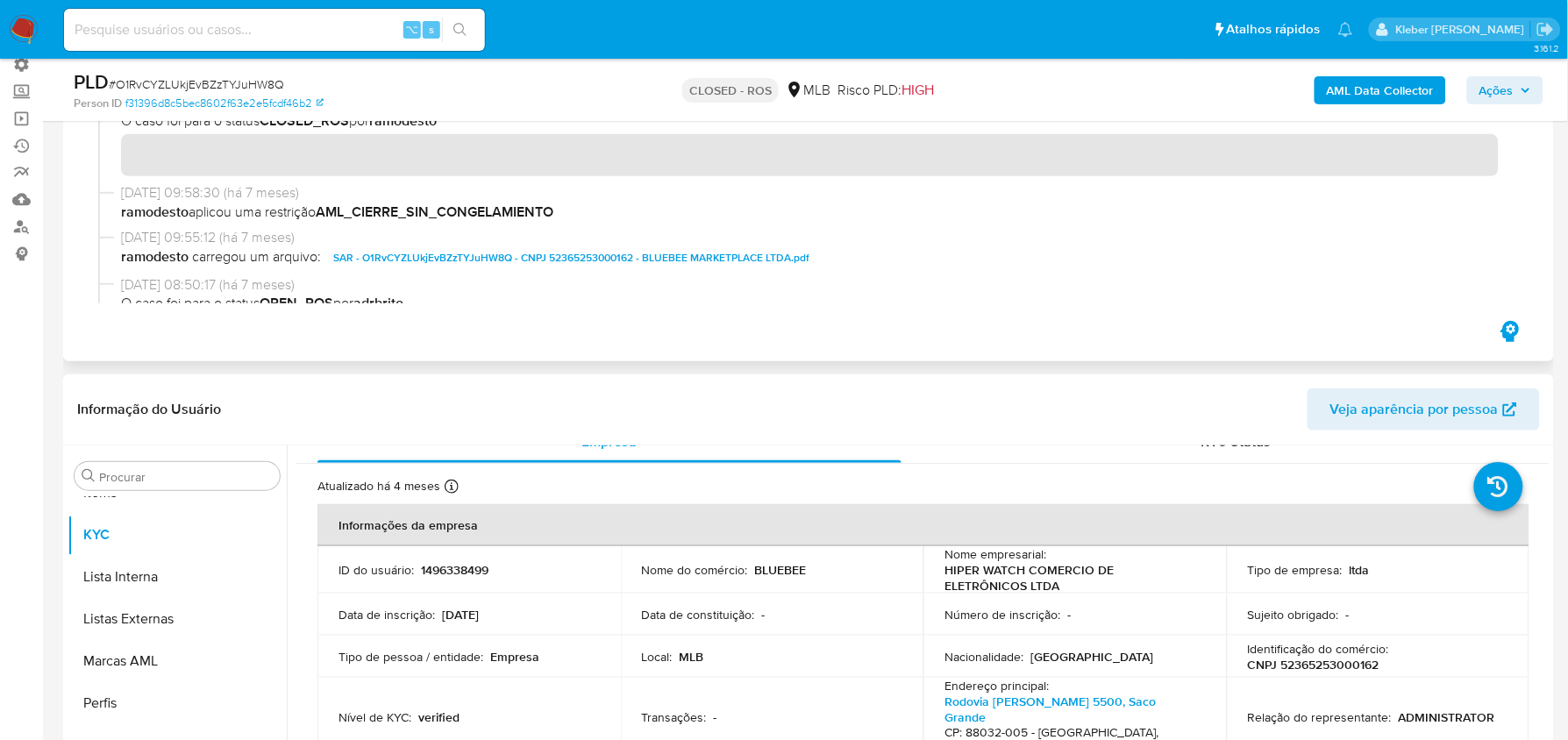
click at [563, 259] on span "SAR - O1RvCYZLUkjEvBZzTYJuHW8Q - CNPJ 52365253000162 - BLUEBEE MARKETPLACE LTDA…" at bounding box center [571, 258] width 476 height 21
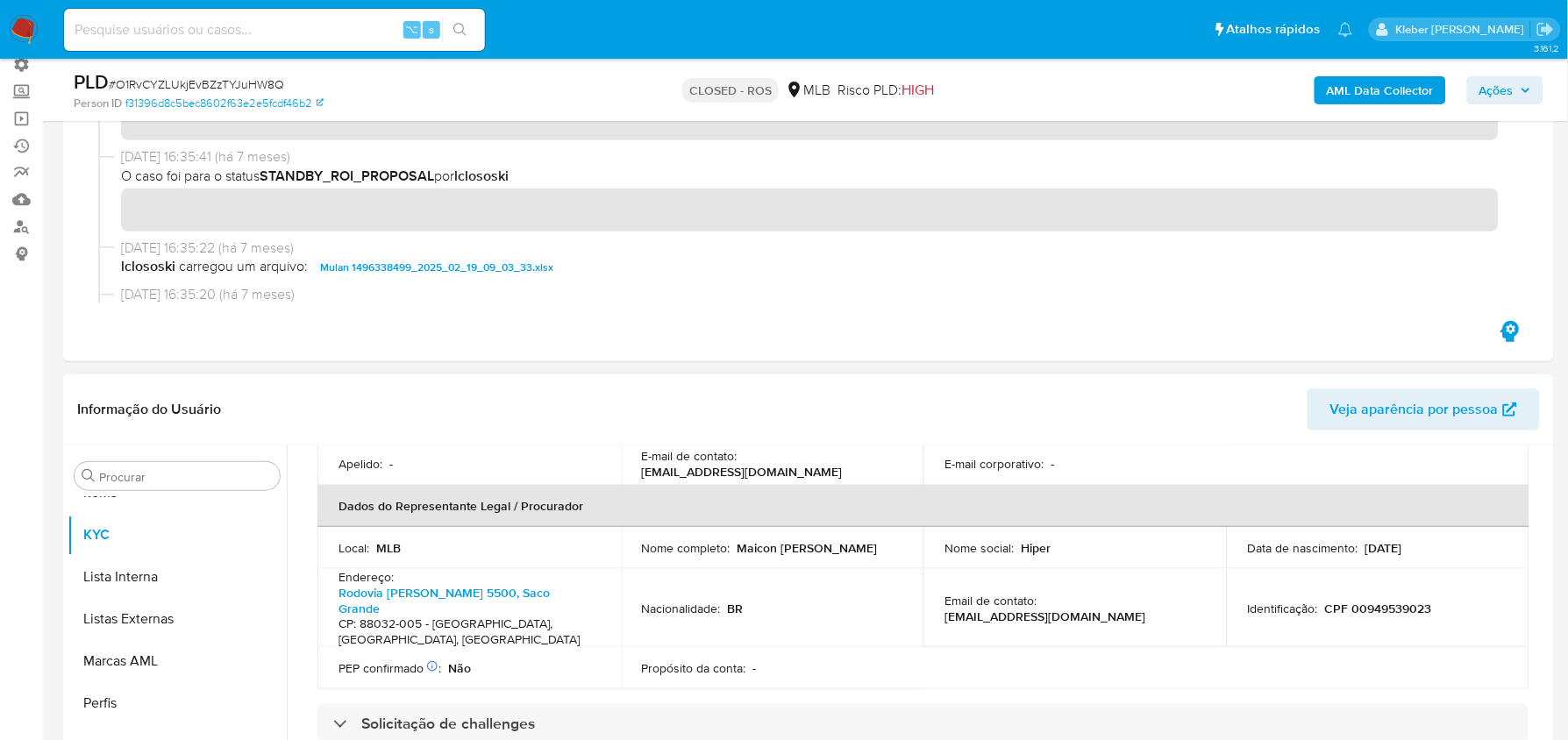
scroll to position [510, 0]
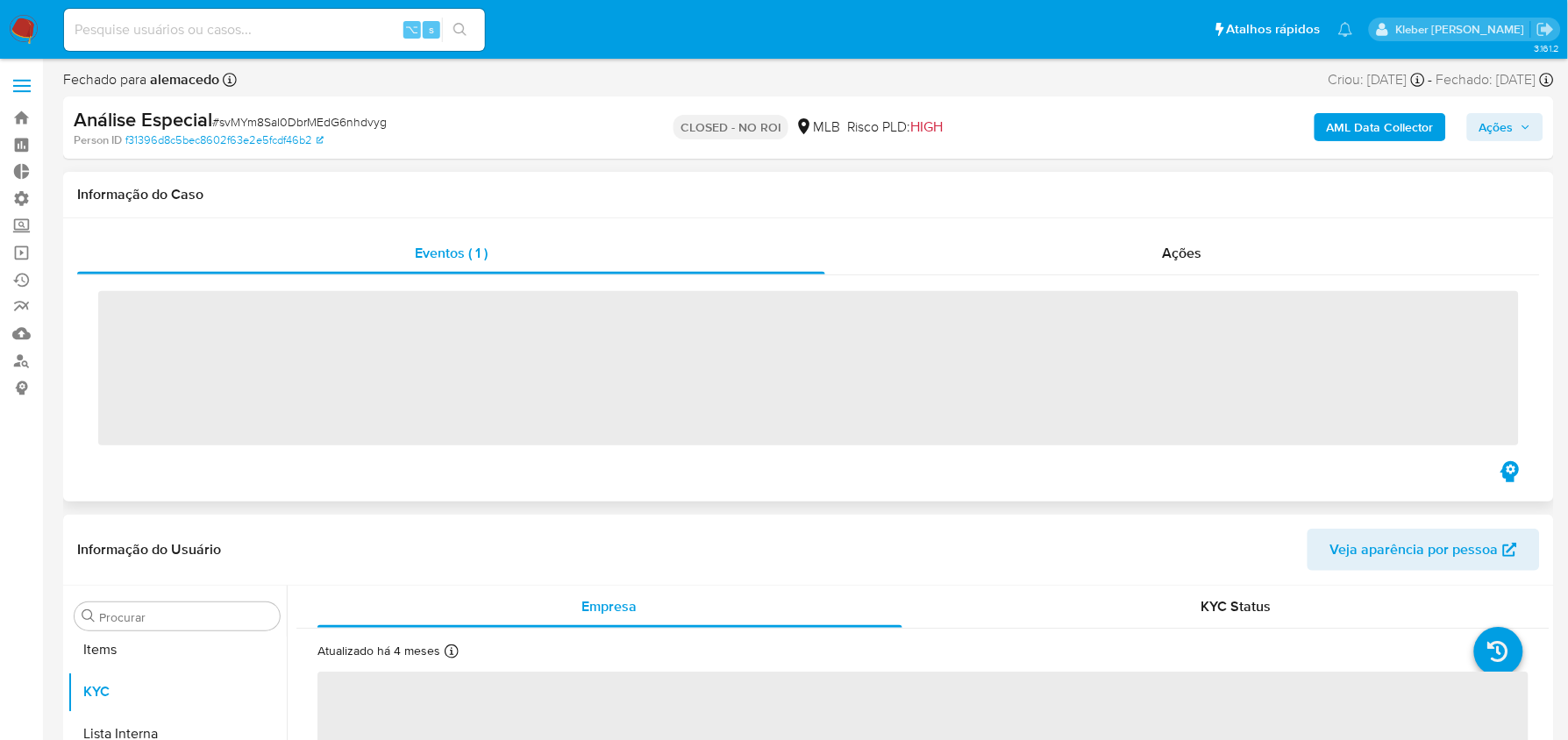
scroll to position [908, 0]
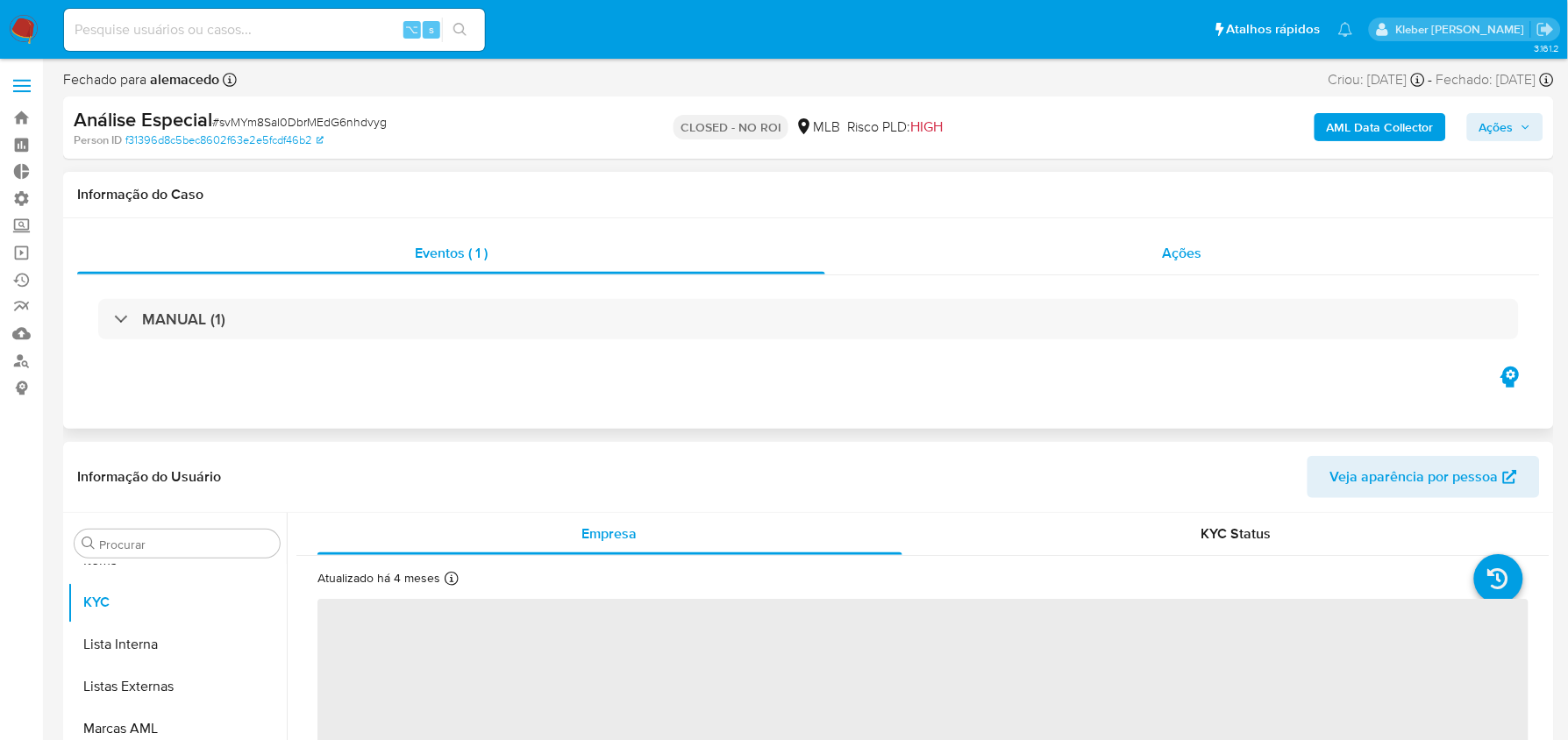
click at [1182, 247] on span "Ações" at bounding box center [1181, 253] width 39 height 20
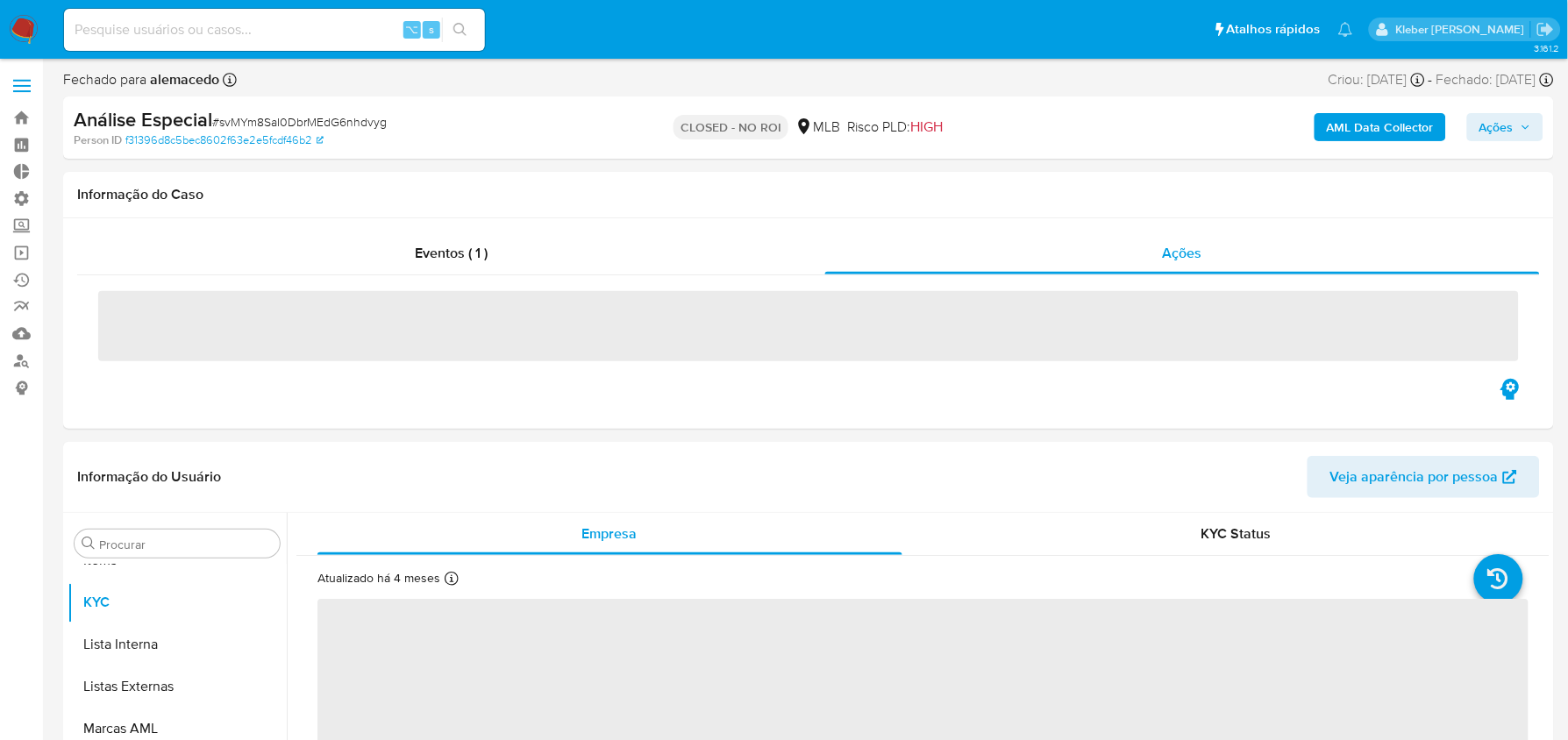
select select "10"
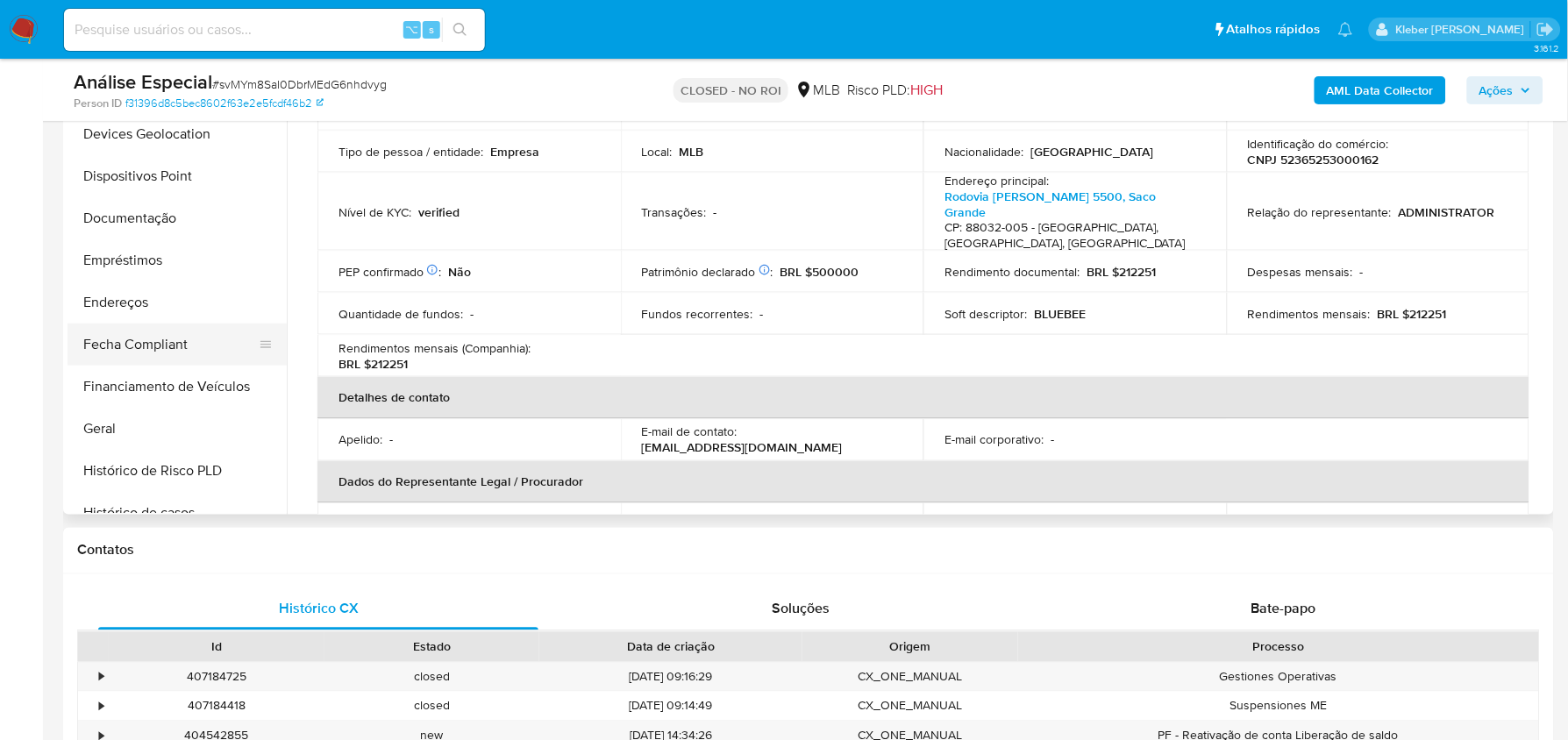
scroll to position [283, 0]
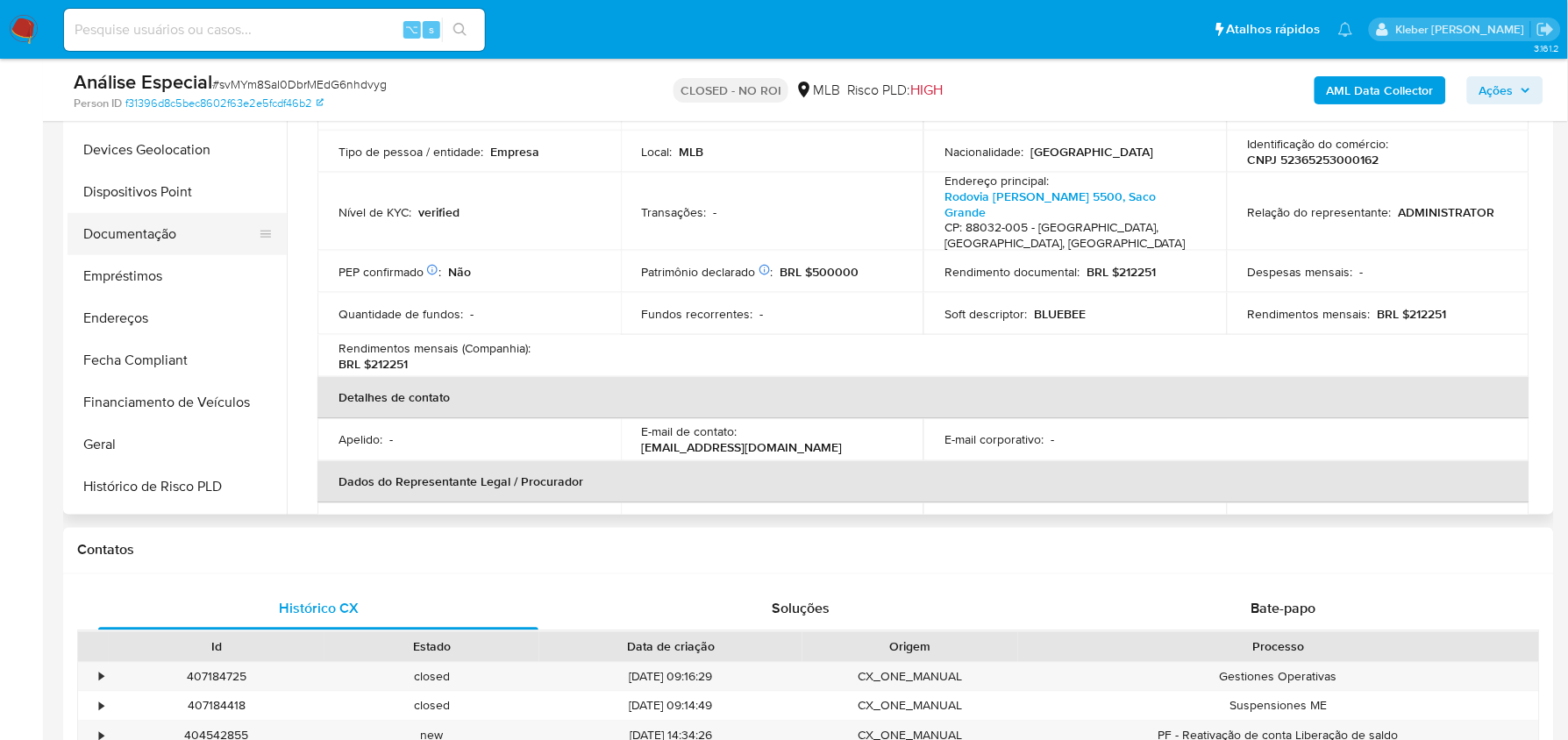
click at [128, 234] on button "Documentação" at bounding box center [170, 235] width 205 height 42
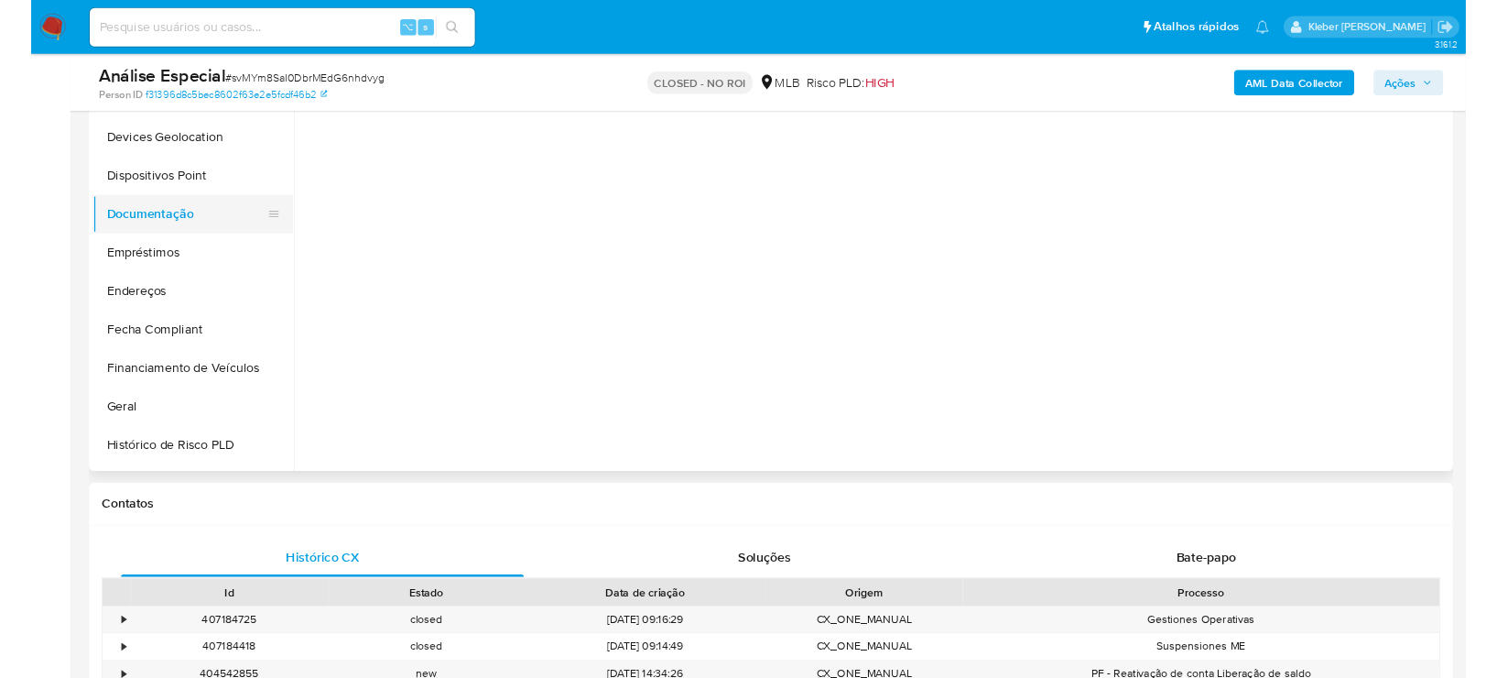
scroll to position [0, 0]
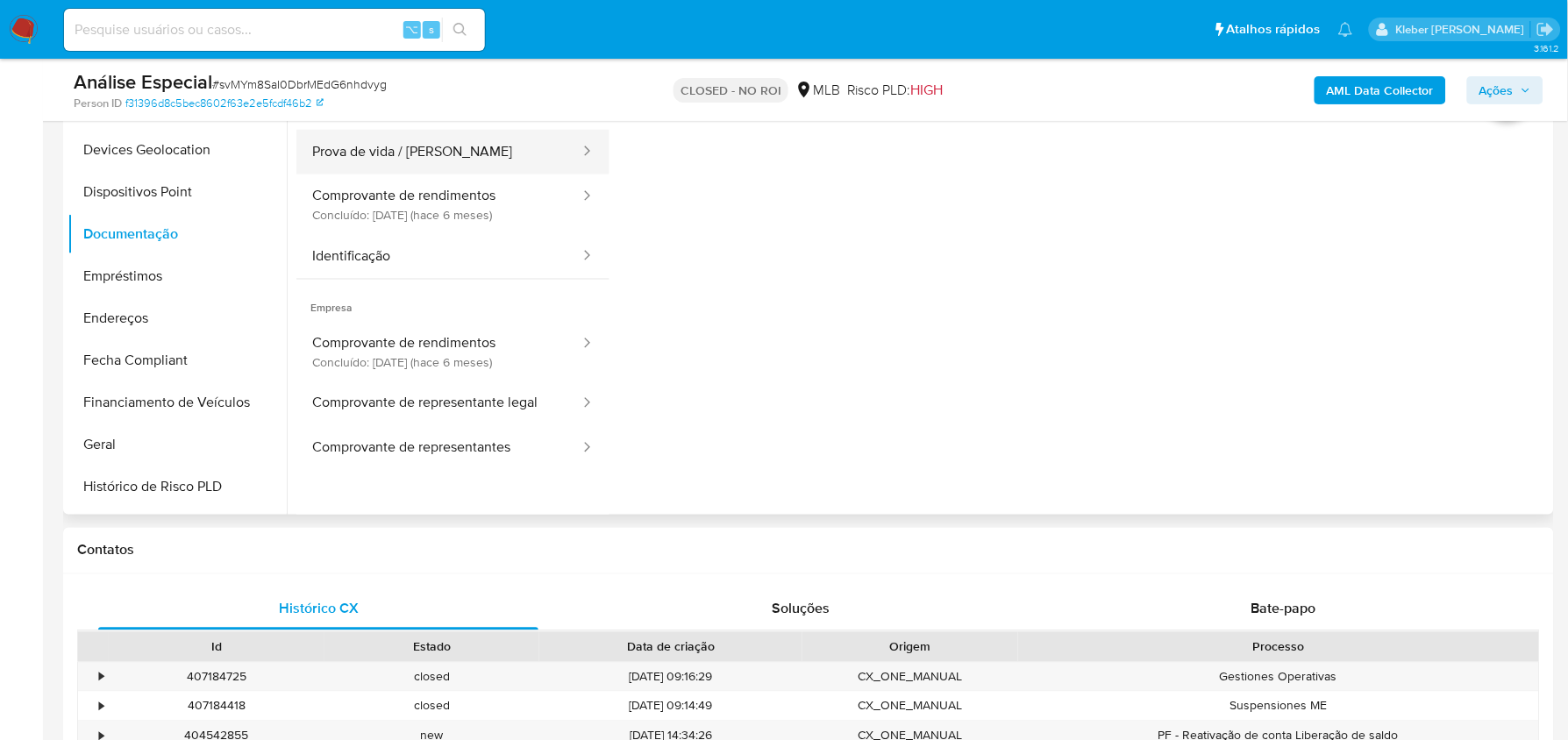
click at [454, 153] on button "Prova de vida / Selfie" at bounding box center [439, 152] width 285 height 45
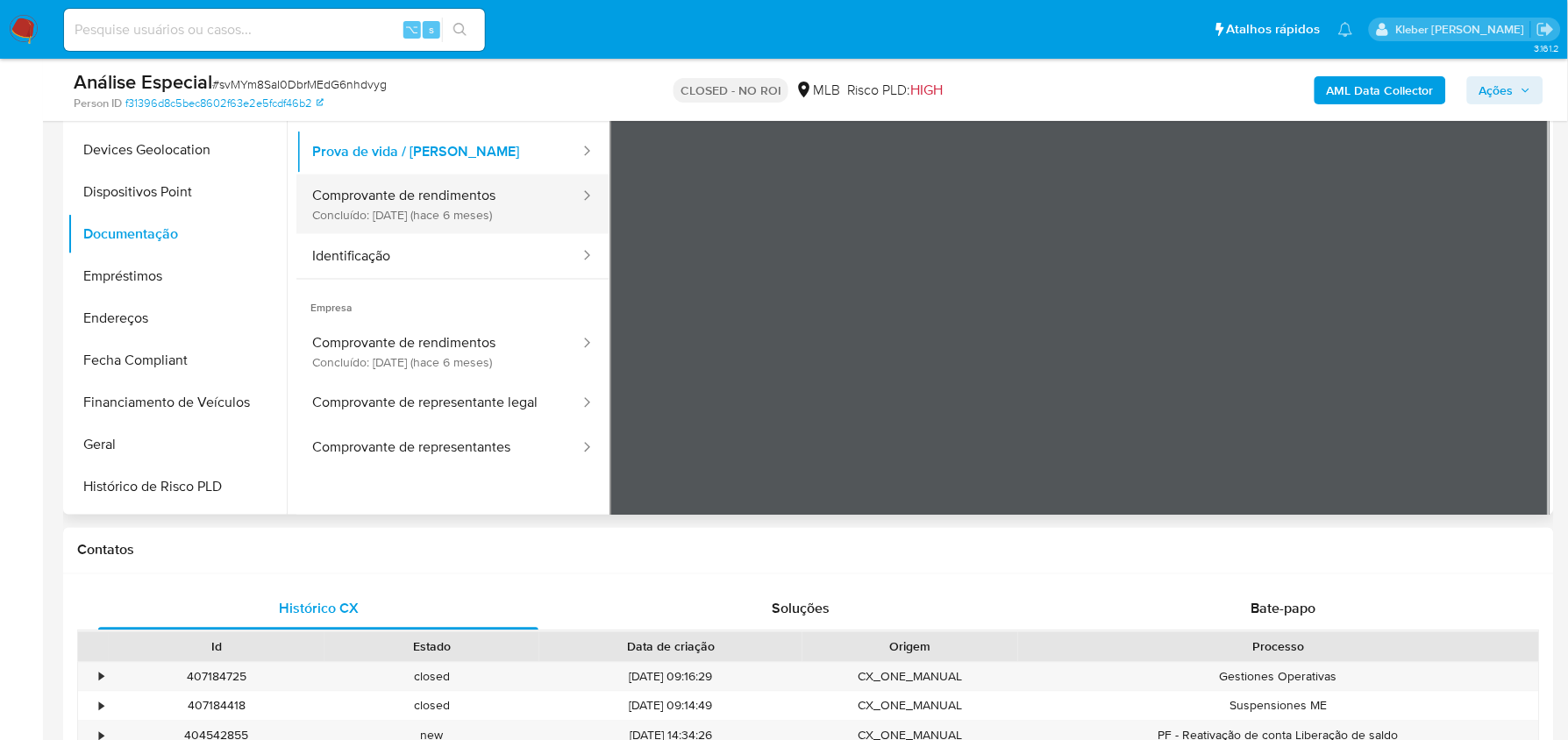
click at [438, 204] on button "Comprovante de rendimentos Concluído: 19/03/2025 (hace 6 meses)" at bounding box center [439, 204] width 285 height 59
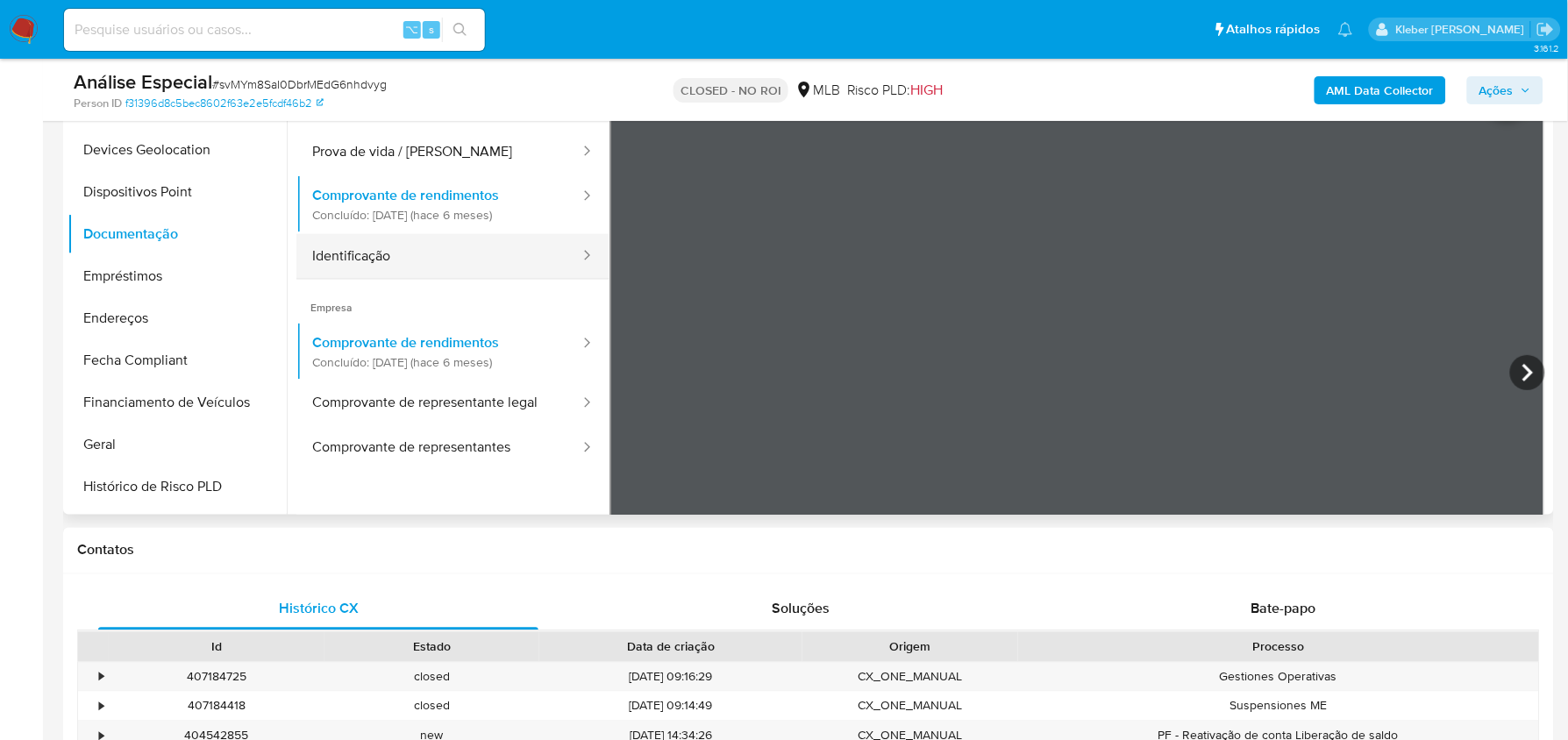
click at [475, 250] on button "Identificação" at bounding box center [439, 257] width 285 height 45
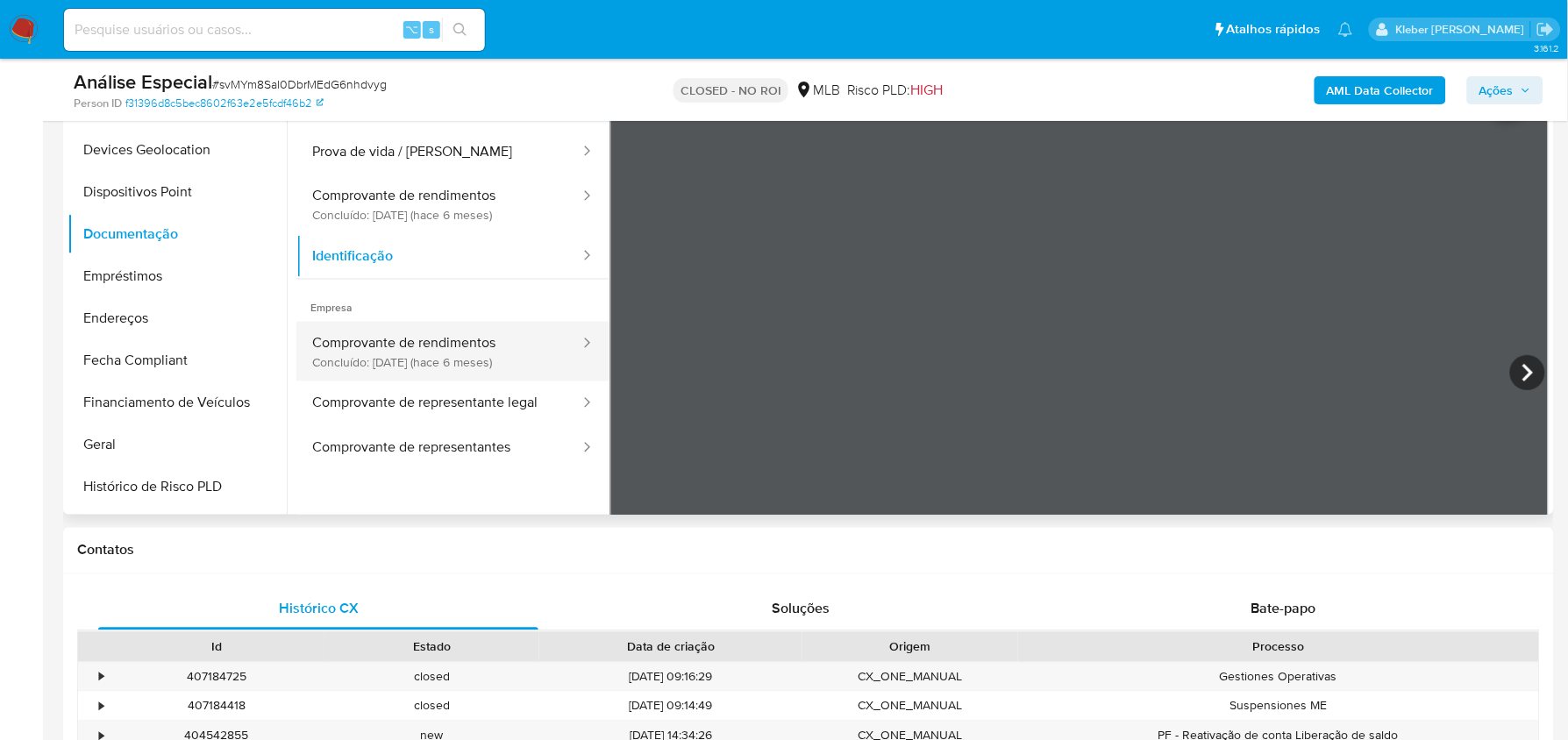
click at [482, 349] on button "Comprovante de rendimentos Concluído: 19/03/2025 (hace 6 meses)" at bounding box center [439, 351] width 285 height 59
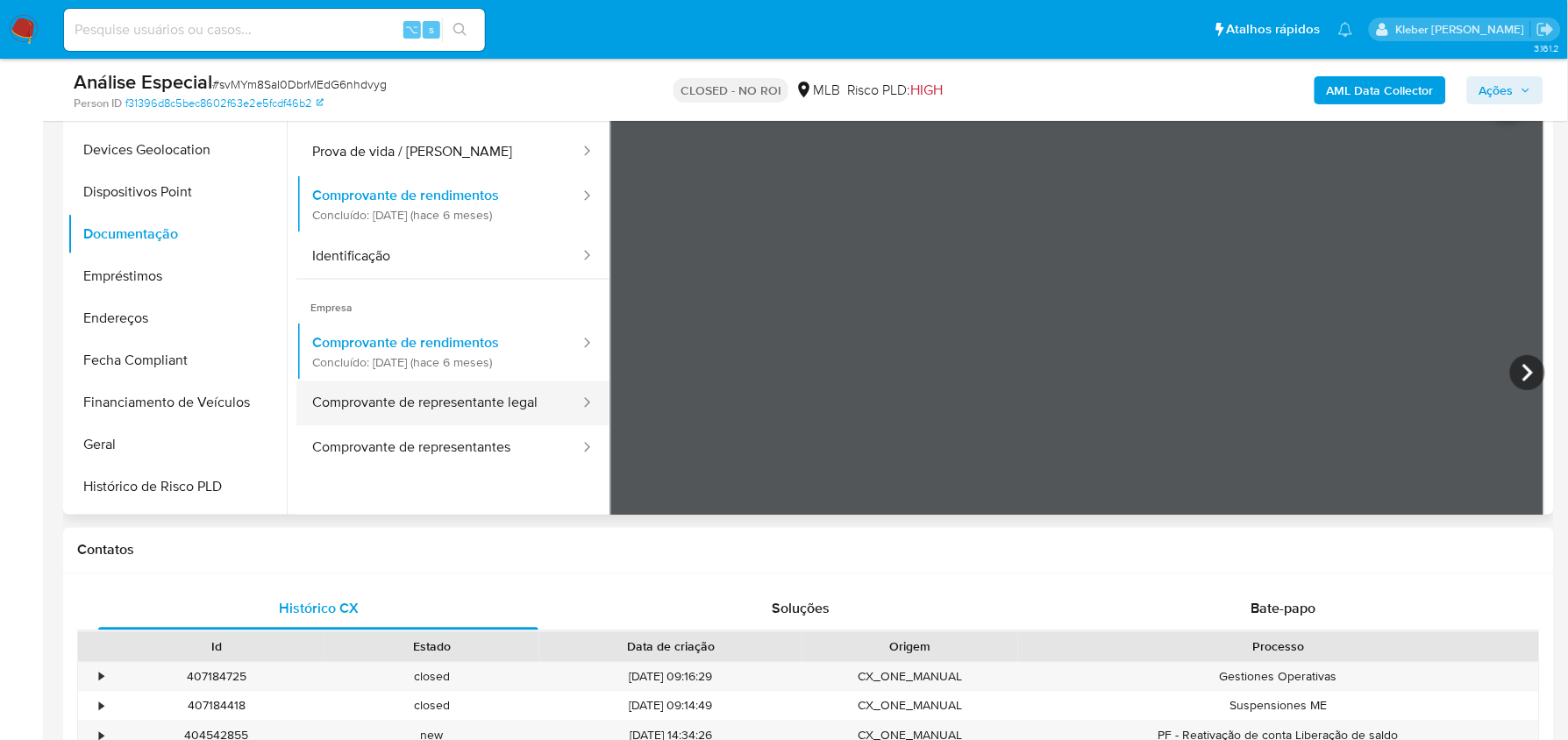
click at [505, 404] on button "Comprovante de representante legal" at bounding box center [439, 403] width 285 height 45
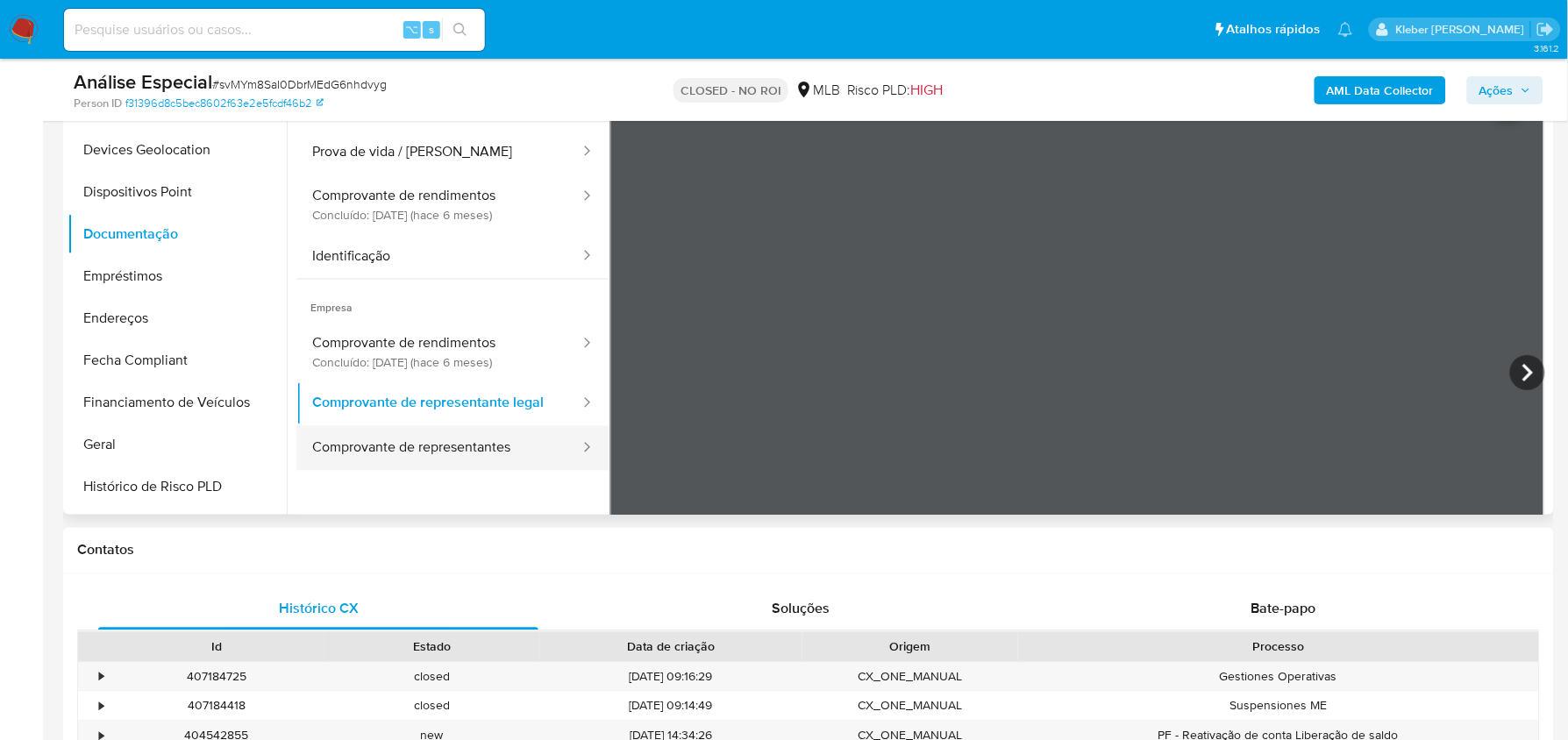
click at [480, 444] on button "Comprovante de representantes" at bounding box center [439, 448] width 285 height 45
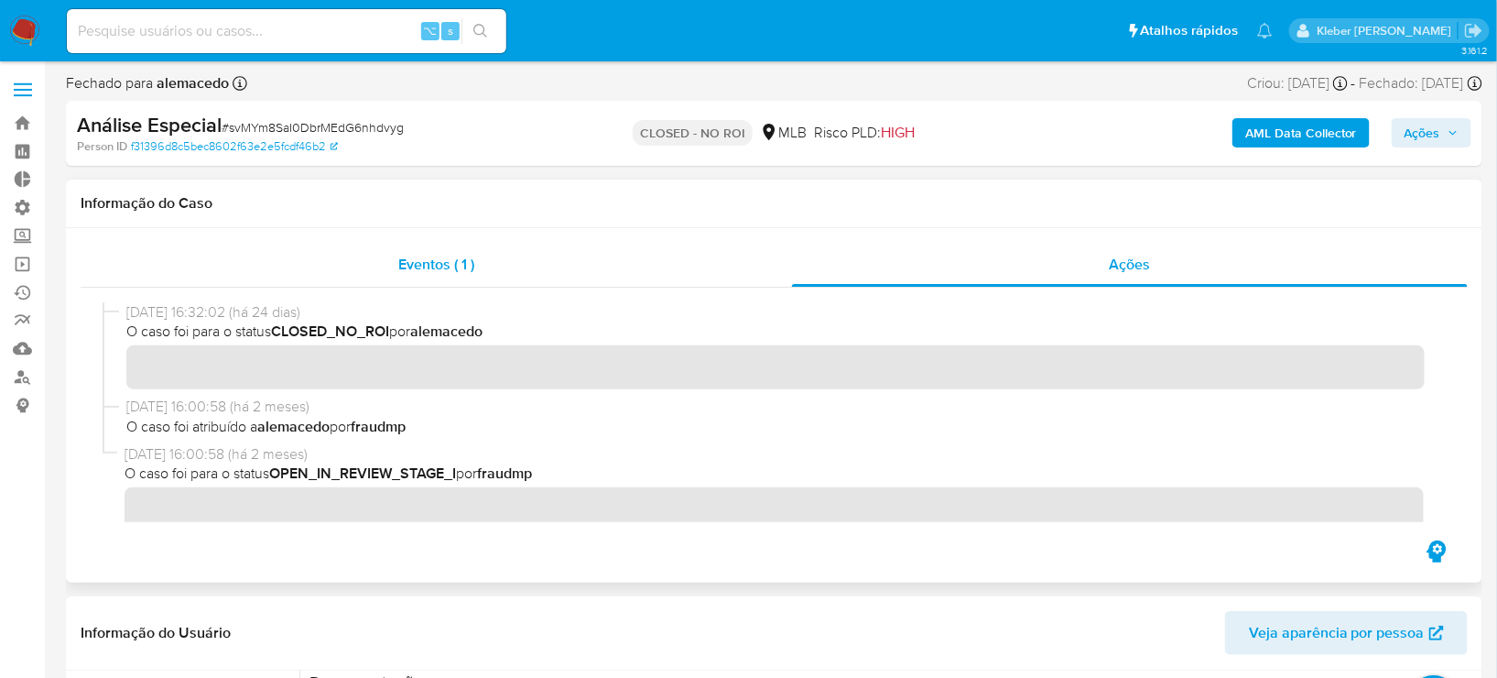
click at [458, 262] on span "Eventos ( 1 )" at bounding box center [436, 264] width 76 height 21
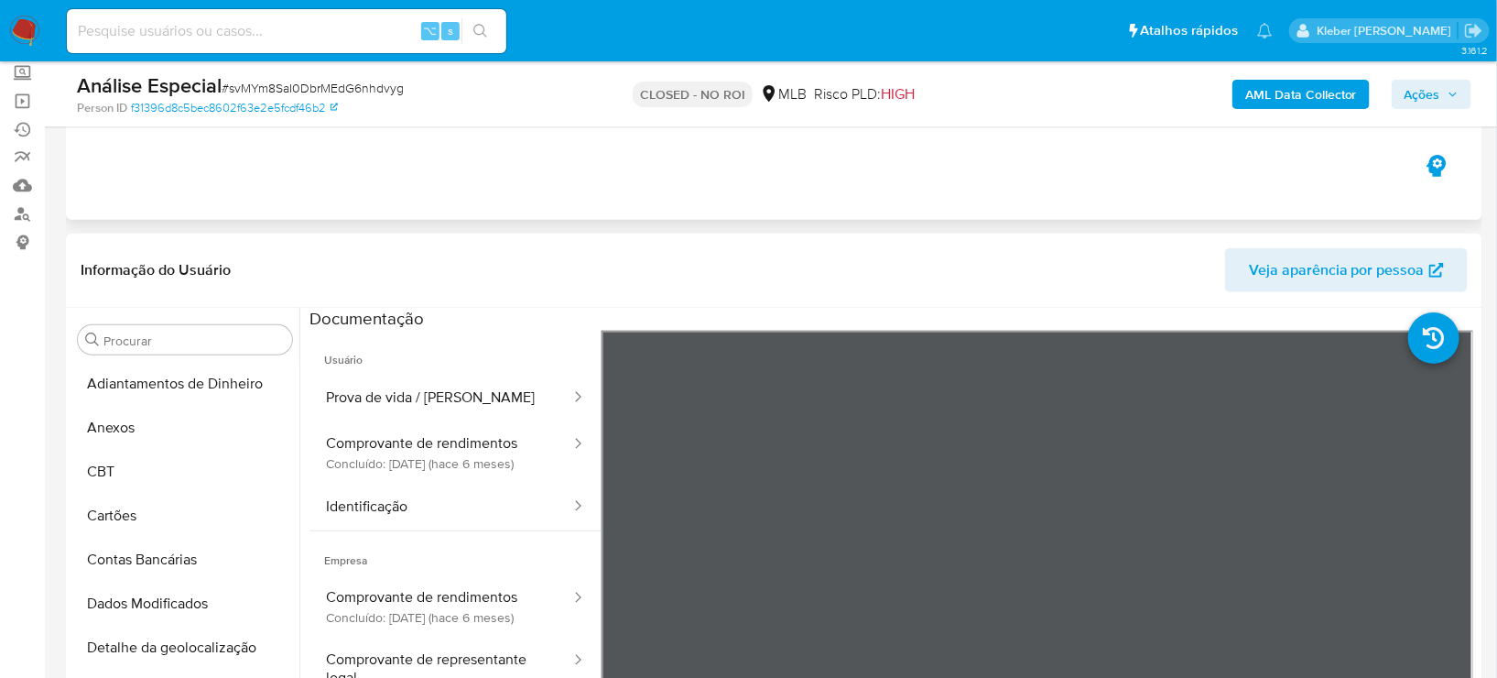
scroll to position [207, 0]
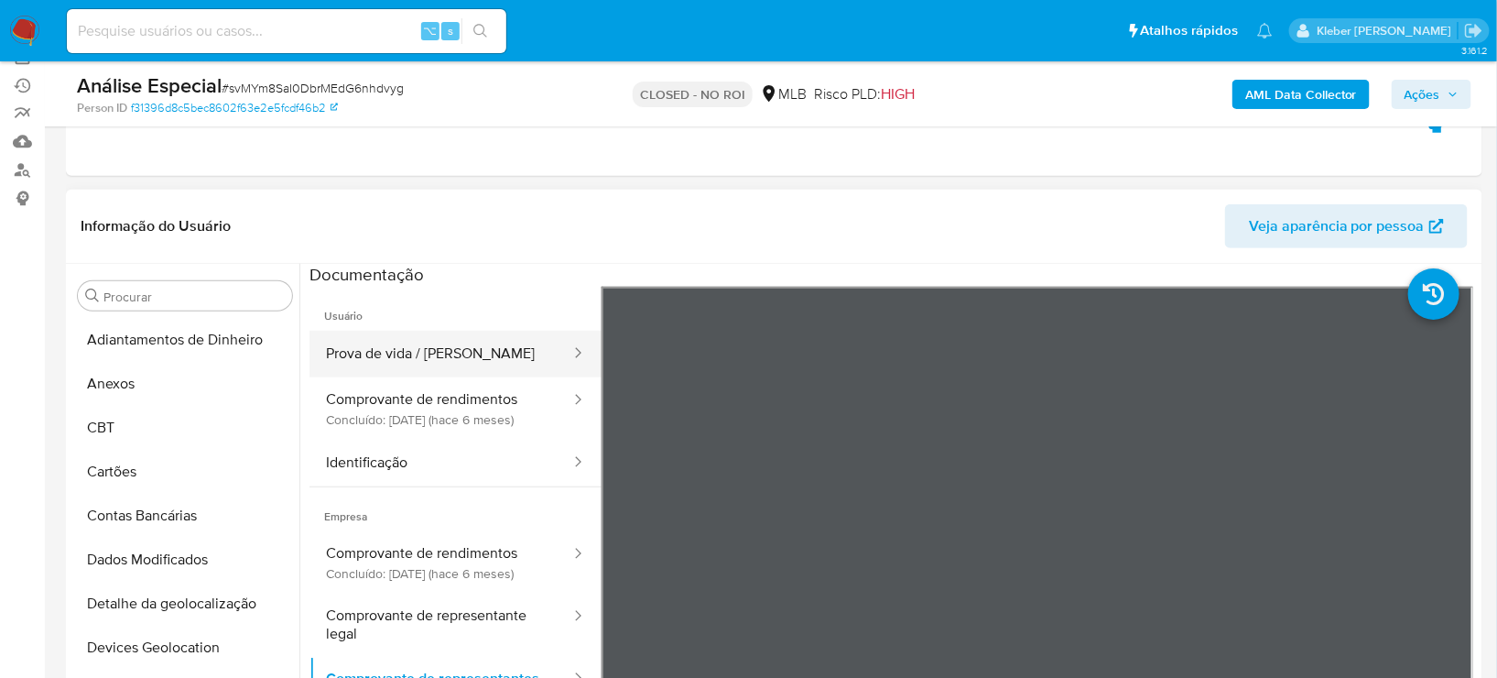
click at [446, 365] on button "Prova de vida / Selfie" at bounding box center [441, 354] width 263 height 47
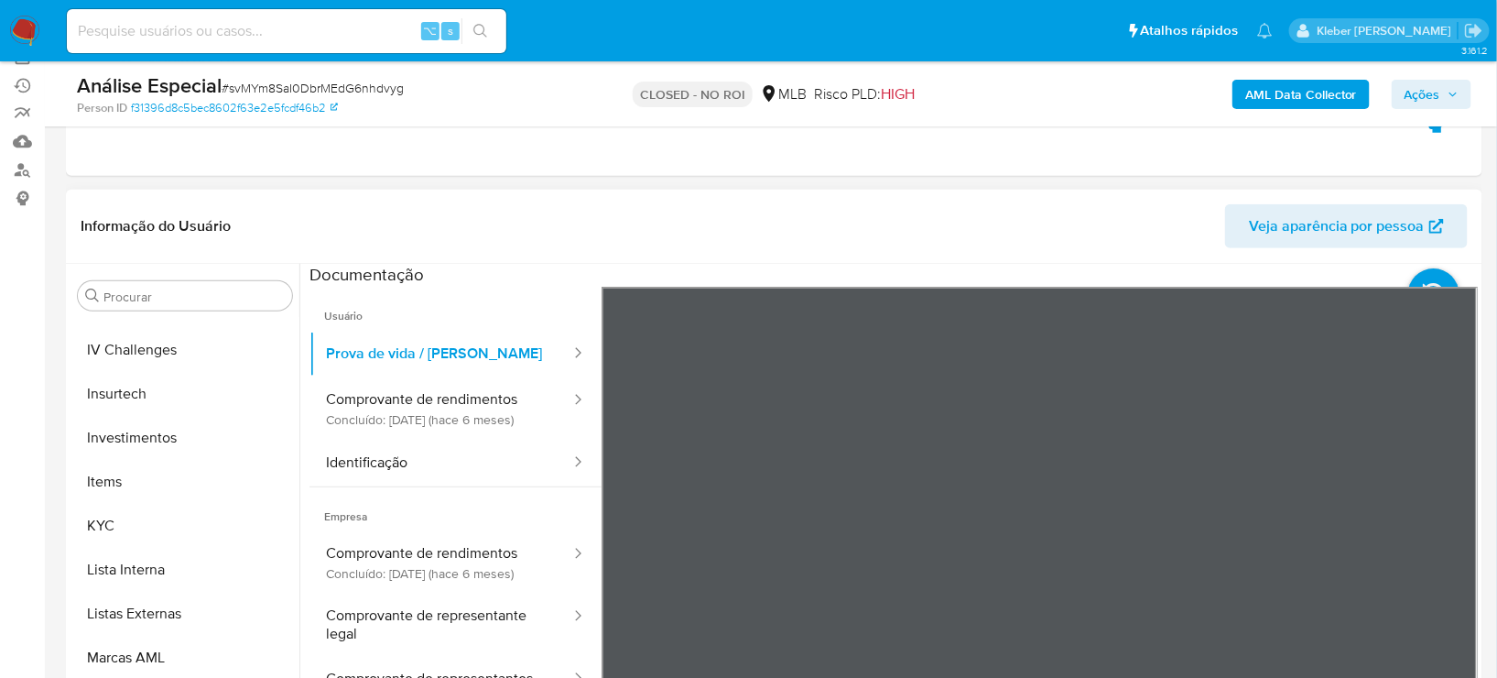
scroll to position [807, 0]
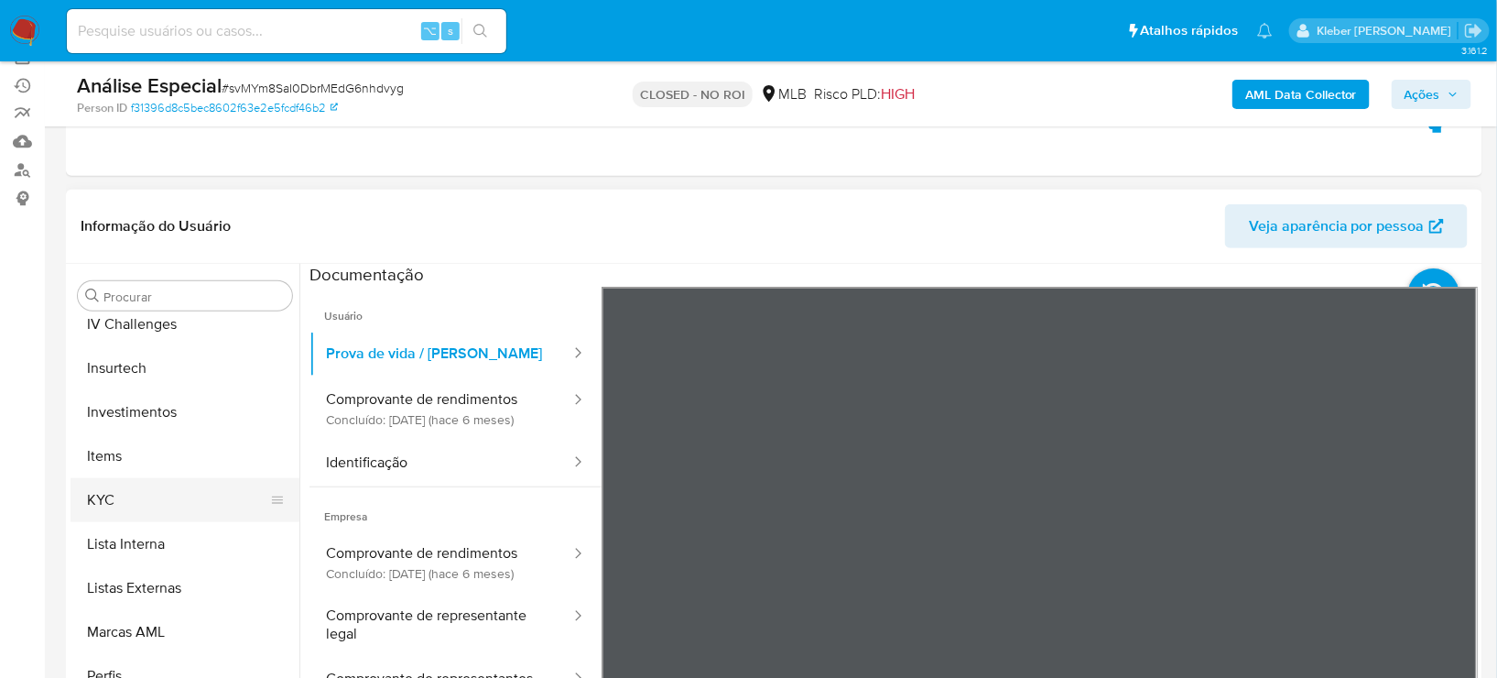
click at [141, 505] on button "KYC" at bounding box center [178, 500] width 214 height 44
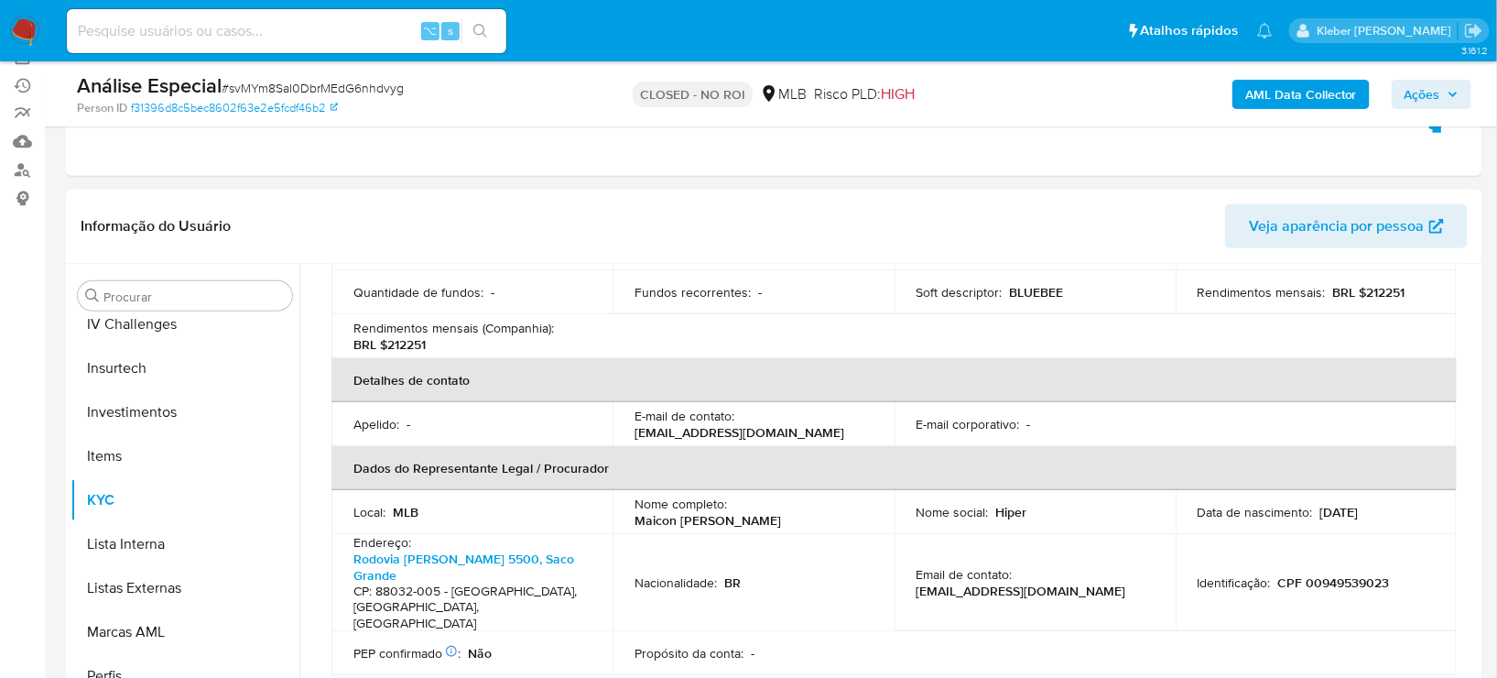
scroll to position [399, 0]
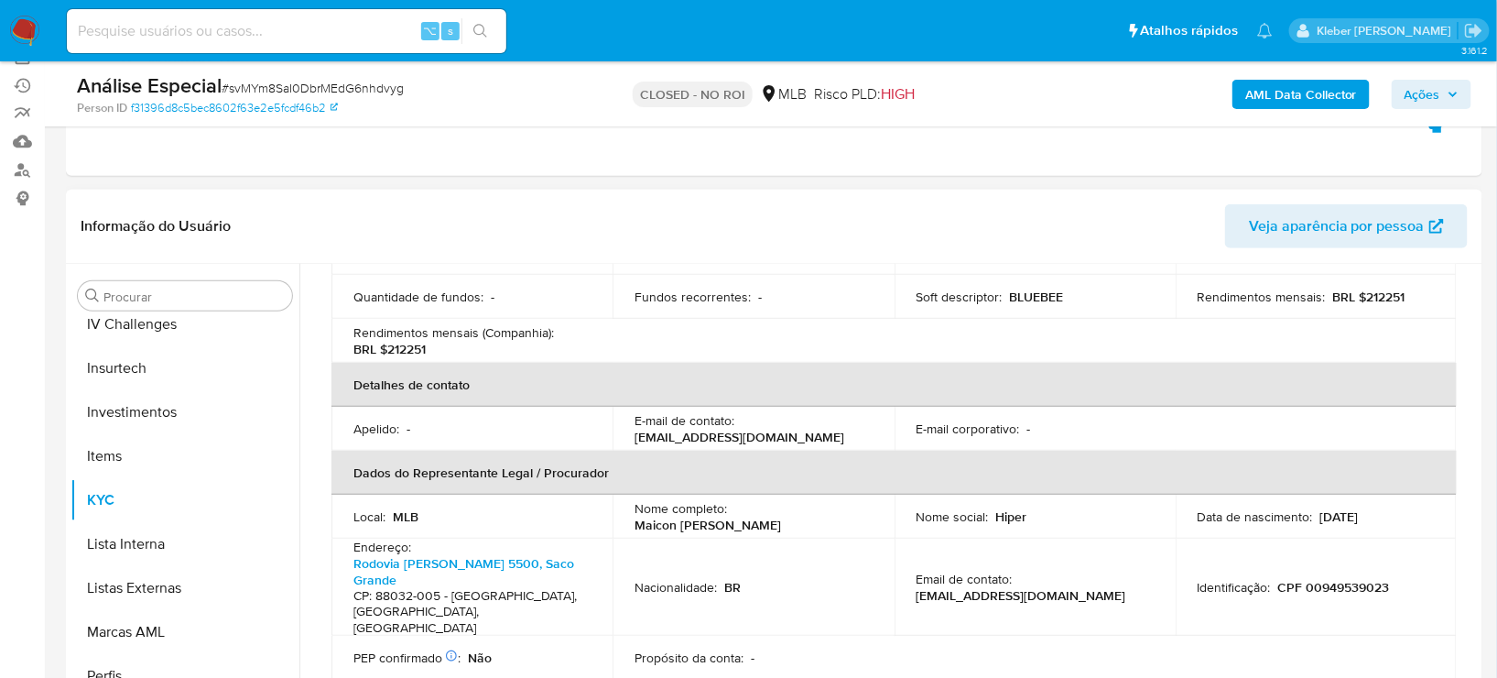
drag, startPoint x: 636, startPoint y: 507, endPoint x: 836, endPoint y: 513, distance: 200.7
click at [836, 513] on div "Nome completo : Maicon Douglas Antunes Batista" at bounding box center [753, 516] width 237 height 33
copy p "Maicon [PERSON_NAME]"
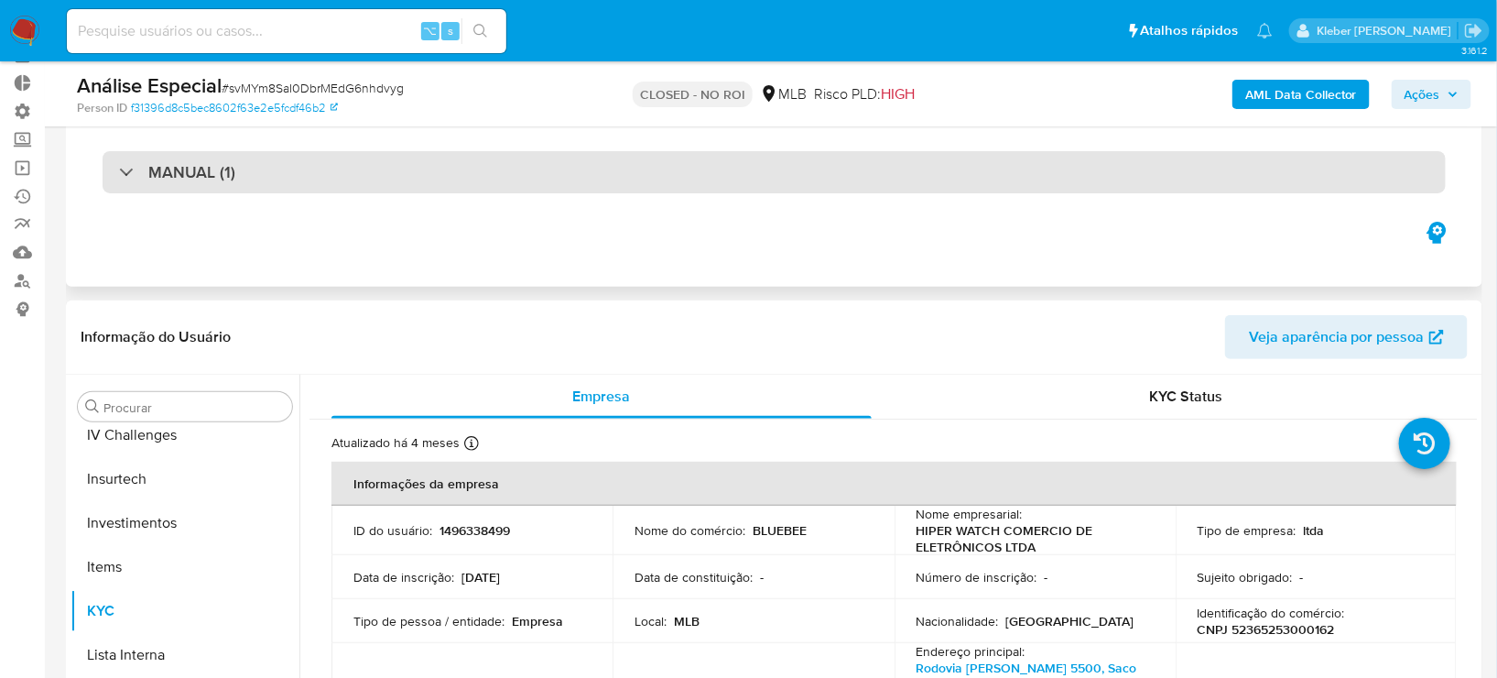
scroll to position [112, 0]
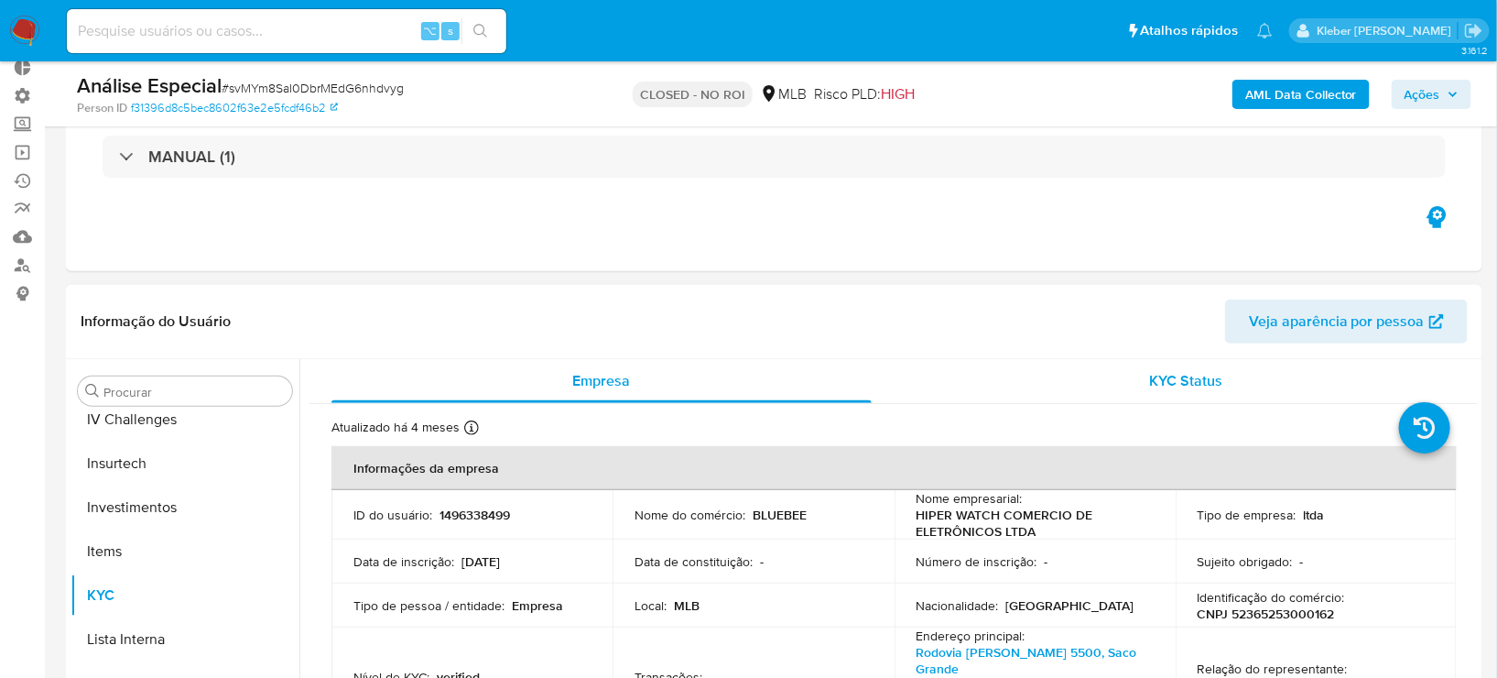
click at [1160, 374] on span "KYC Status" at bounding box center [1185, 380] width 73 height 21
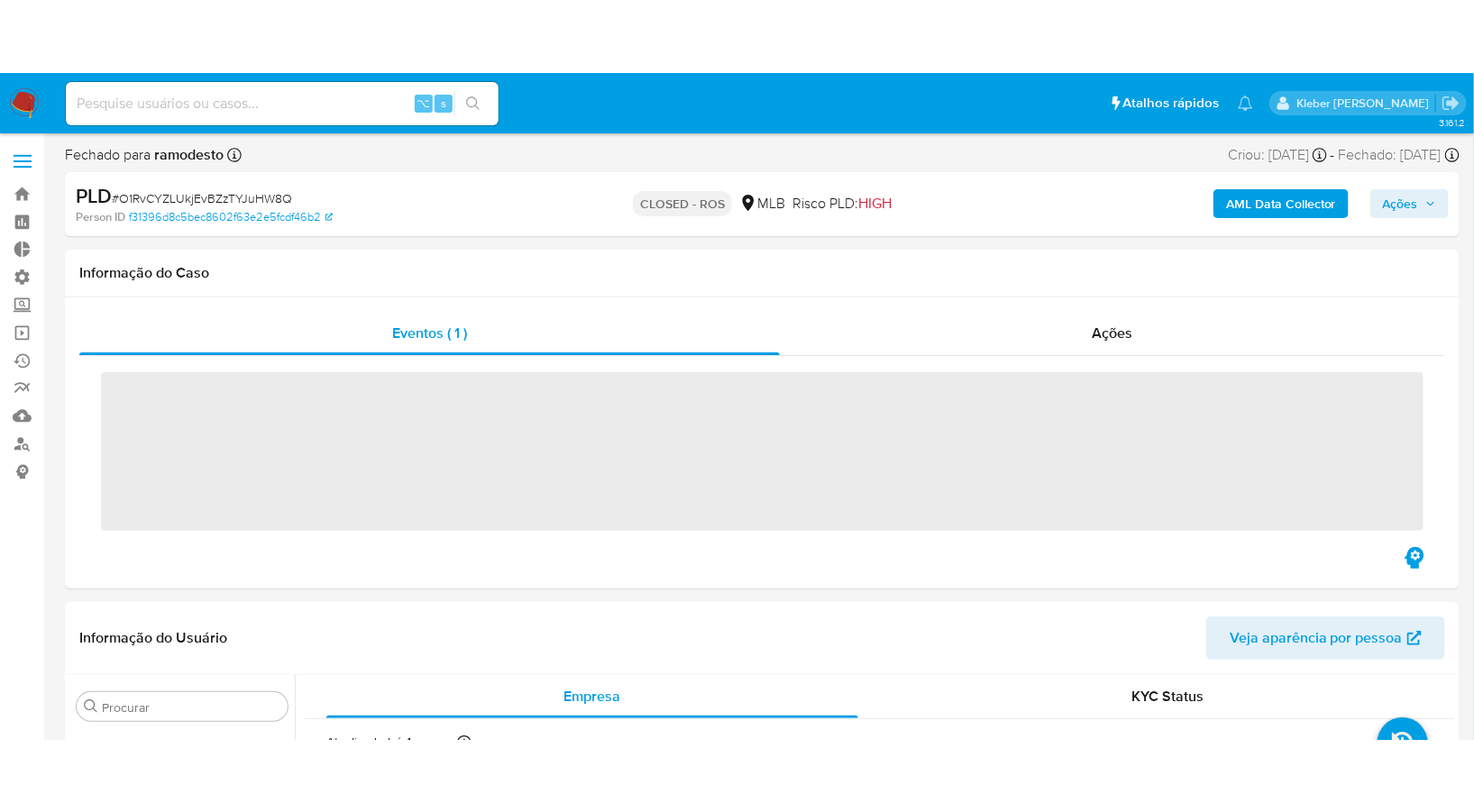
scroll to position [934, 0]
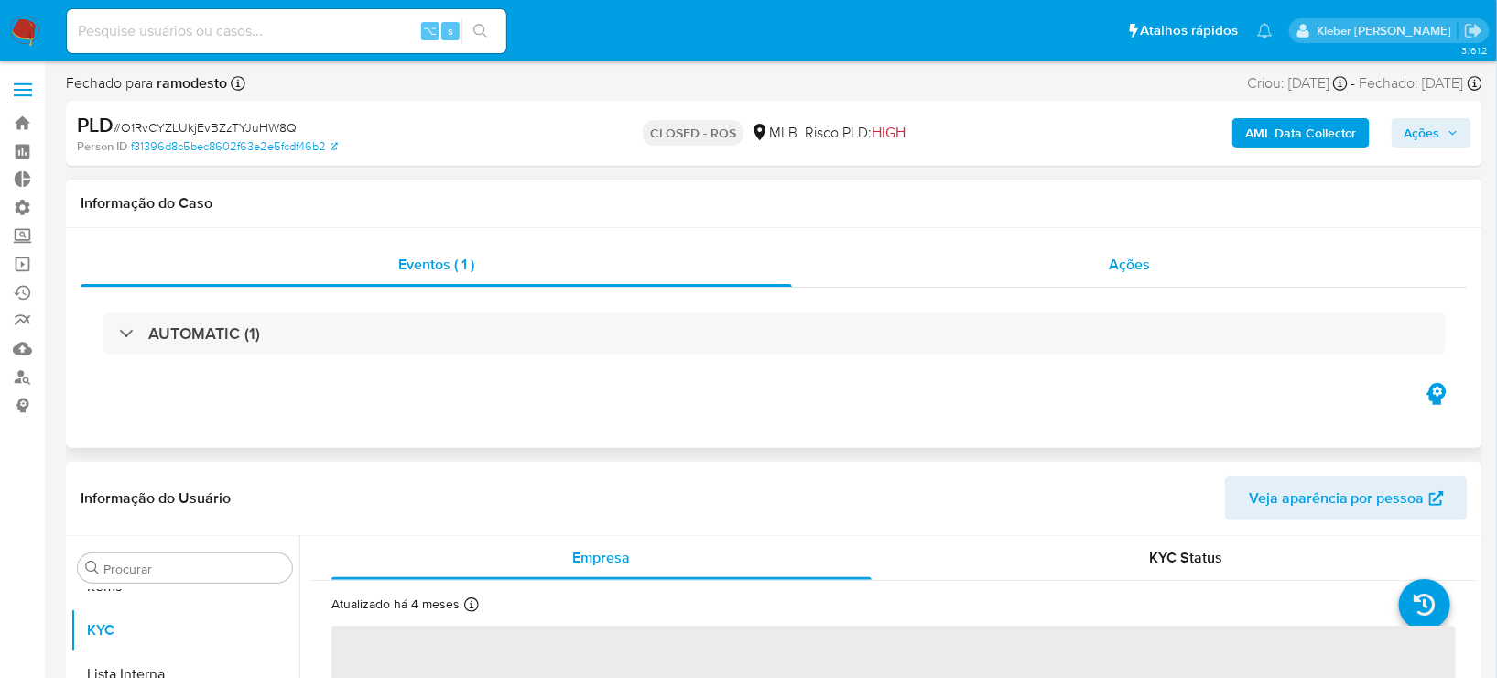
select select "10"
click at [1127, 257] on span "Ações" at bounding box center [1129, 264] width 41 height 21
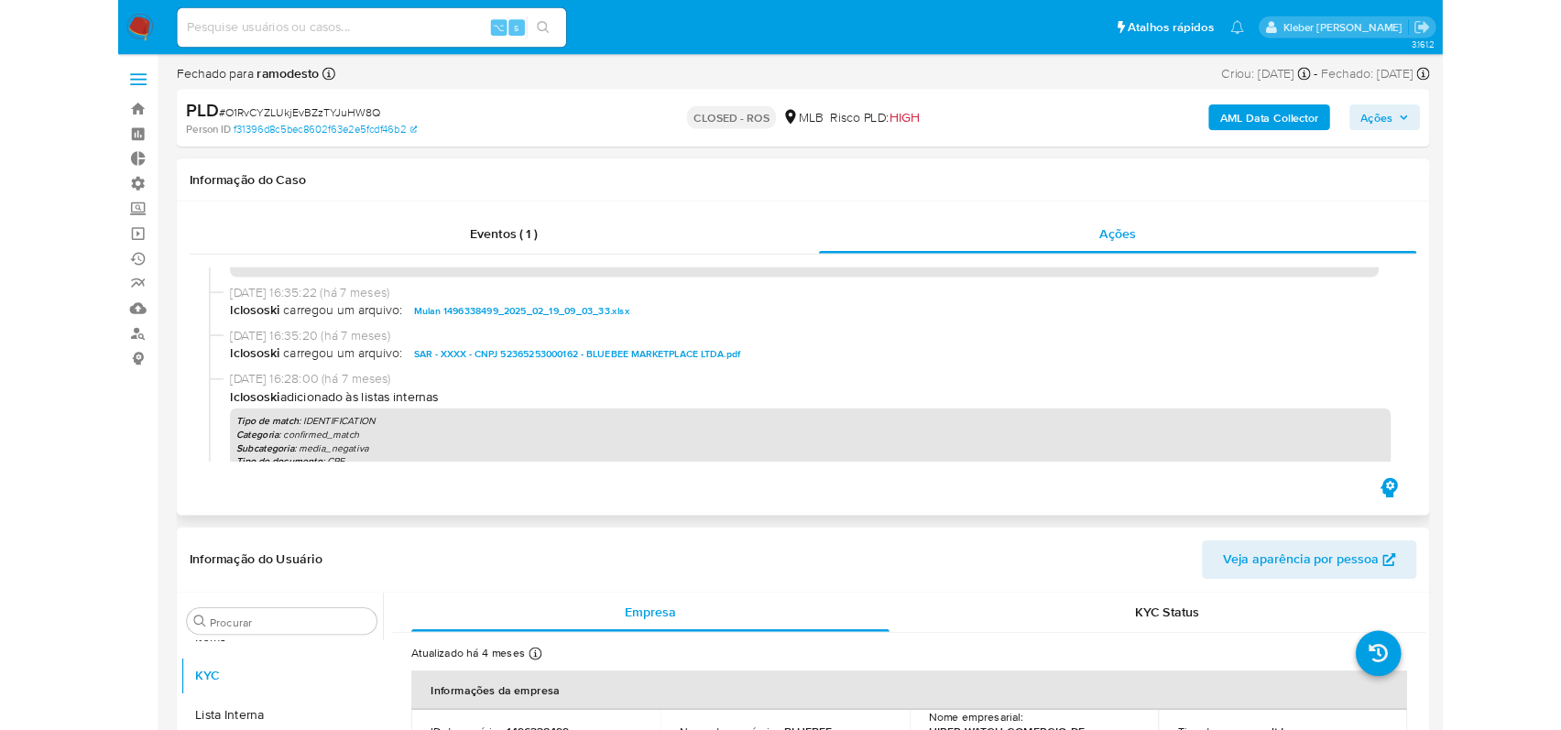
scroll to position [1172, 0]
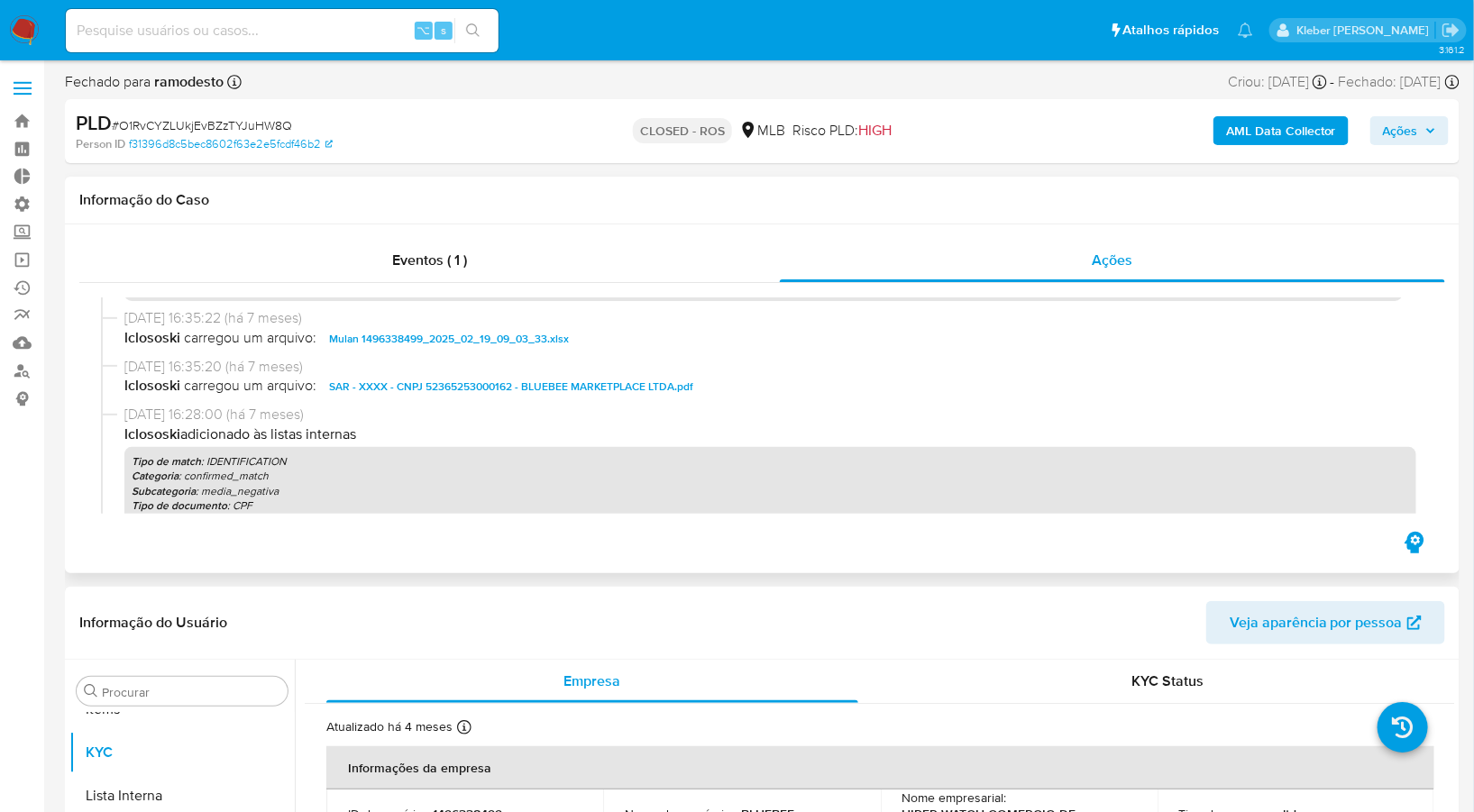
click at [498, 381] on span "SAR - XXXX - CNPJ 52365253000162 - BLUEBEE MARKETPLACE LTDA.pdf" at bounding box center [511, 387] width 364 height 22
